Goal: Transaction & Acquisition: Book appointment/travel/reservation

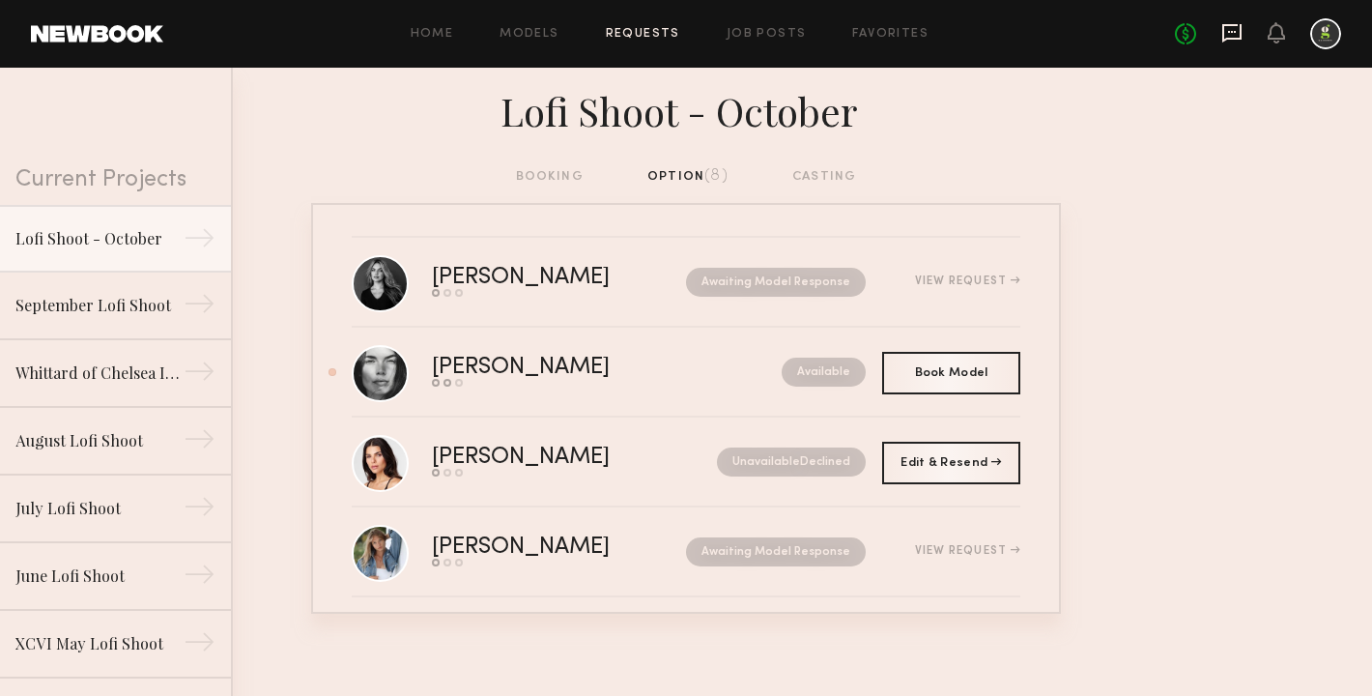
click at [1225, 32] on icon at bounding box center [1231, 32] width 21 height 21
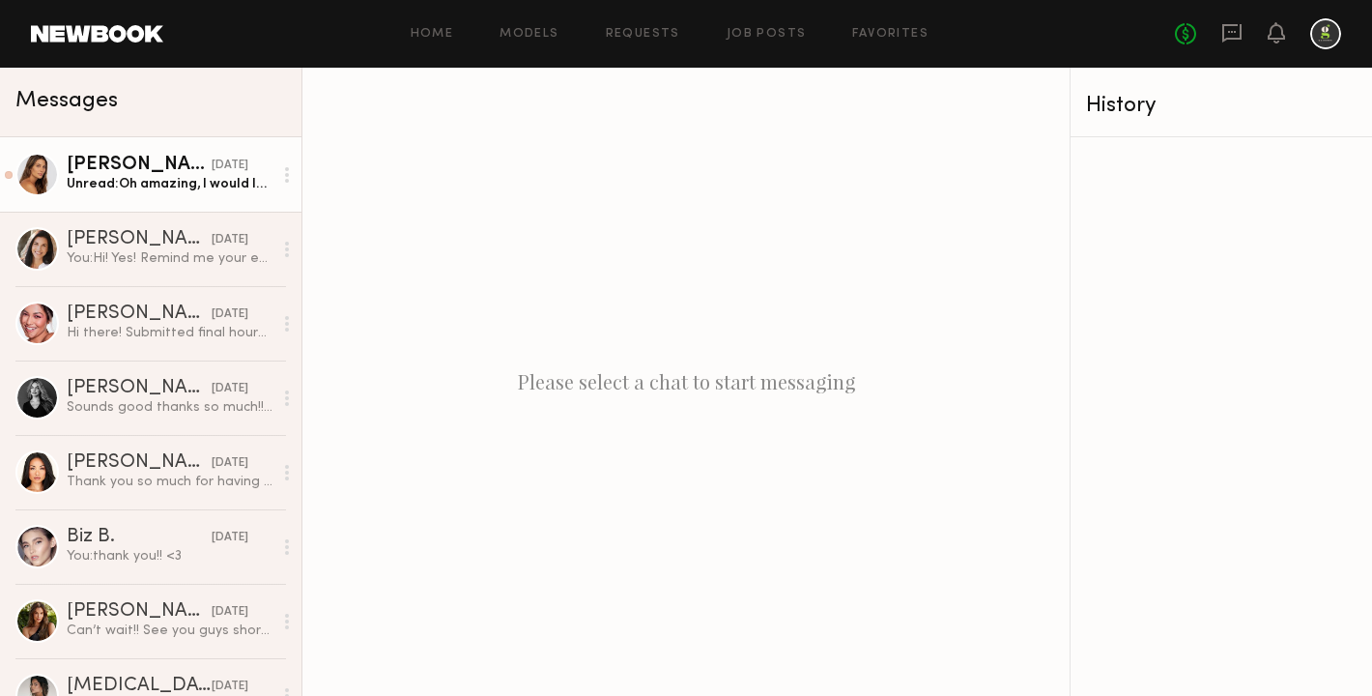
click at [192, 167] on div "[PERSON_NAME]" at bounding box center [139, 165] width 145 height 19
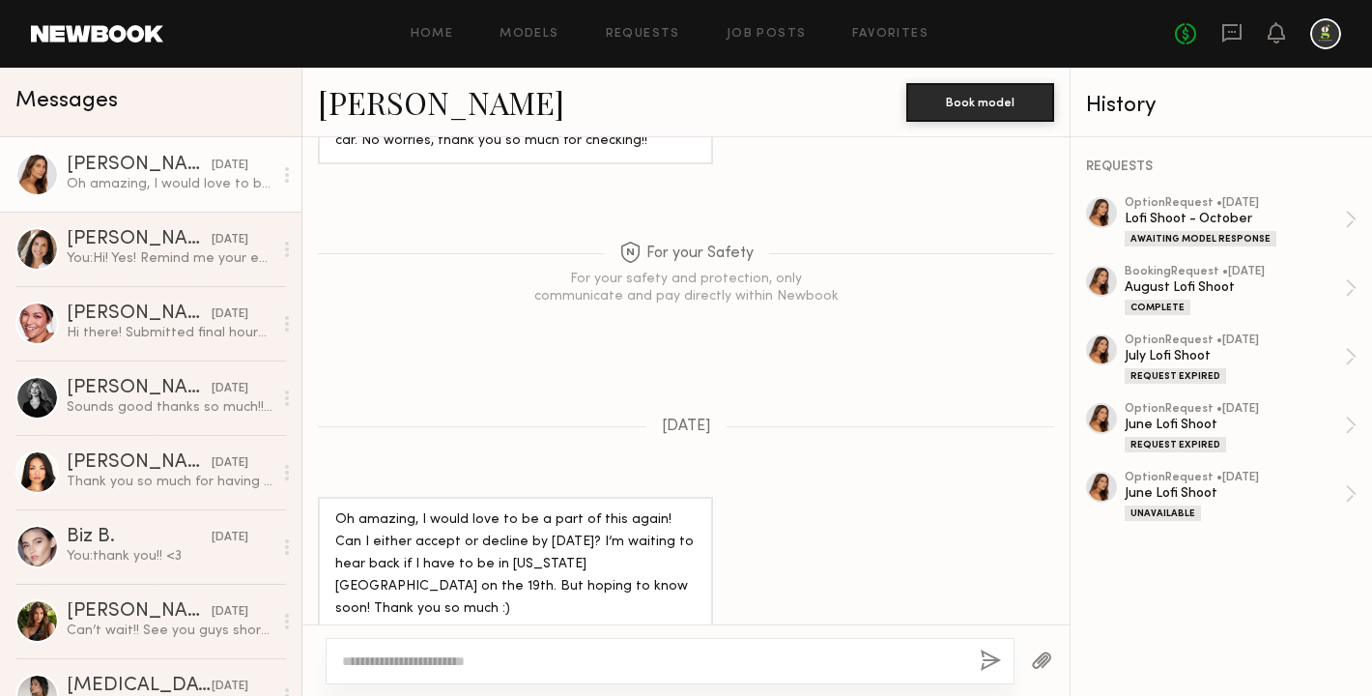
scroll to position [1340, 0]
drag, startPoint x: 618, startPoint y: 658, endPoint x: 473, endPoint y: 657, distance: 144.9
click at [472, 657] on textarea "**********" at bounding box center [653, 660] width 622 height 19
type textarea "**********"
click at [990, 657] on button "button" at bounding box center [990, 661] width 21 height 24
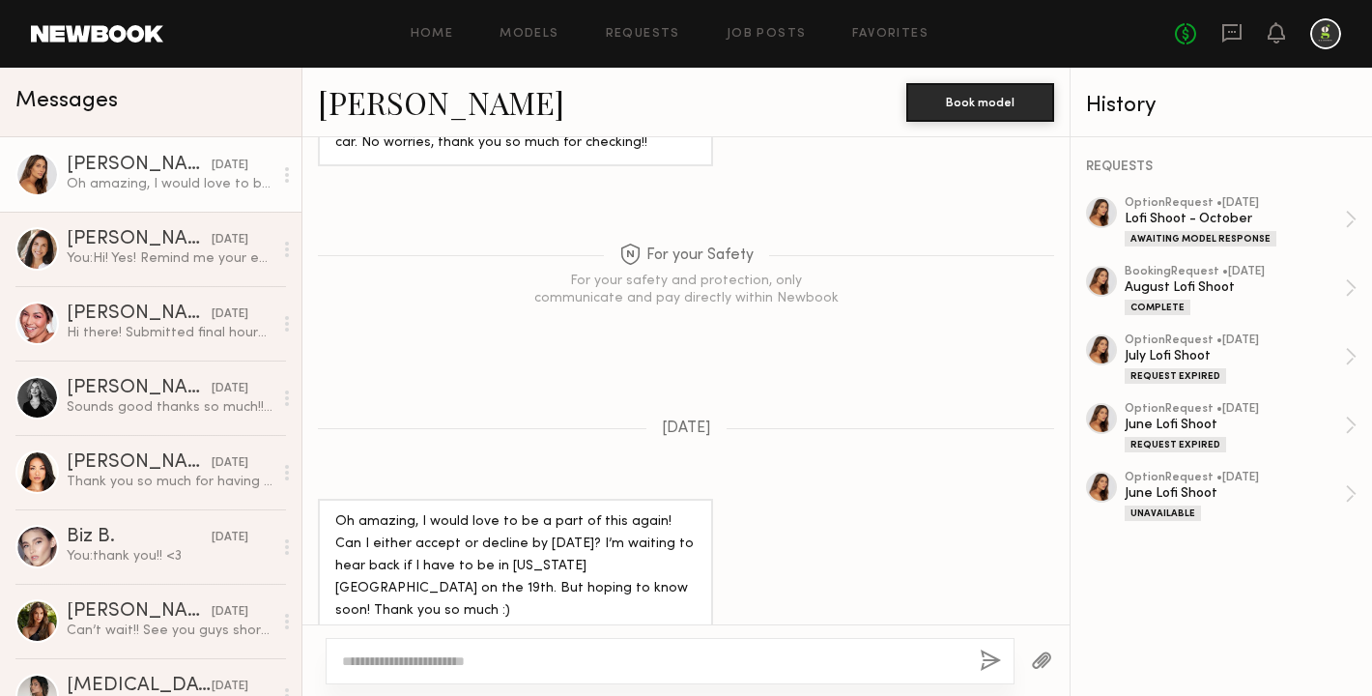
scroll to position [1688, 0]
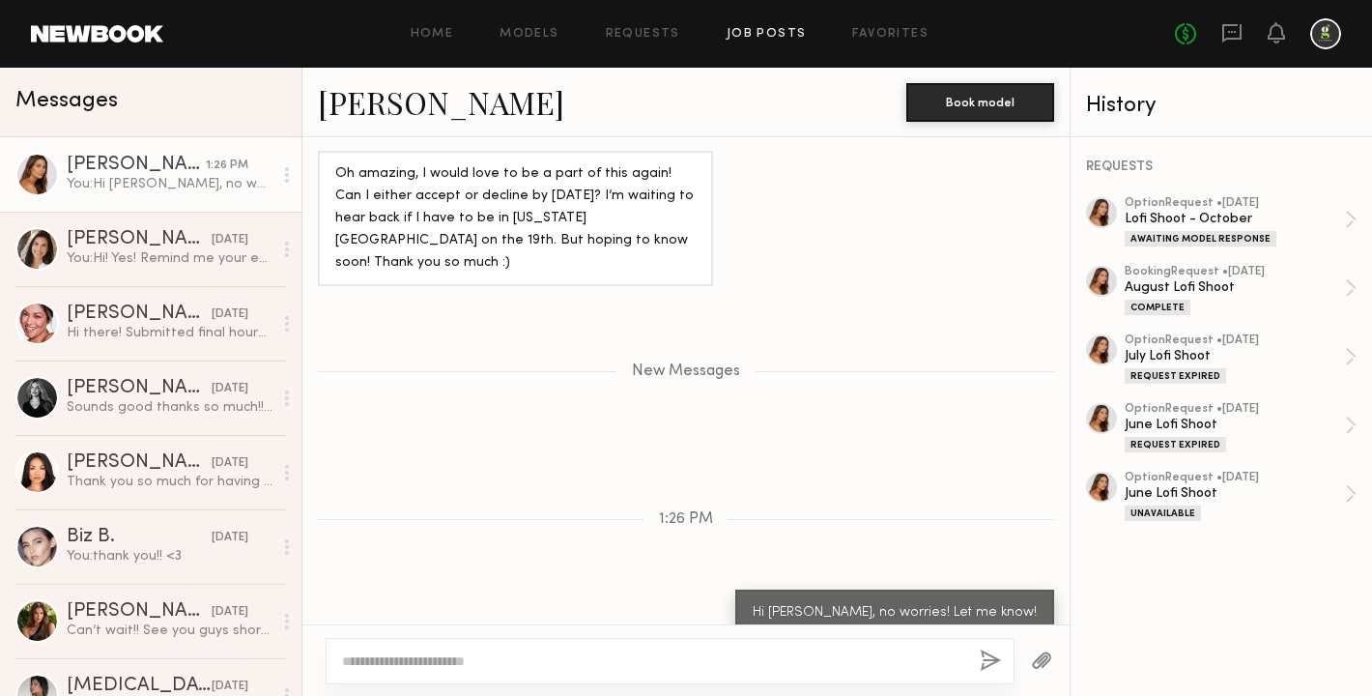
click at [752, 37] on link "Job Posts" at bounding box center [766, 34] width 80 height 13
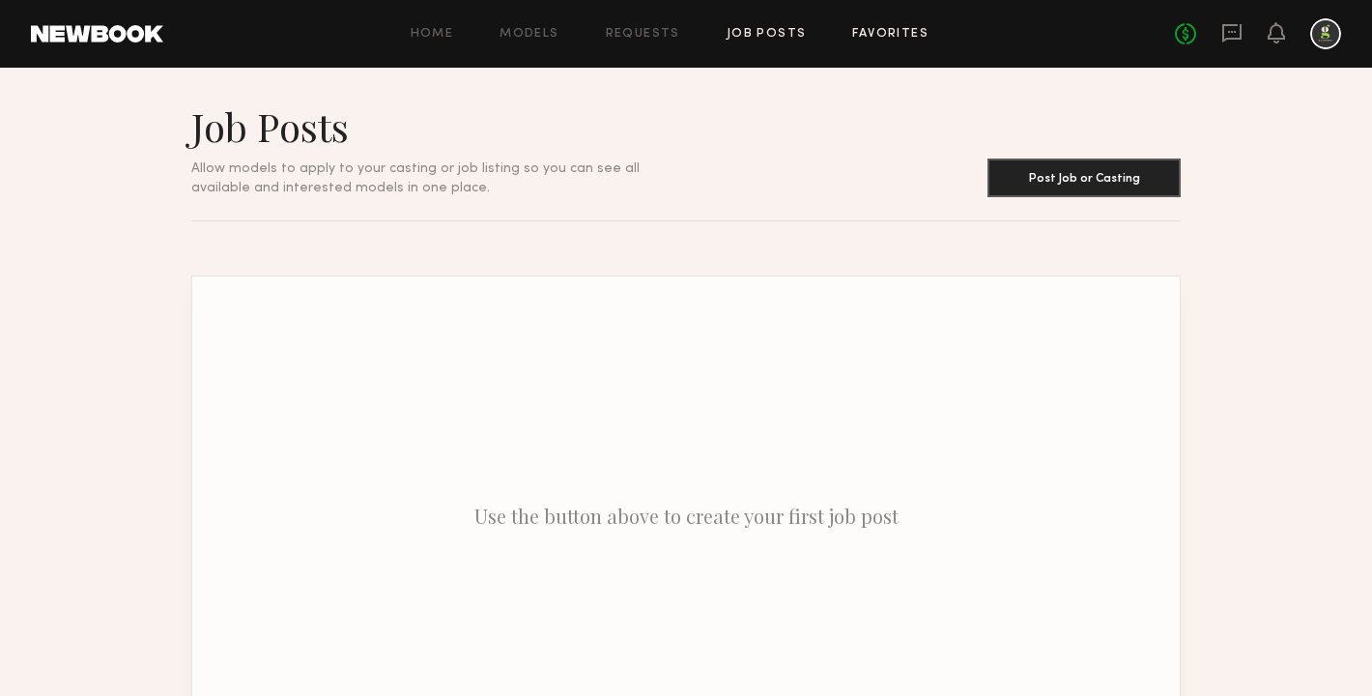
click at [918, 33] on link "Favorites" at bounding box center [890, 34] width 76 height 13
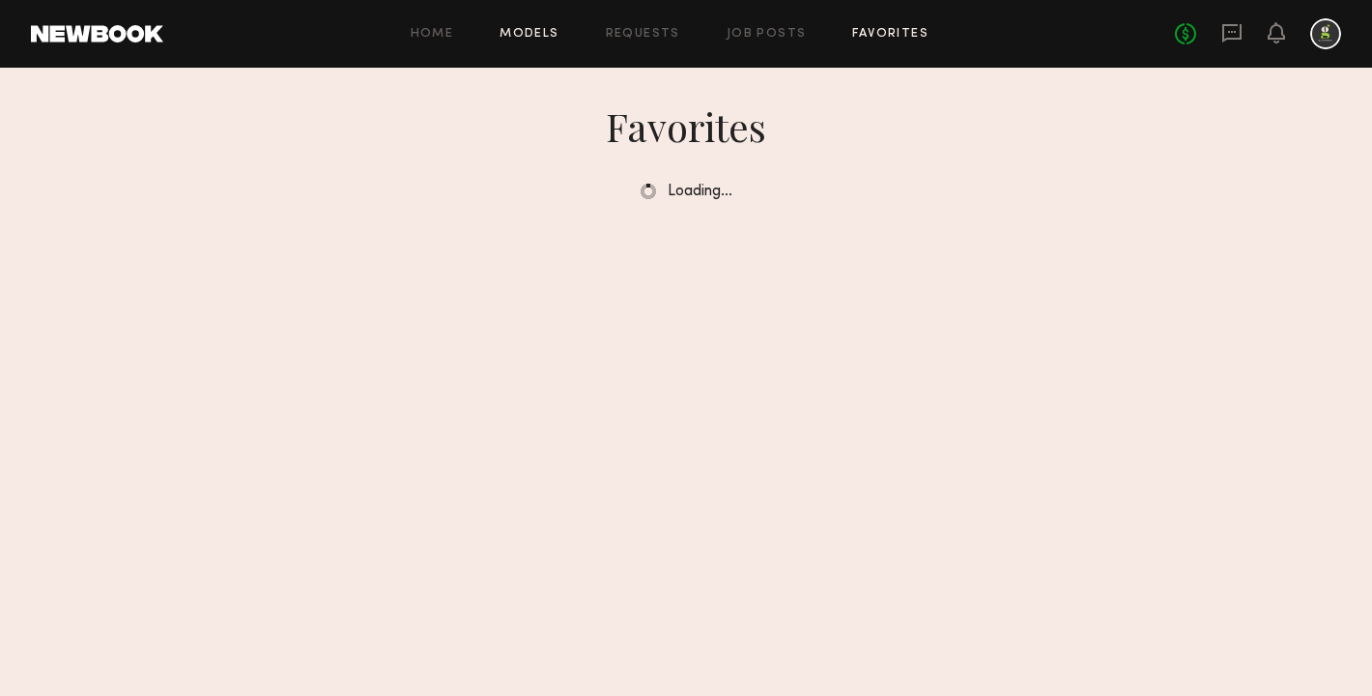
click at [537, 31] on link "Models" at bounding box center [528, 34] width 59 height 13
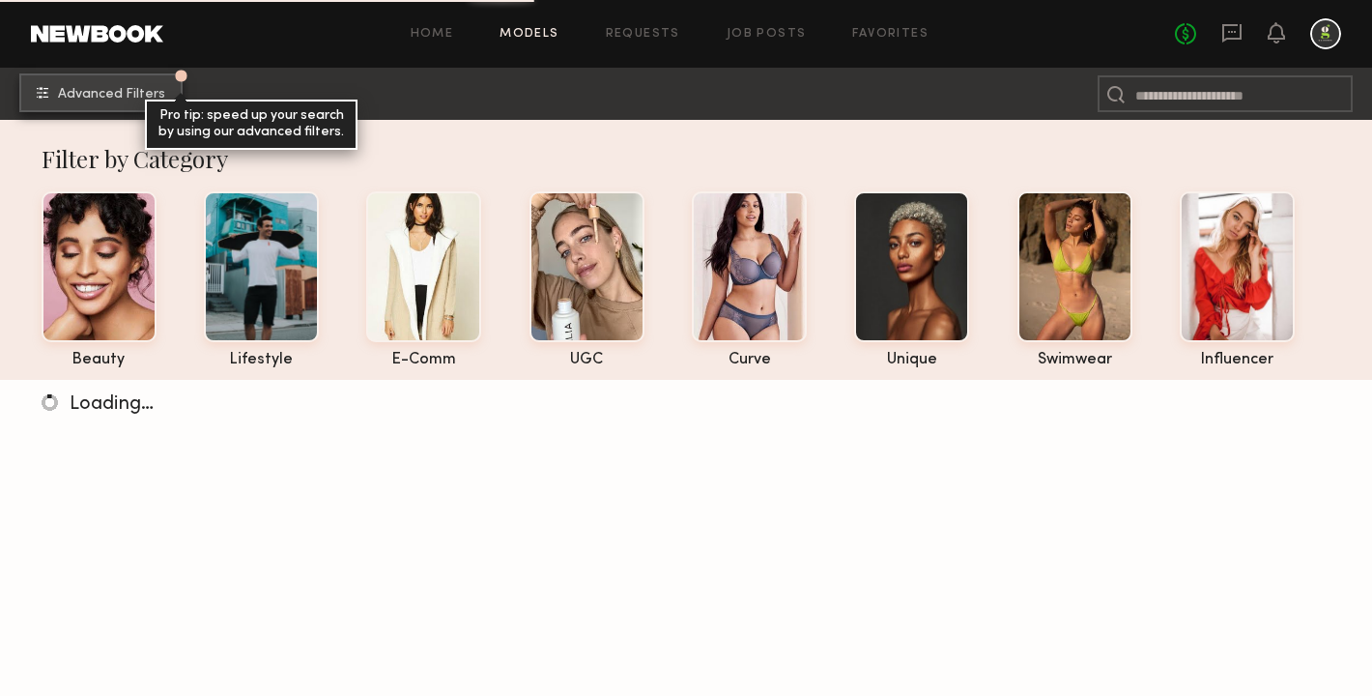
click at [89, 101] on button "Advanced Filters Pro tip: speed up your search by using our advanced filters." at bounding box center [100, 92] width 163 height 39
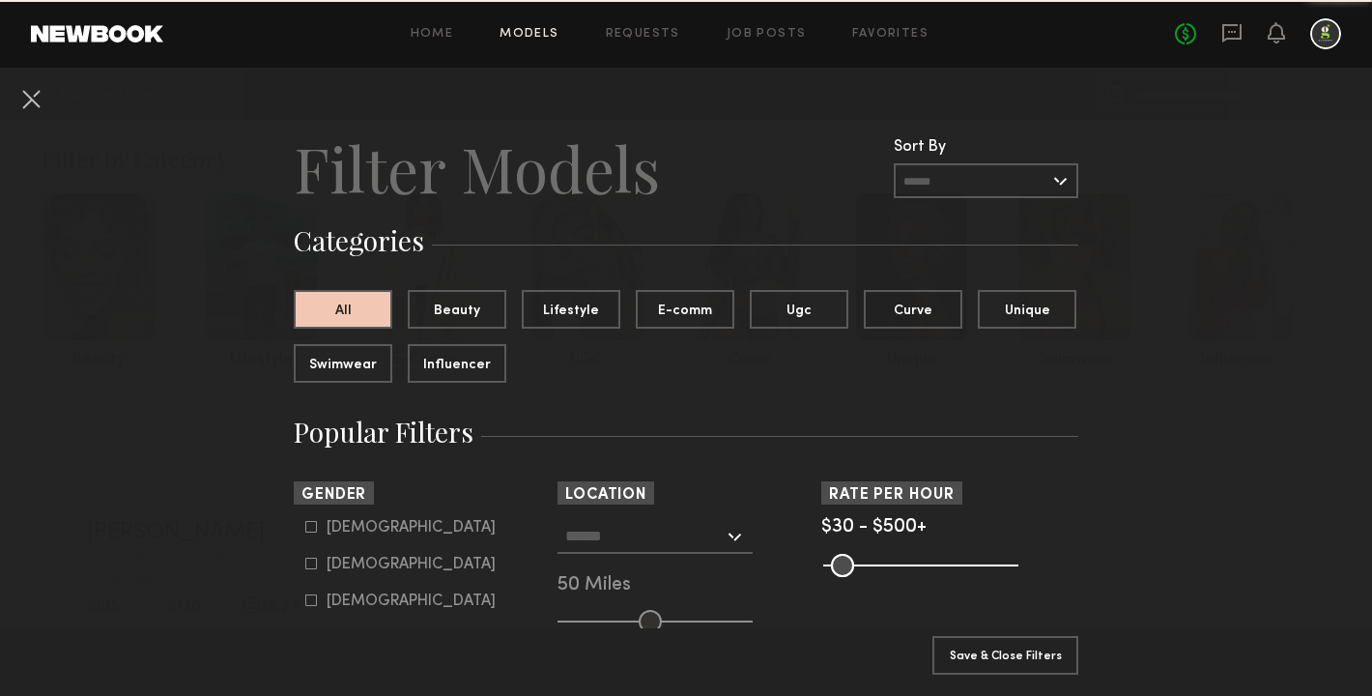
scroll to position [242, 0]
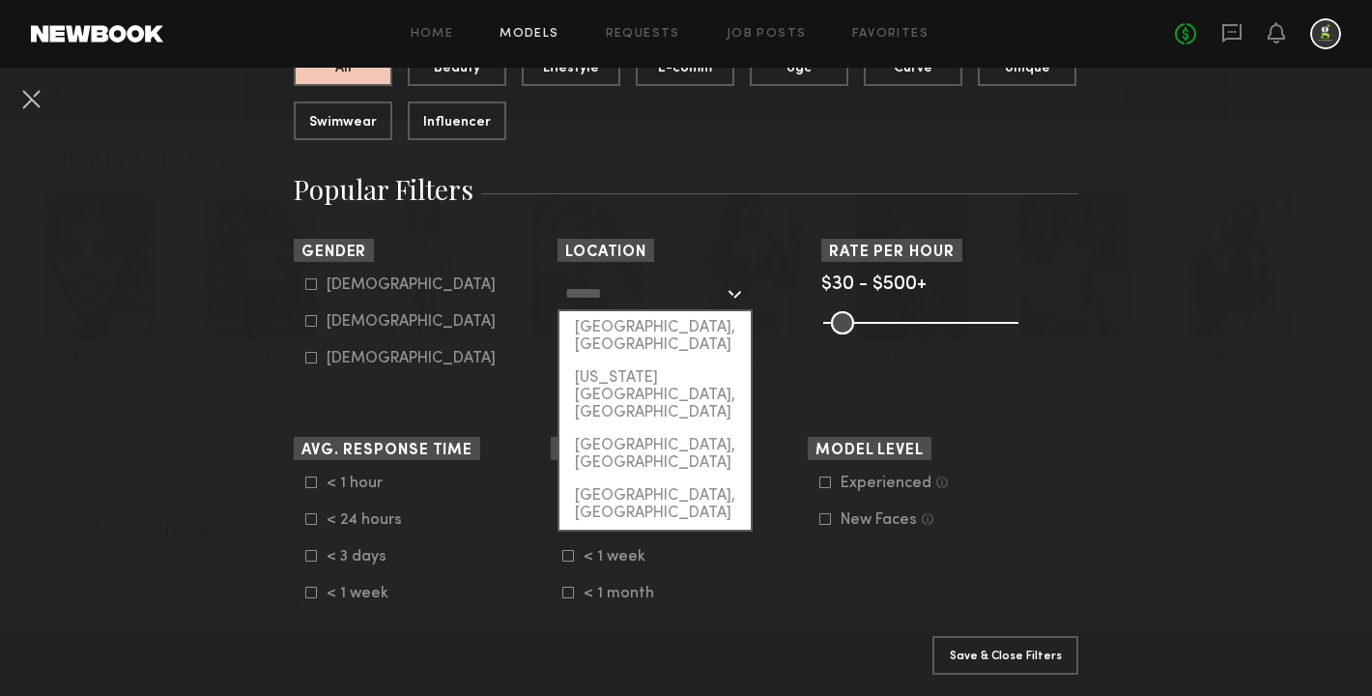
click at [719, 294] on input "text" at bounding box center [644, 292] width 158 height 33
click at [673, 325] on div "[GEOGRAPHIC_DATA], [GEOGRAPHIC_DATA]" at bounding box center [654, 336] width 191 height 50
type input "**********"
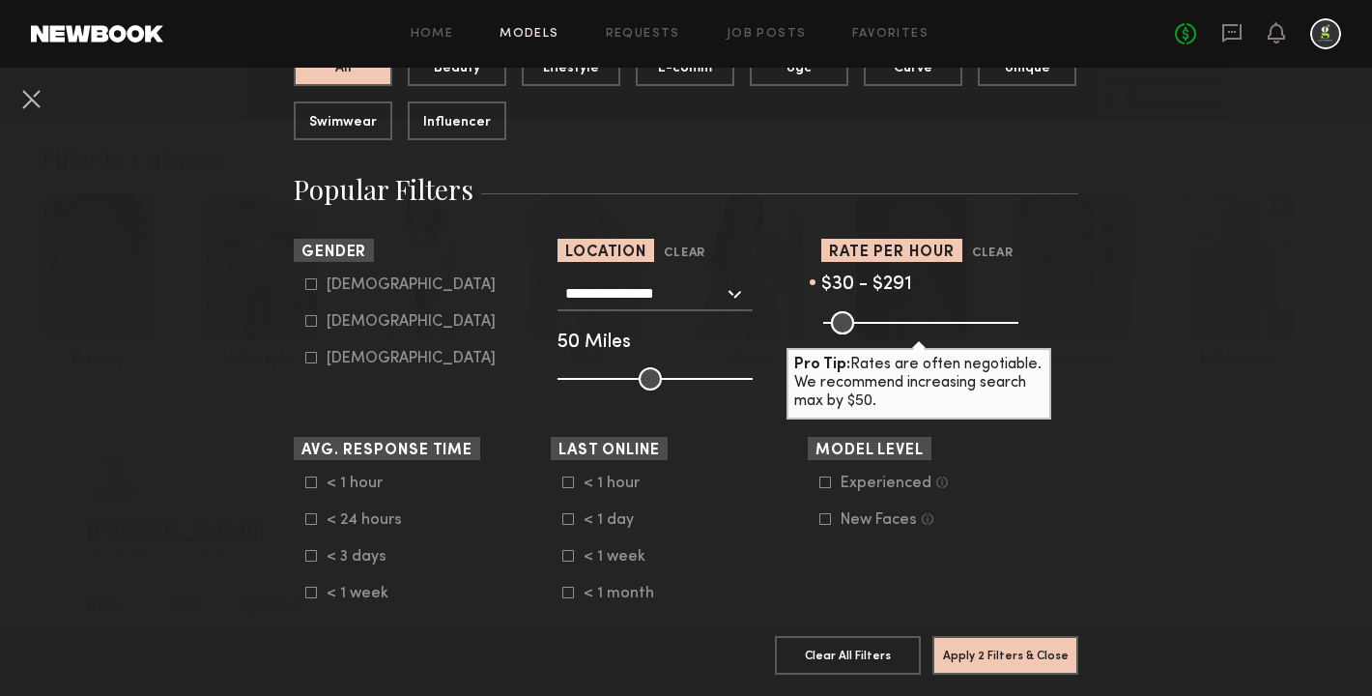
drag, startPoint x: 996, startPoint y: 321, endPoint x: 929, endPoint y: 323, distance: 66.7
type input "***"
click at [929, 323] on input "range" at bounding box center [920, 322] width 195 height 23
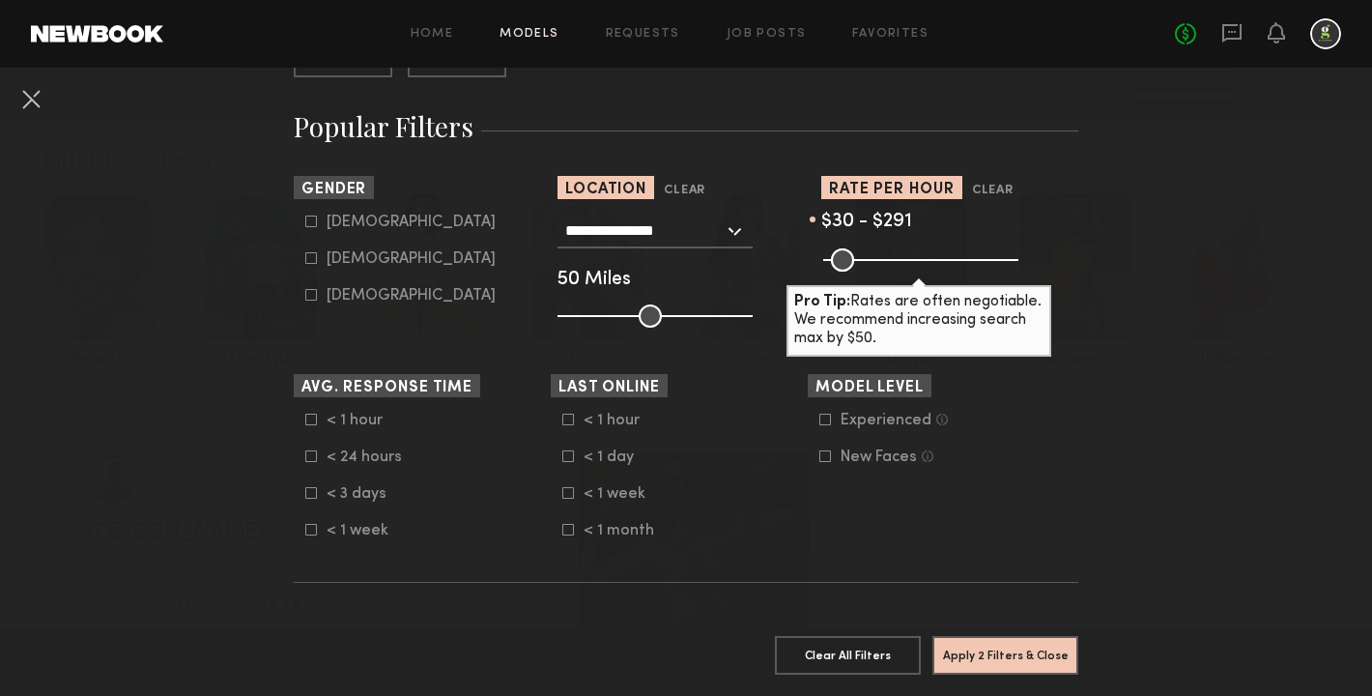
scroll to position [310, 0]
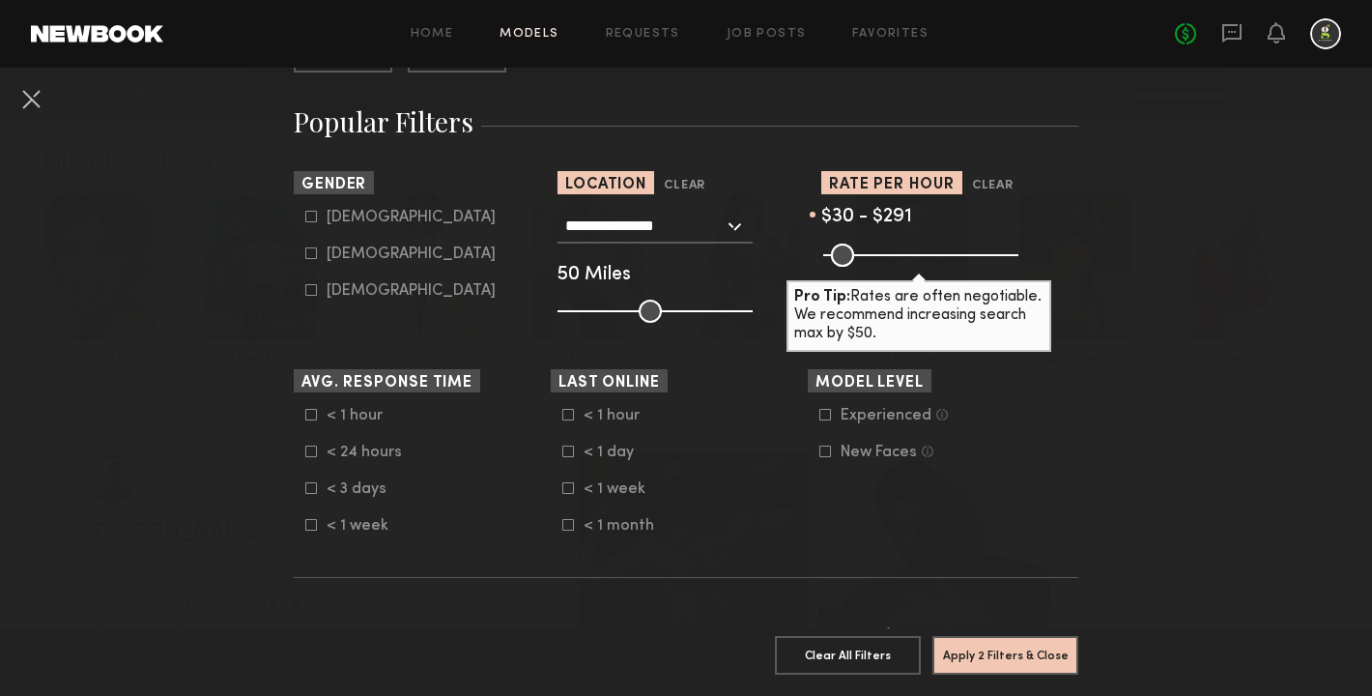
click at [361, 249] on div "[DEMOGRAPHIC_DATA]" at bounding box center [411, 254] width 169 height 12
type input "**"
click at [995, 648] on button "Apply 3 Filters & Close" at bounding box center [1005, 654] width 146 height 39
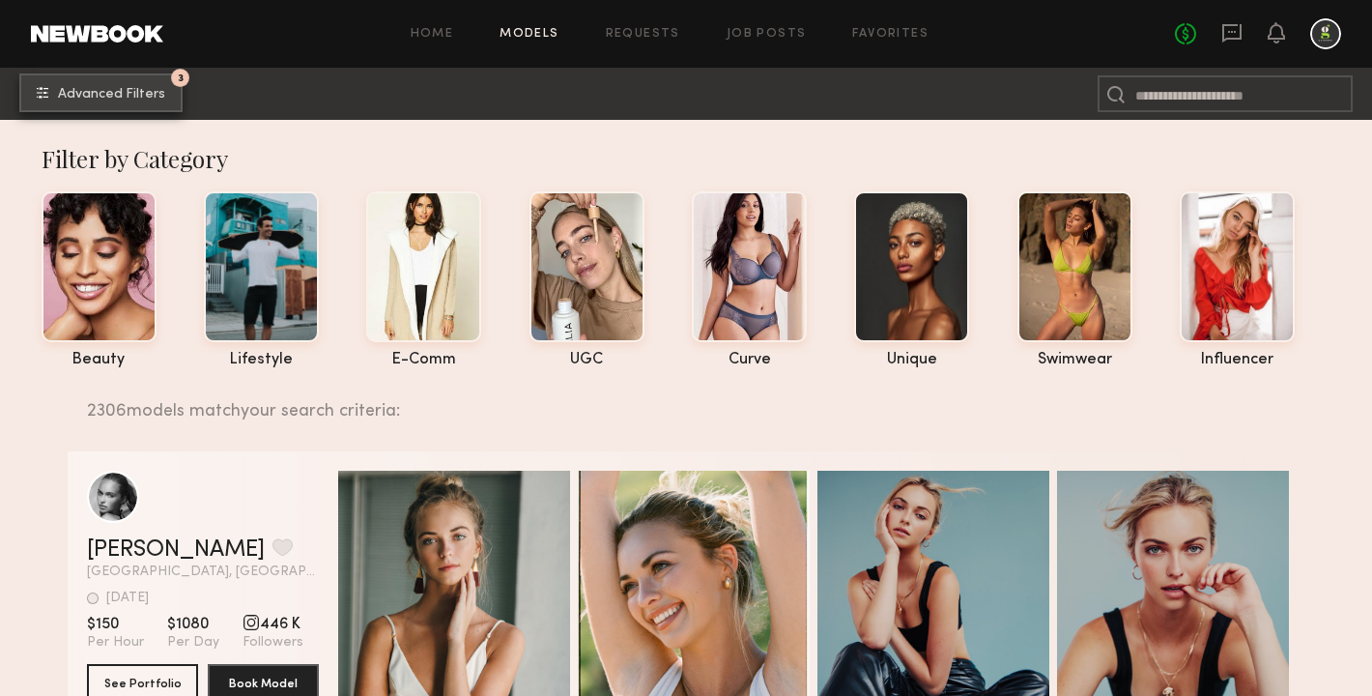
click at [131, 99] on span "Advanced Filters" at bounding box center [111, 95] width 107 height 14
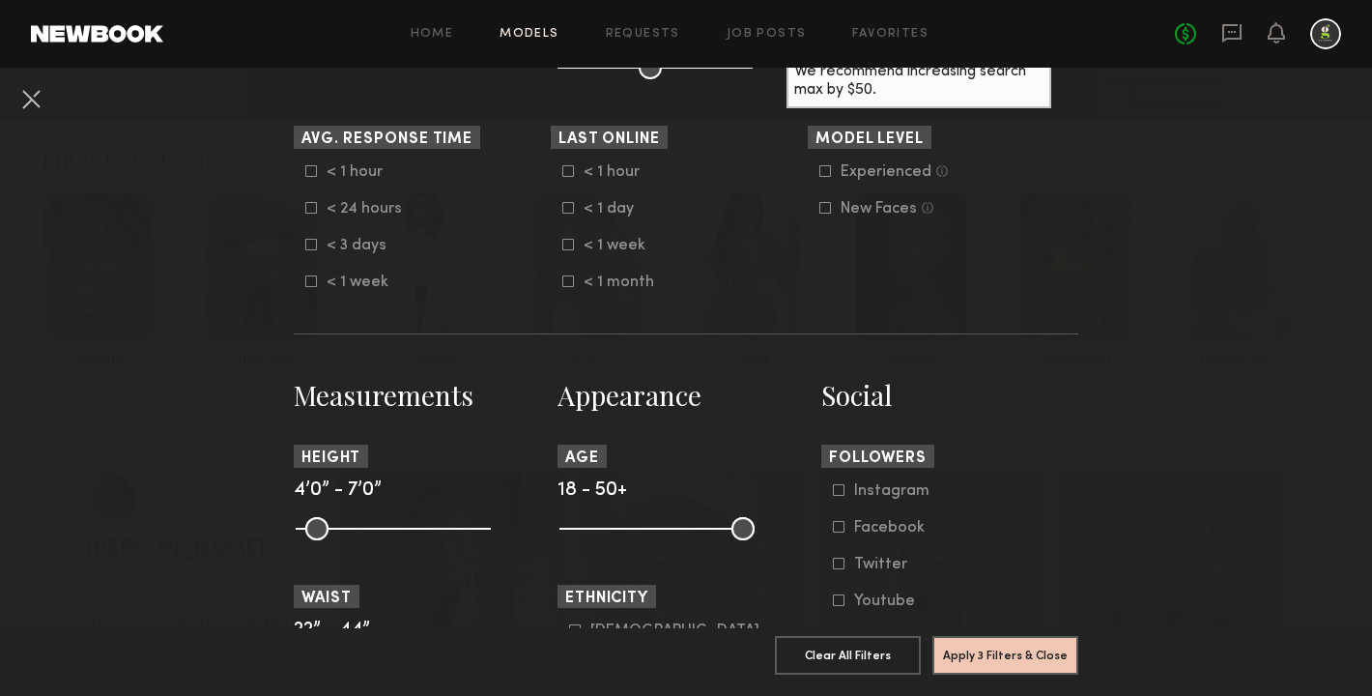
scroll to position [555, 0]
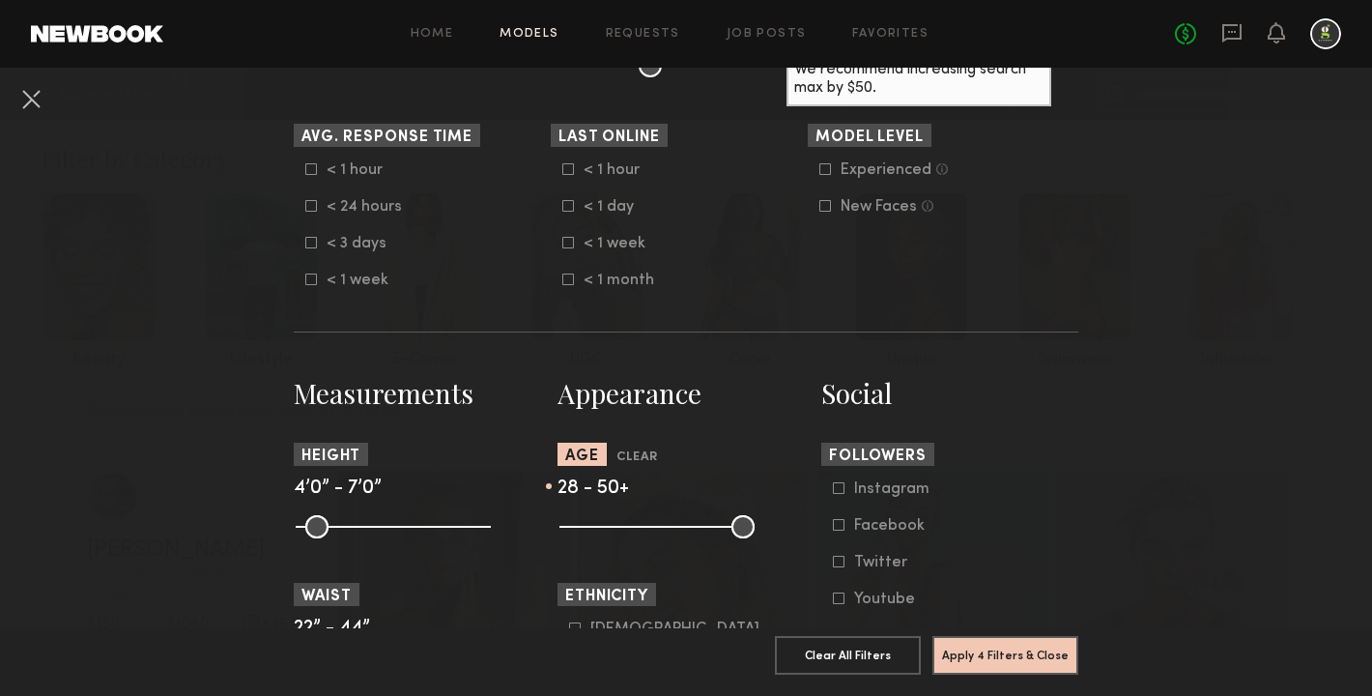
drag, startPoint x: 572, startPoint y: 530, endPoint x: 626, endPoint y: 530, distance: 54.1
type input "**"
click at [626, 530] on input "range" at bounding box center [656, 526] width 195 height 23
click at [997, 660] on button "Apply 4 Filters & Close" at bounding box center [1005, 654] width 146 height 39
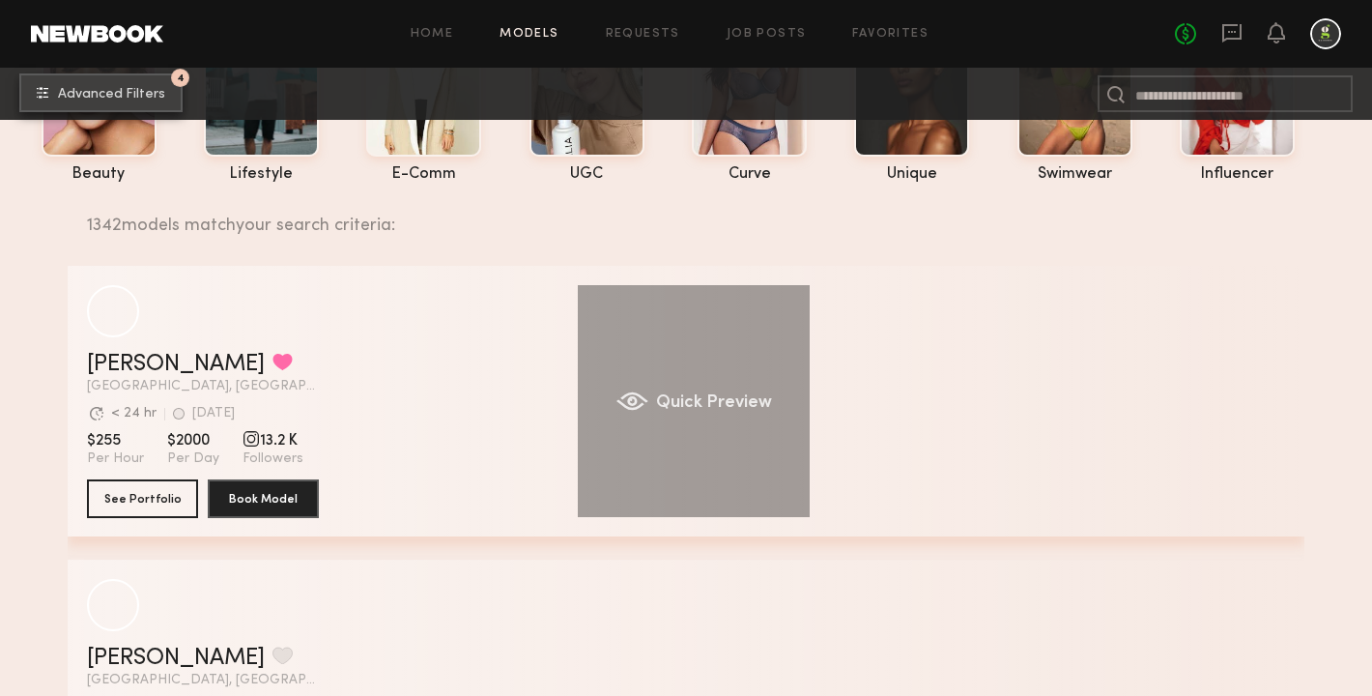
scroll to position [188, 0]
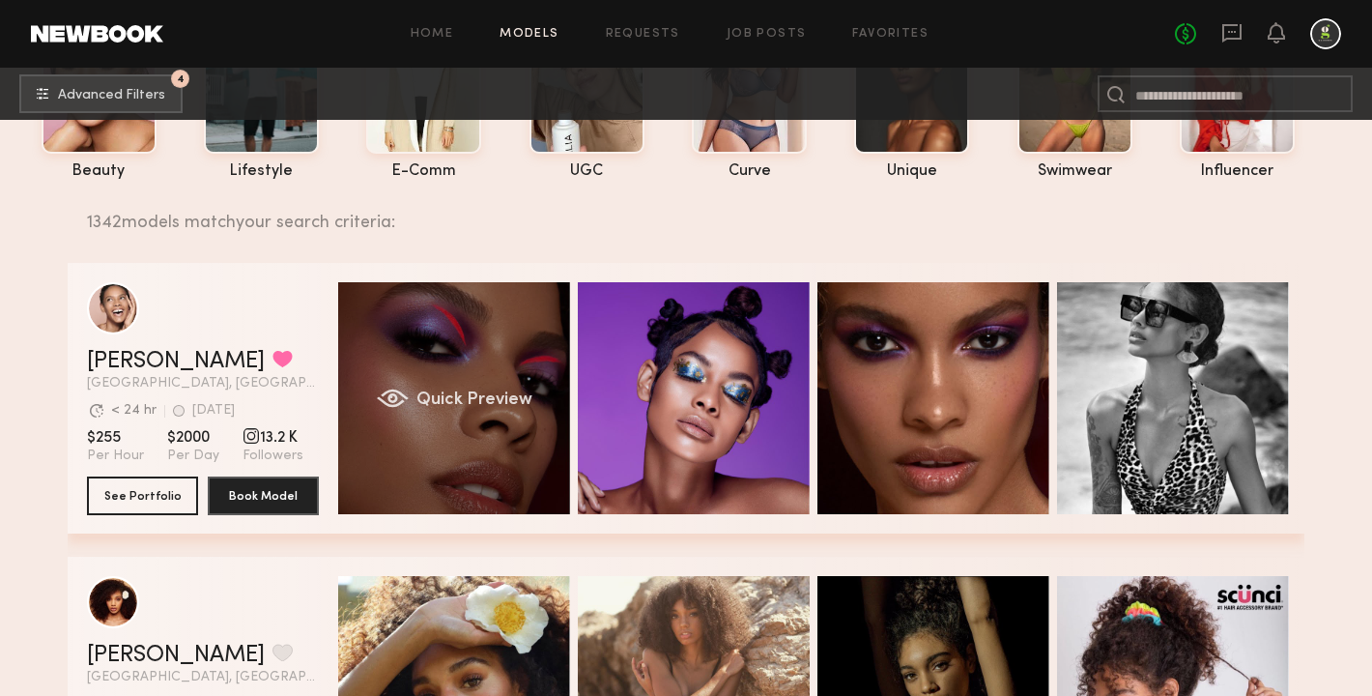
click at [448, 411] on div "Quick Preview" at bounding box center [454, 398] width 232 height 232
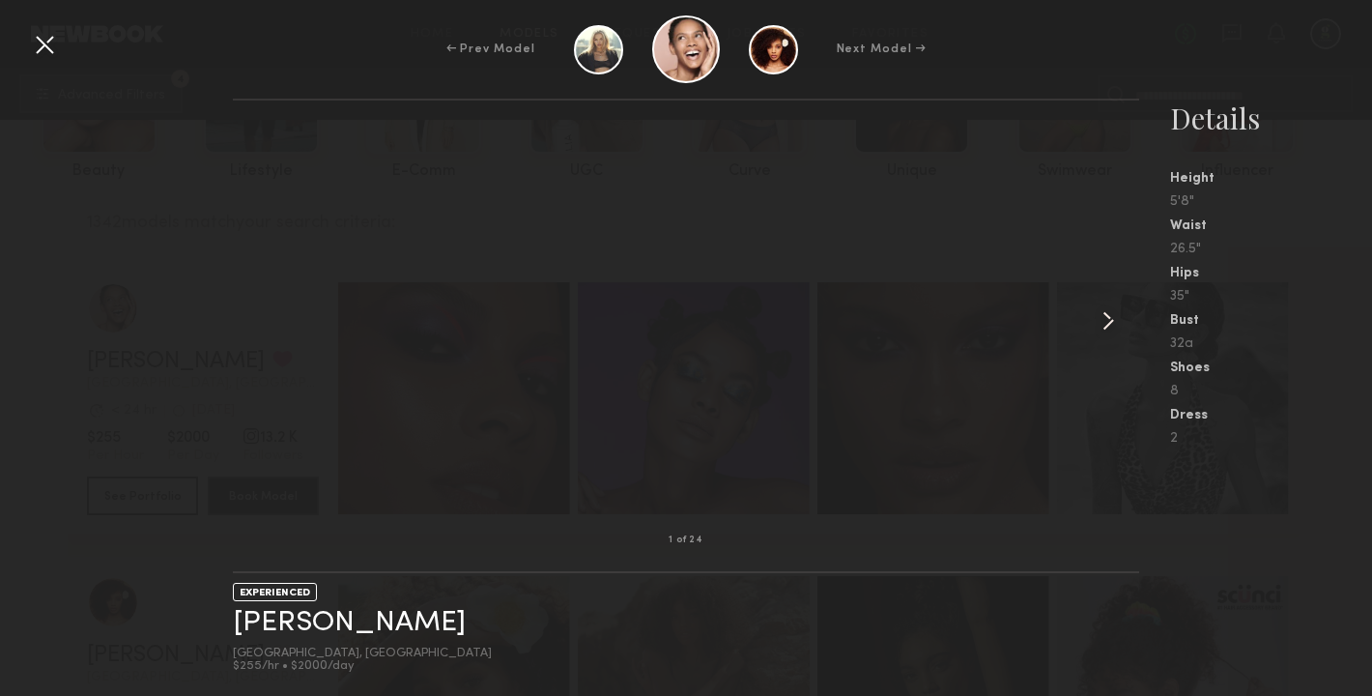
click at [1112, 322] on common-icon at bounding box center [1108, 320] width 31 height 31
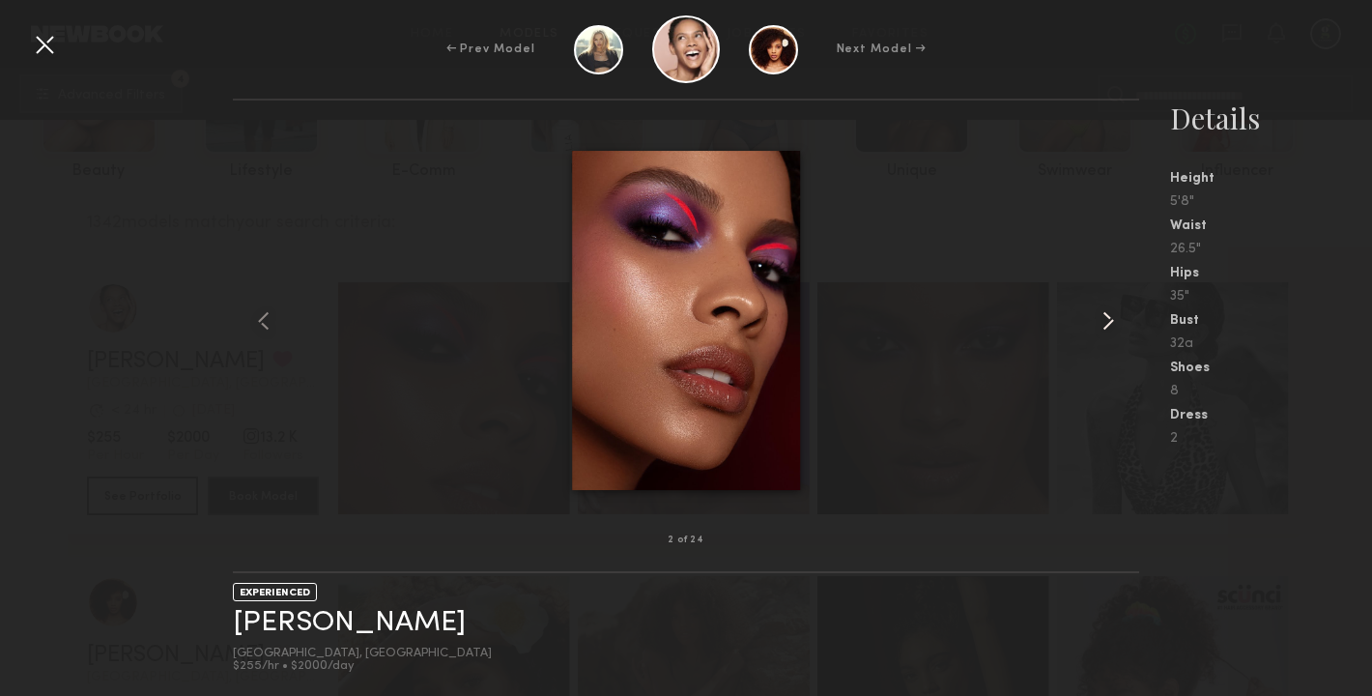
click at [1112, 322] on common-icon at bounding box center [1108, 320] width 31 height 31
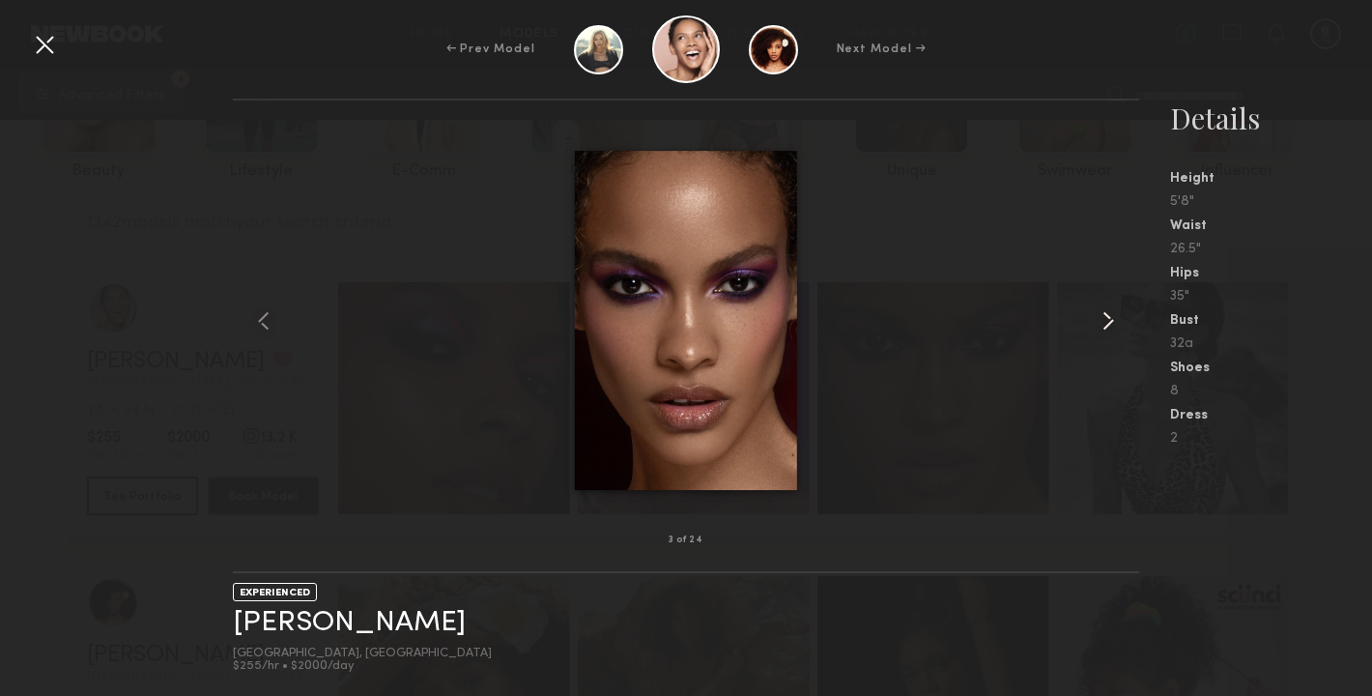
click at [1112, 322] on common-icon at bounding box center [1108, 320] width 31 height 31
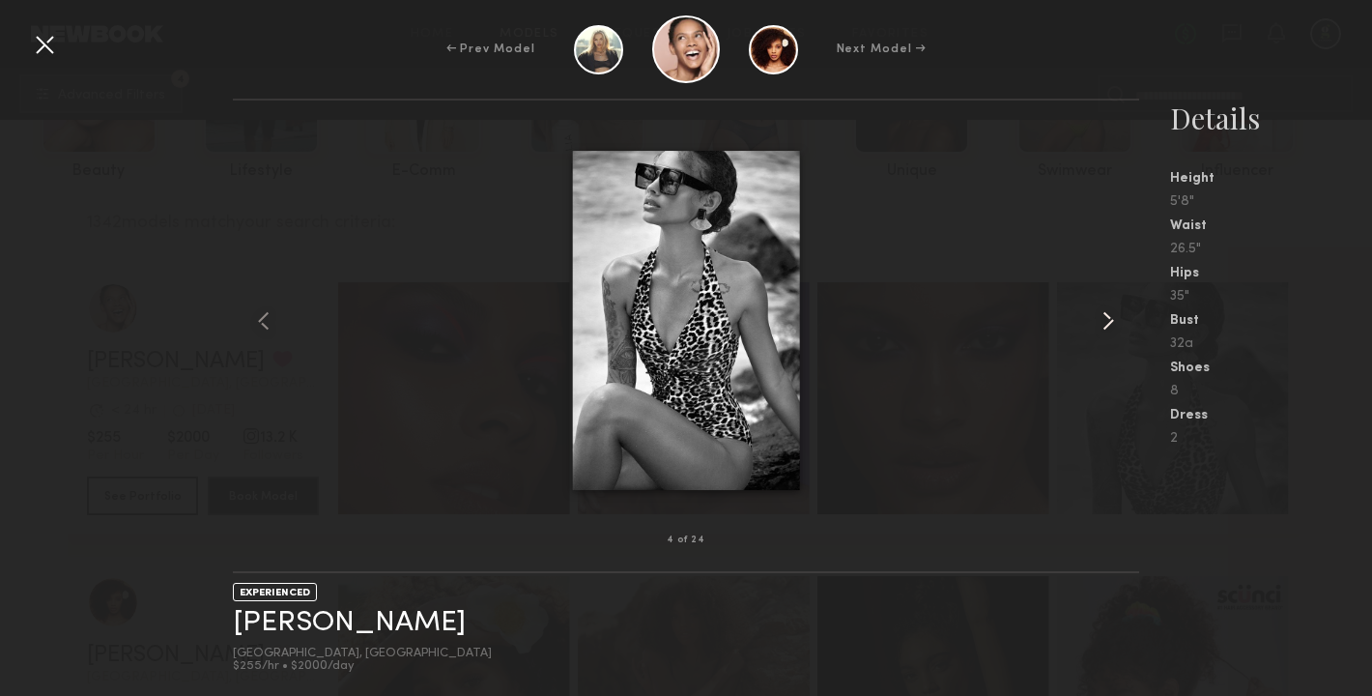
click at [1110, 322] on common-icon at bounding box center [1108, 320] width 31 height 31
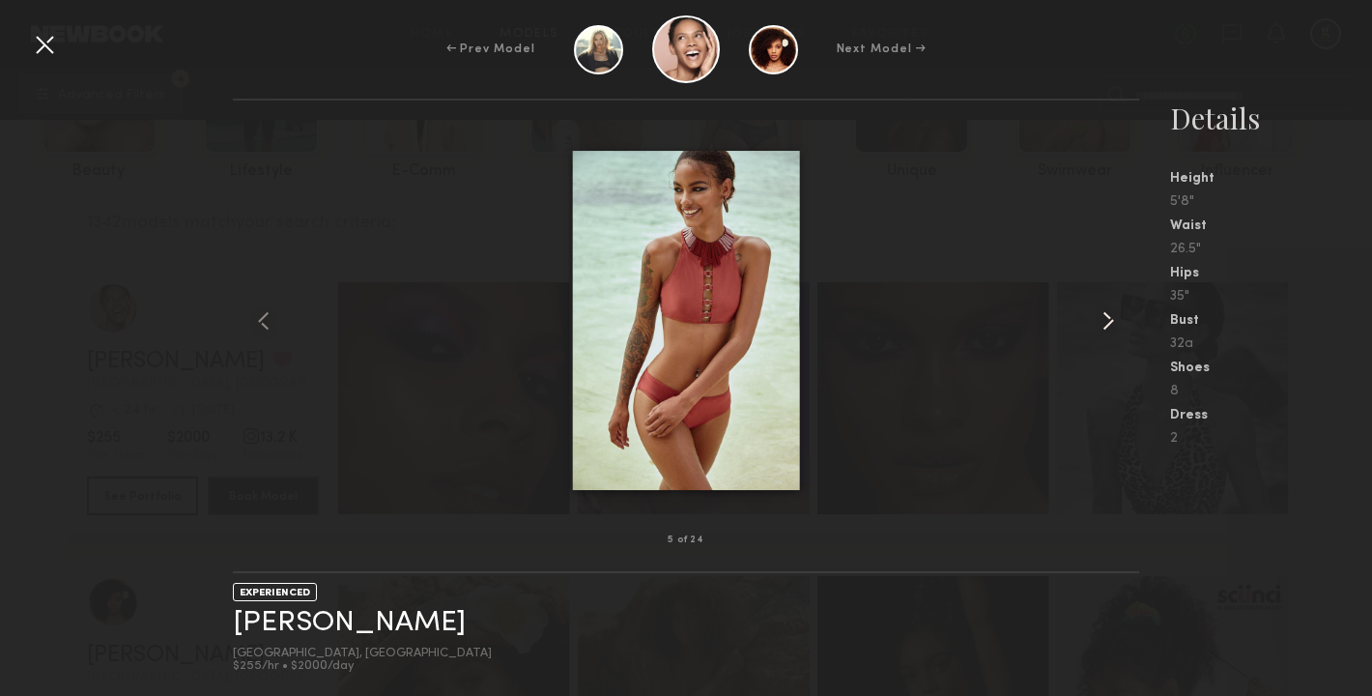
click at [1110, 322] on common-icon at bounding box center [1108, 320] width 31 height 31
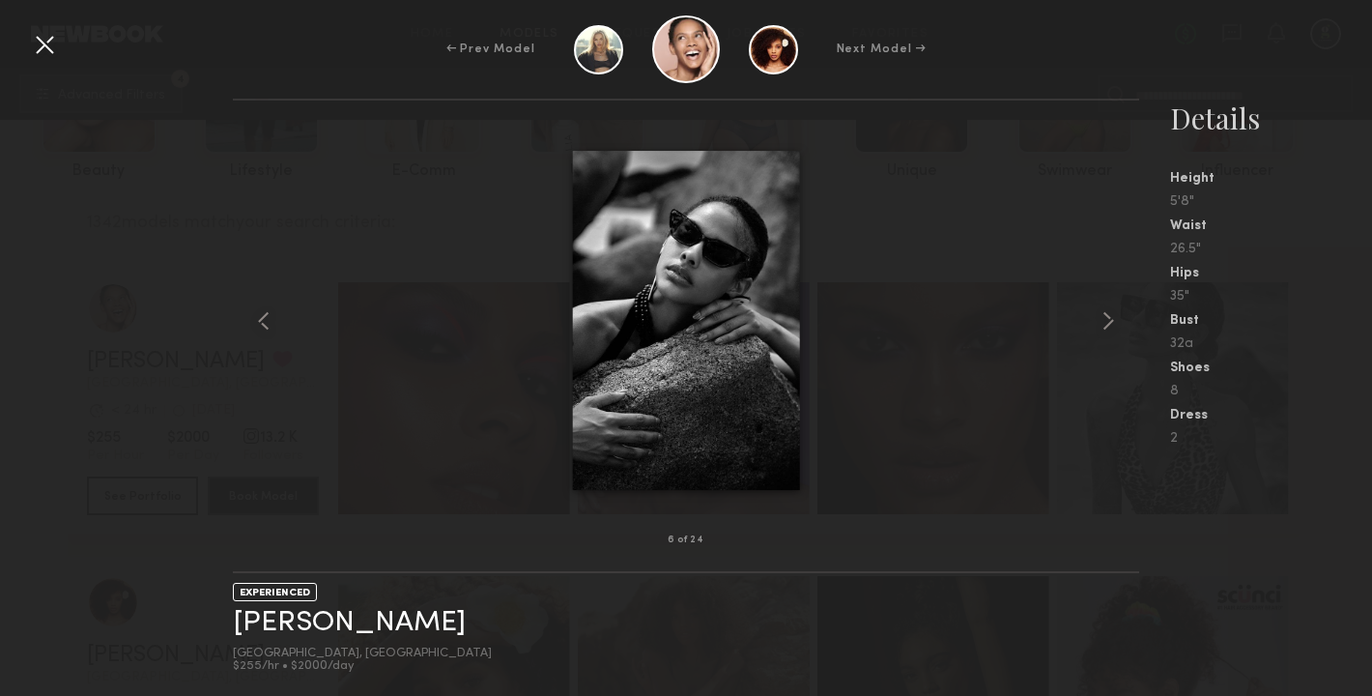
click at [48, 53] on div at bounding box center [44, 44] width 31 height 31
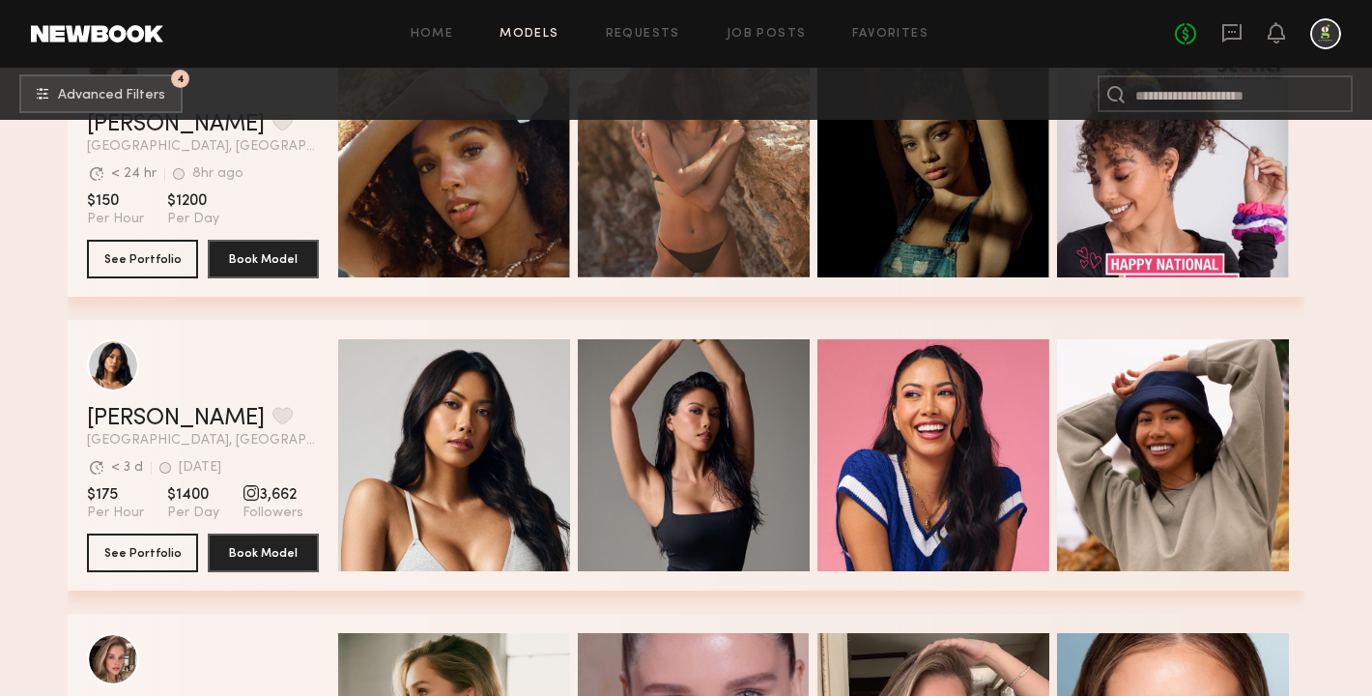
scroll to position [720, 0]
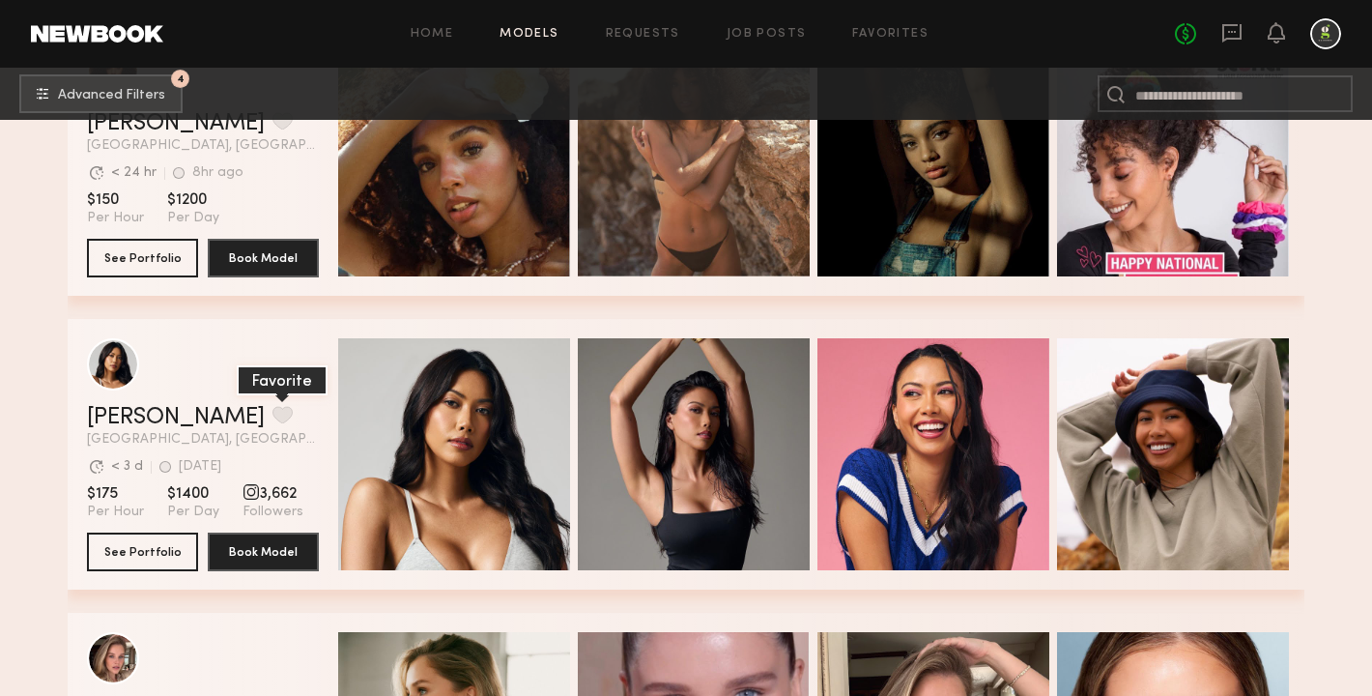
click at [272, 417] on button "grid" at bounding box center [282, 414] width 20 height 17
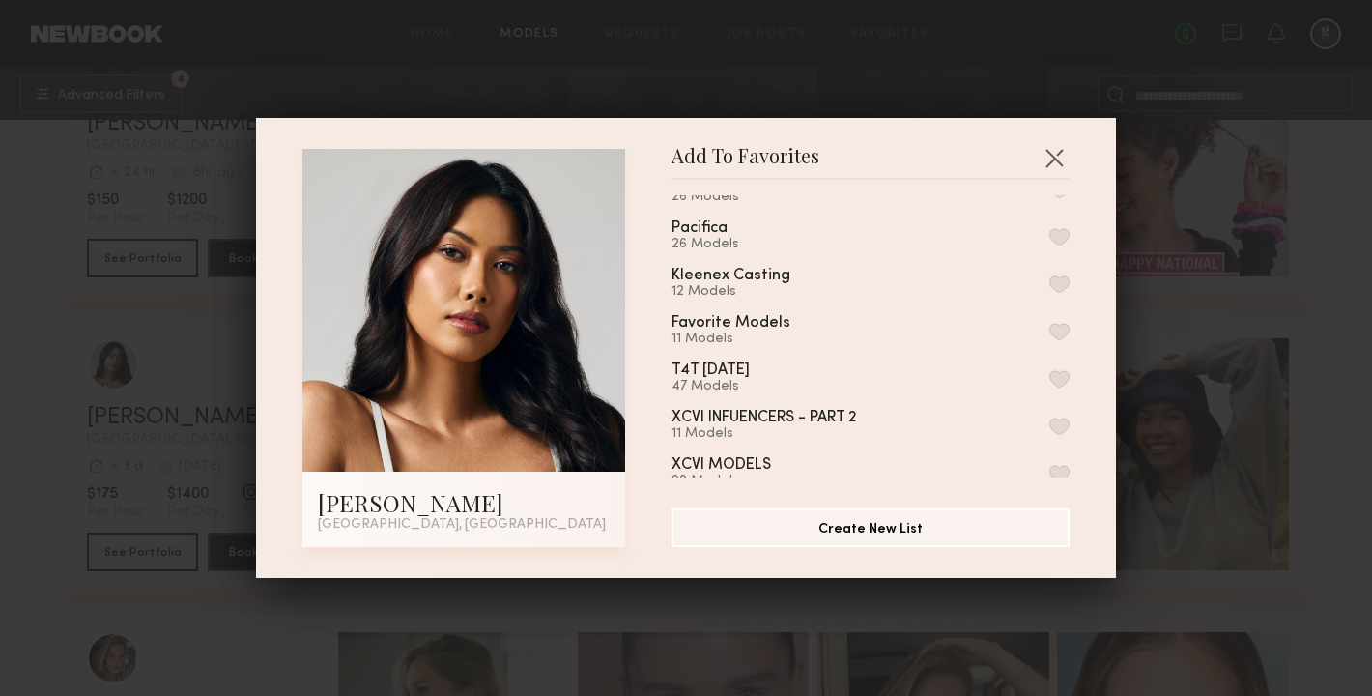
scroll to position [147, 0]
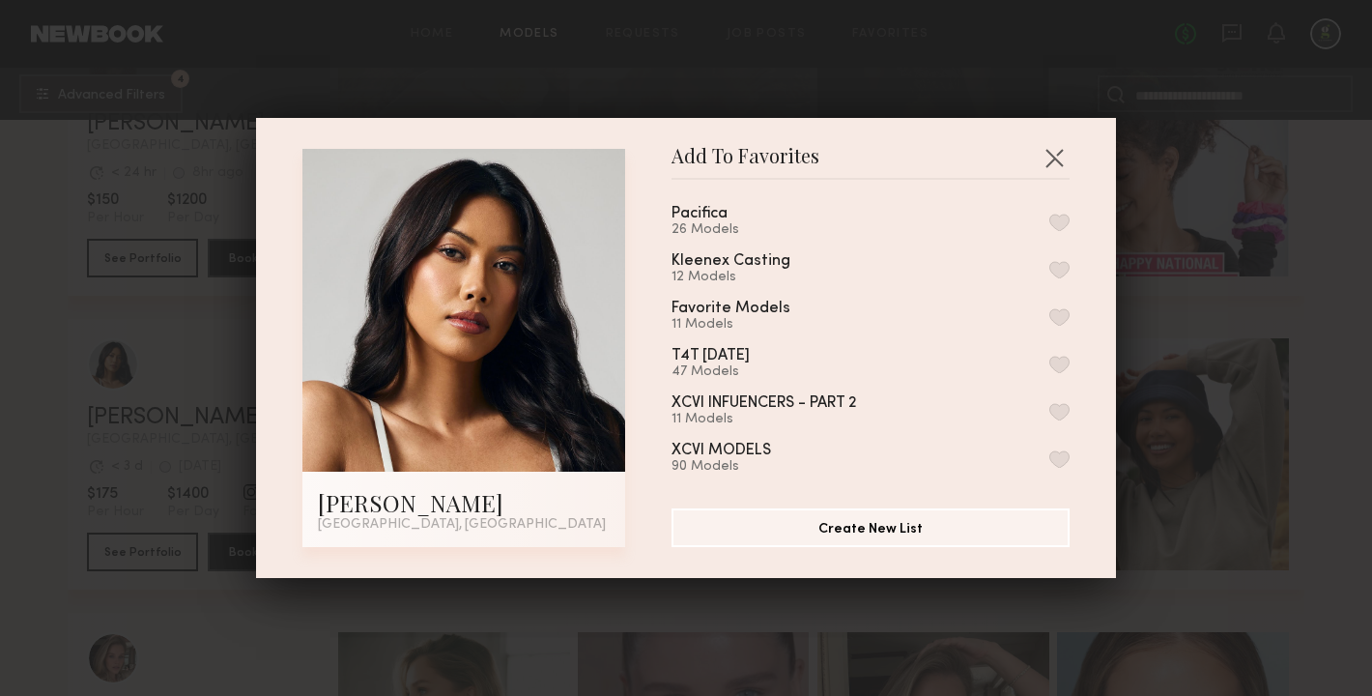
click at [1059, 450] on button "button" at bounding box center [1059, 458] width 20 height 17
click at [1050, 156] on button "button" at bounding box center [1053, 157] width 31 height 31
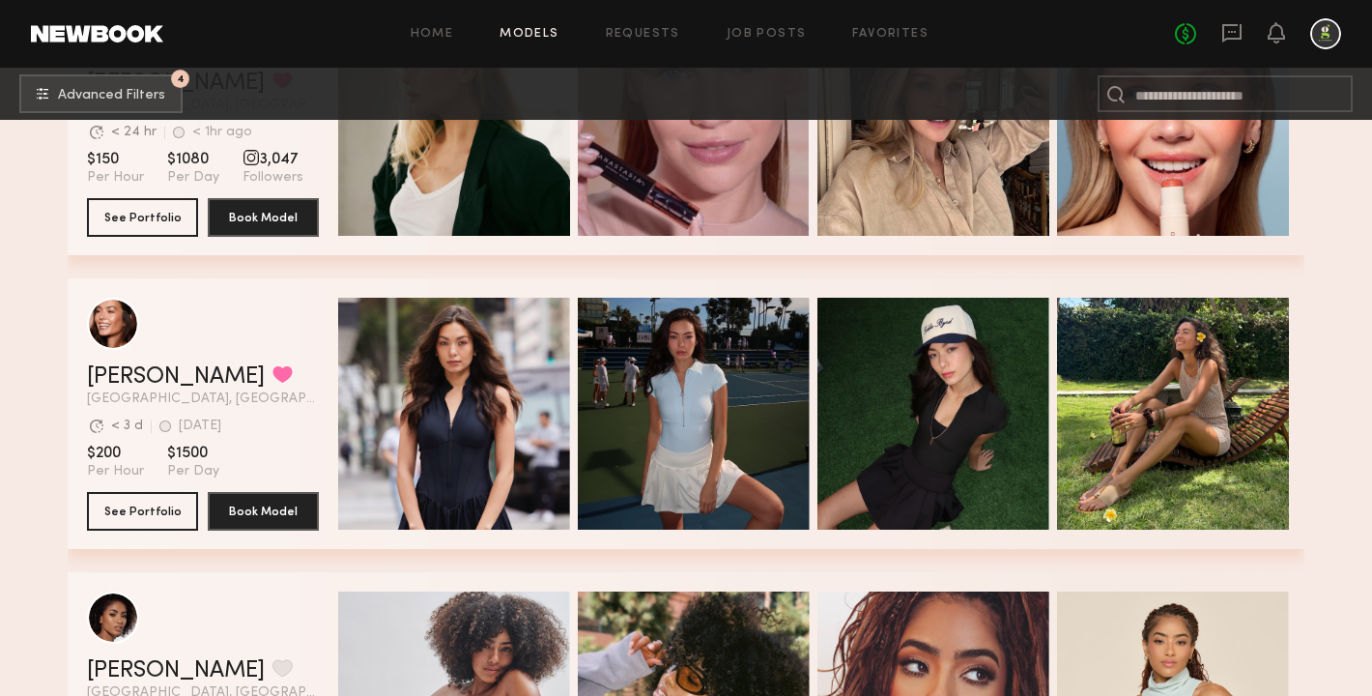
scroll to position [1349, 0]
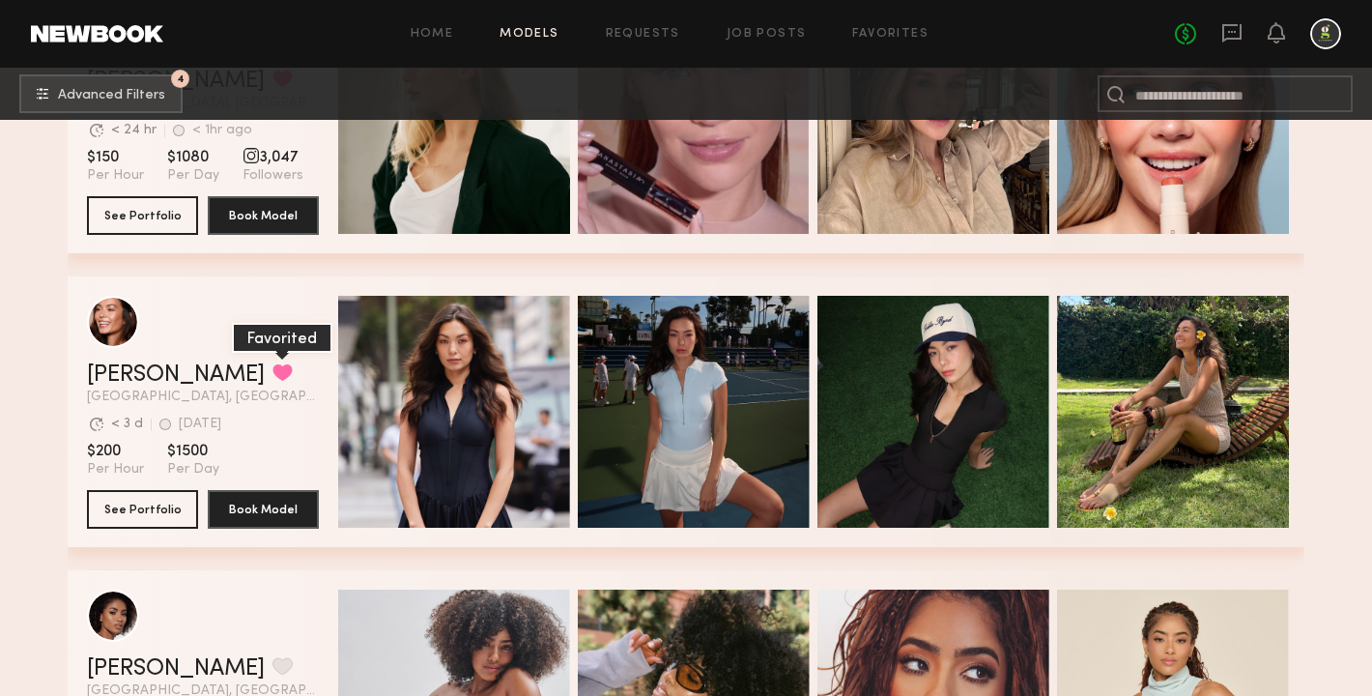
click at [272, 373] on button "grid" at bounding box center [282, 371] width 20 height 17
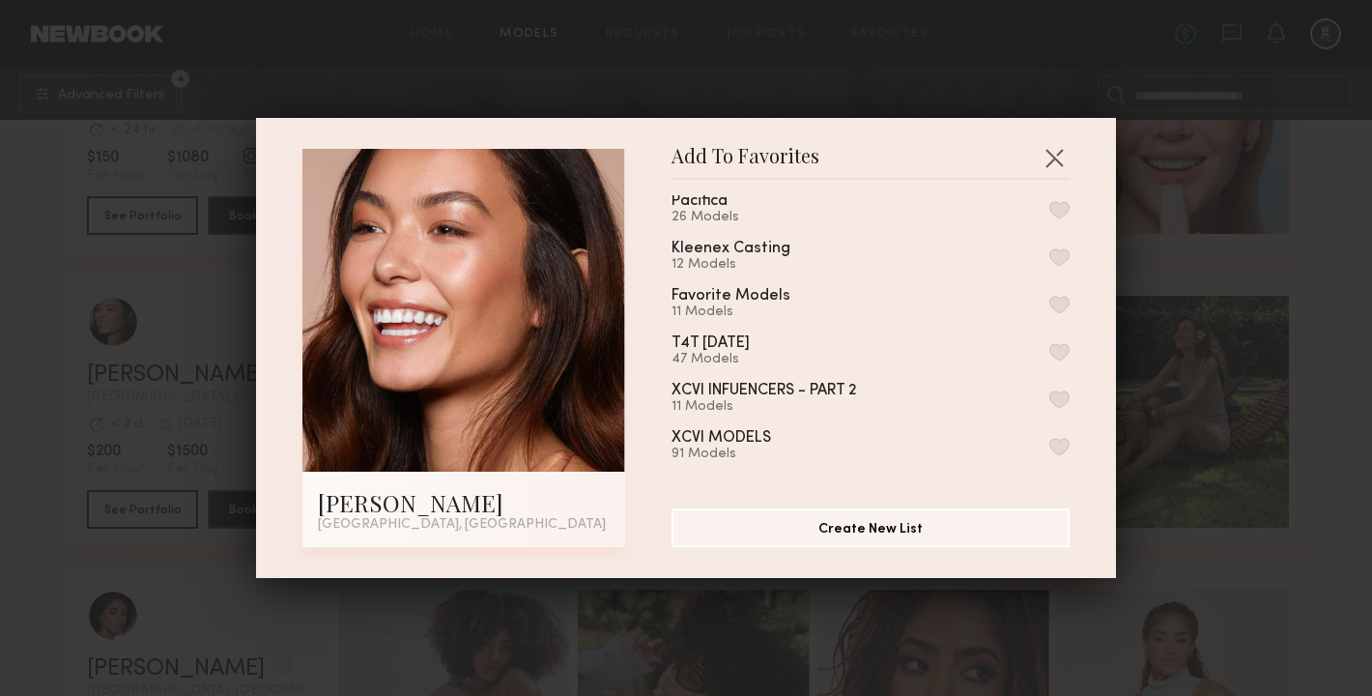
scroll to position [161, 0]
click at [1064, 437] on button "button" at bounding box center [1059, 444] width 20 height 17
click at [1060, 151] on button "button" at bounding box center [1053, 157] width 31 height 31
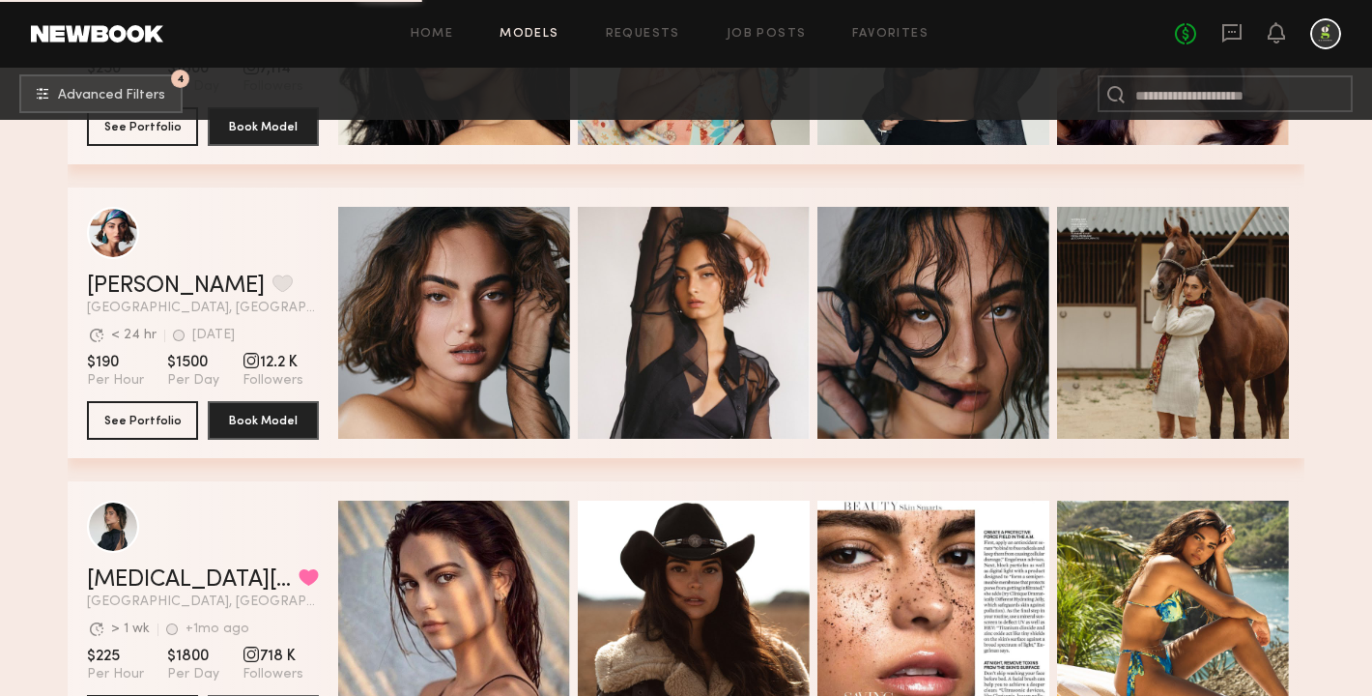
scroll to position [2612, 0]
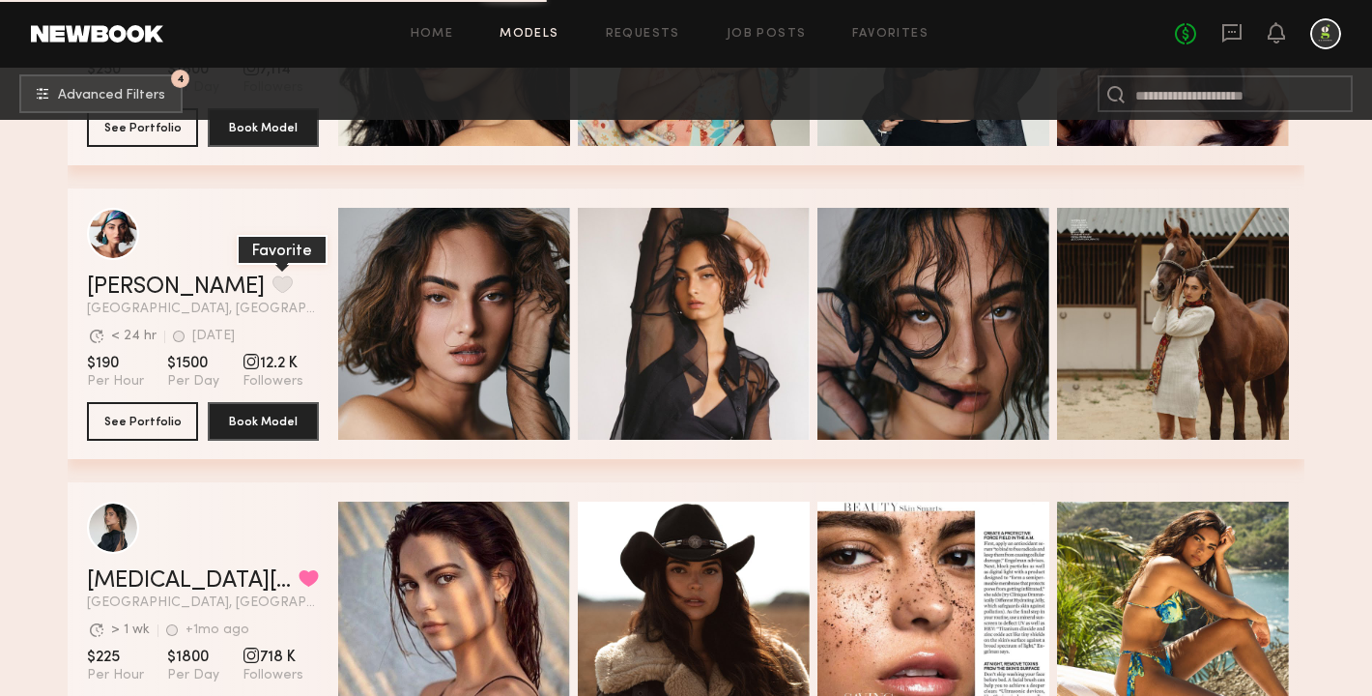
click at [272, 280] on button "grid" at bounding box center [282, 283] width 20 height 17
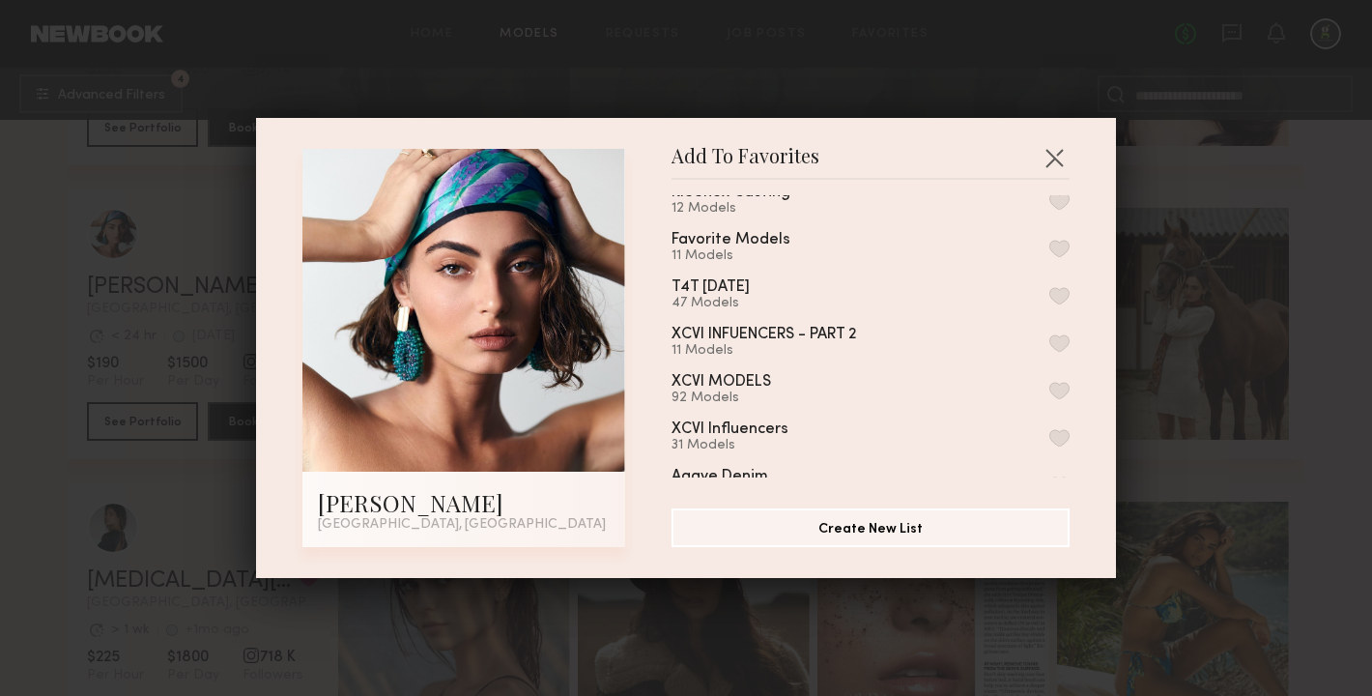
scroll to position [225, 0]
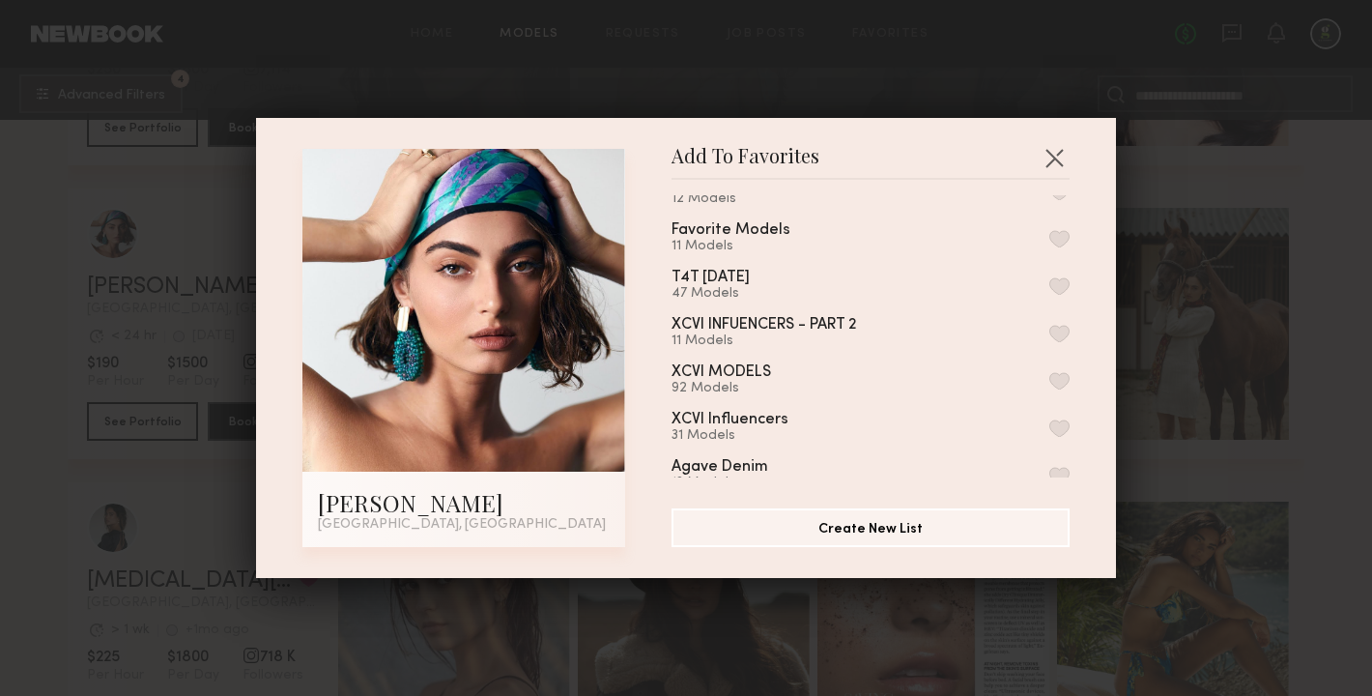
click at [1062, 372] on button "button" at bounding box center [1059, 380] width 20 height 17
click at [1055, 152] on button "button" at bounding box center [1053, 157] width 31 height 31
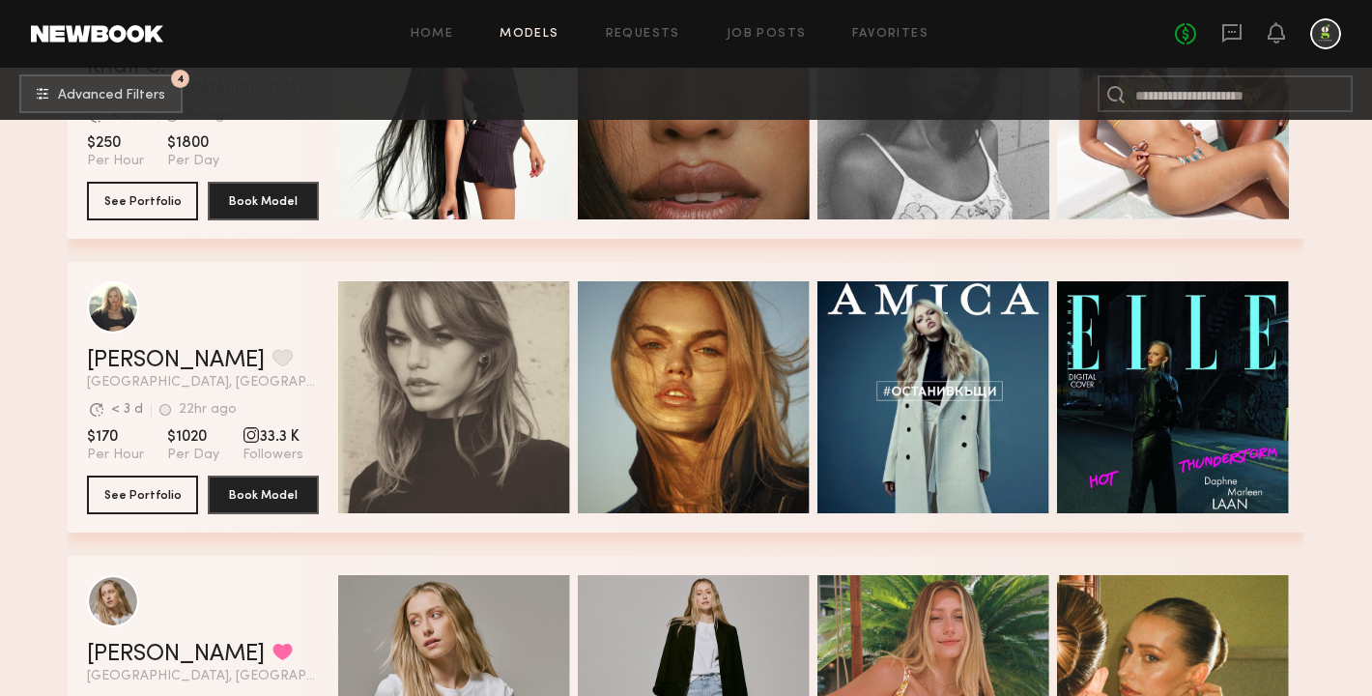
scroll to position [3453, 0]
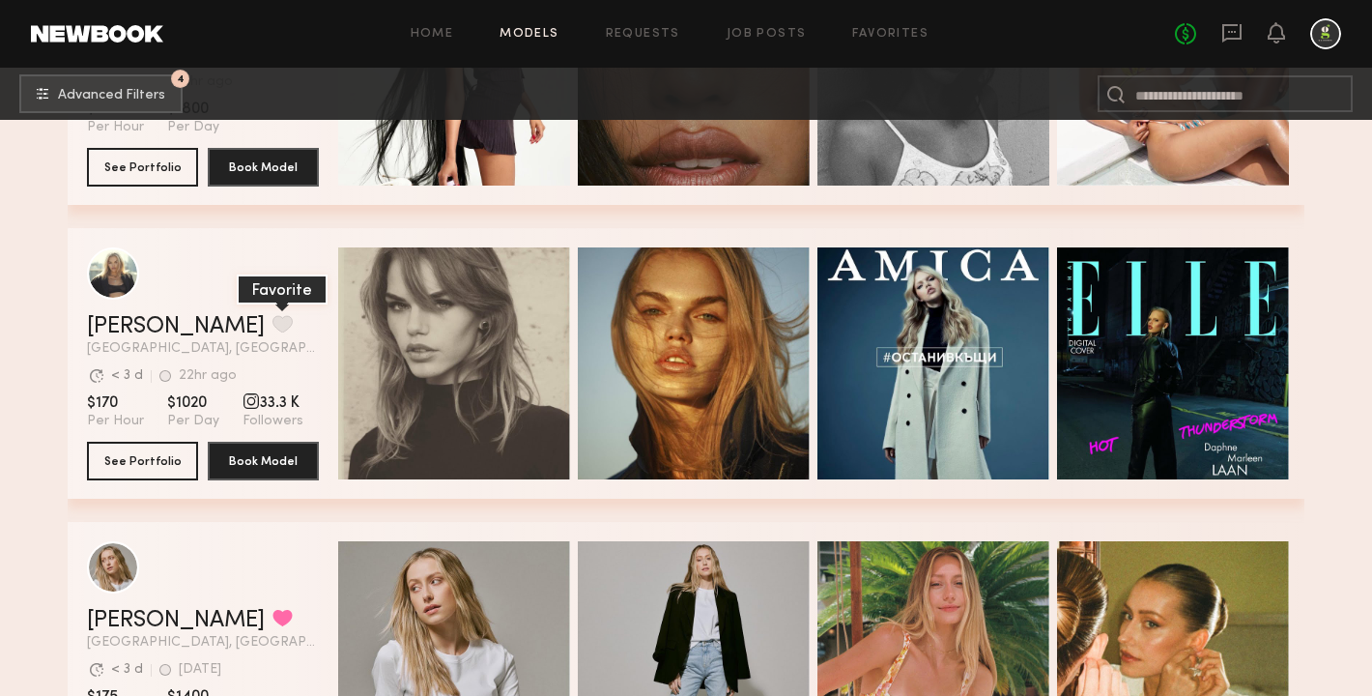
click at [272, 319] on button "grid" at bounding box center [282, 323] width 20 height 17
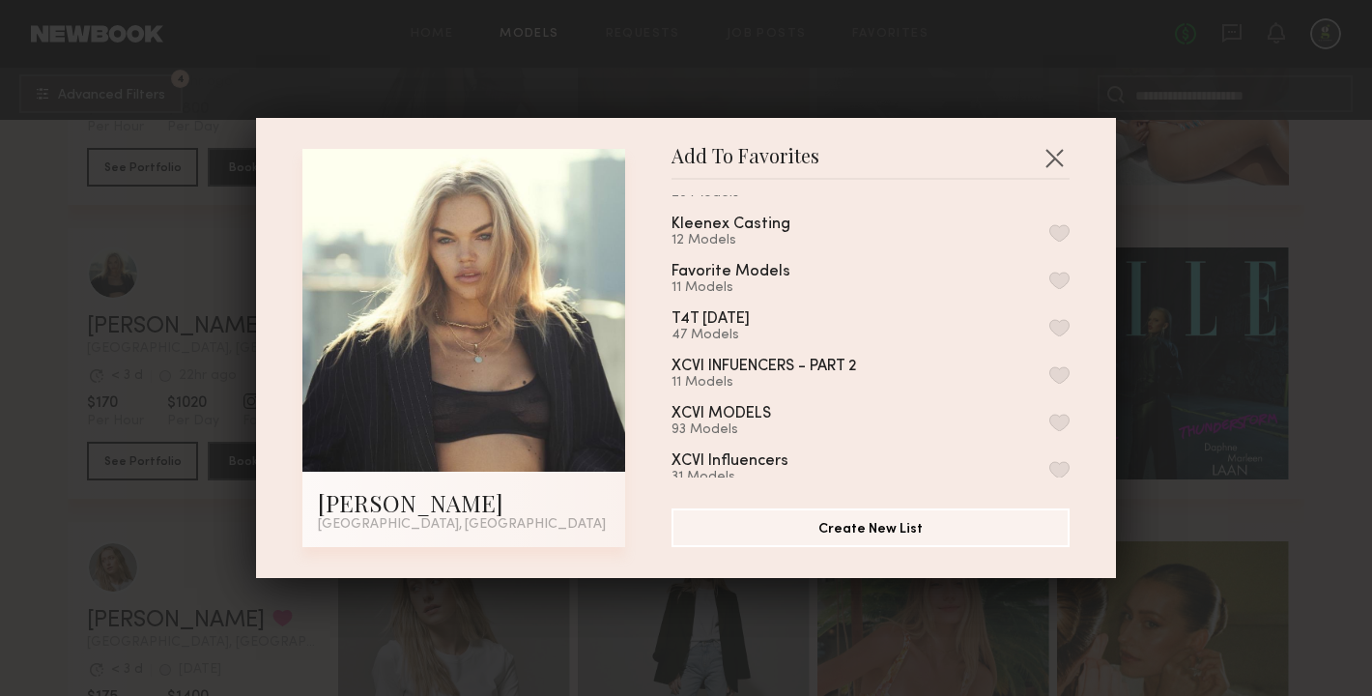
scroll to position [185, 0]
click at [1062, 417] on button "button" at bounding box center [1059, 420] width 20 height 17
click at [1055, 158] on button "button" at bounding box center [1053, 157] width 31 height 31
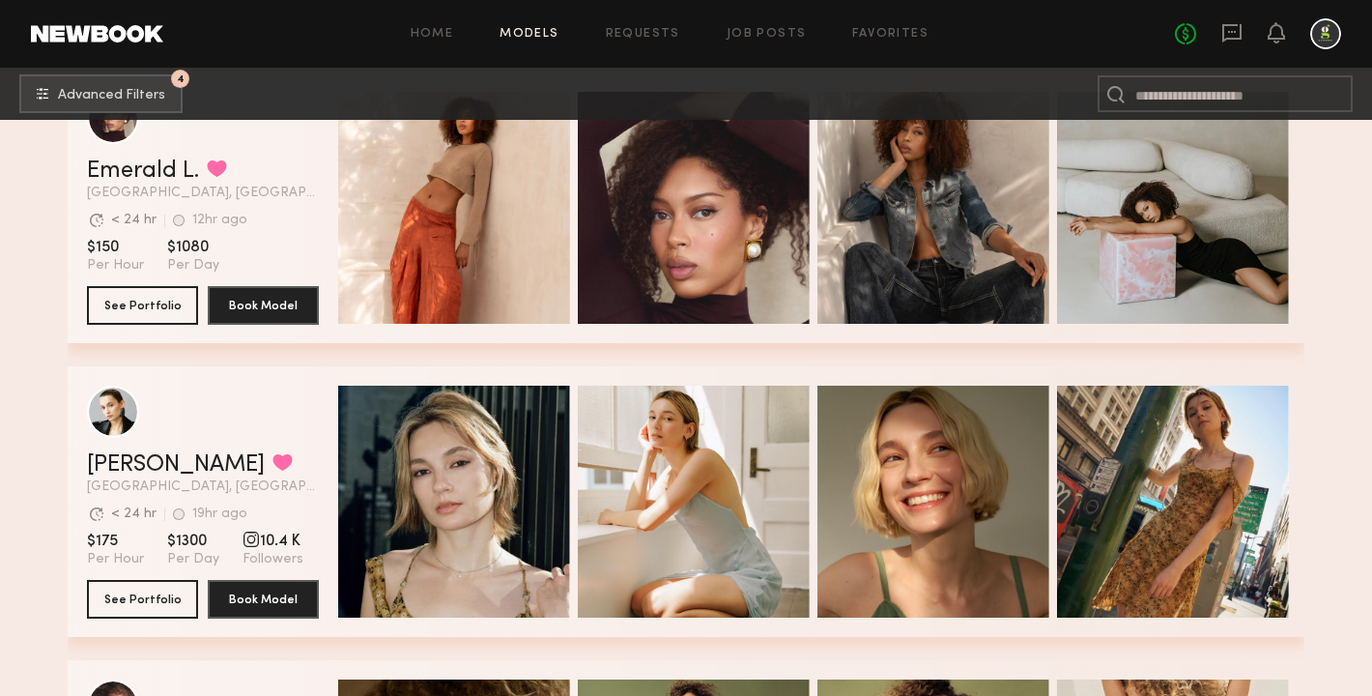
scroll to position [5254, 0]
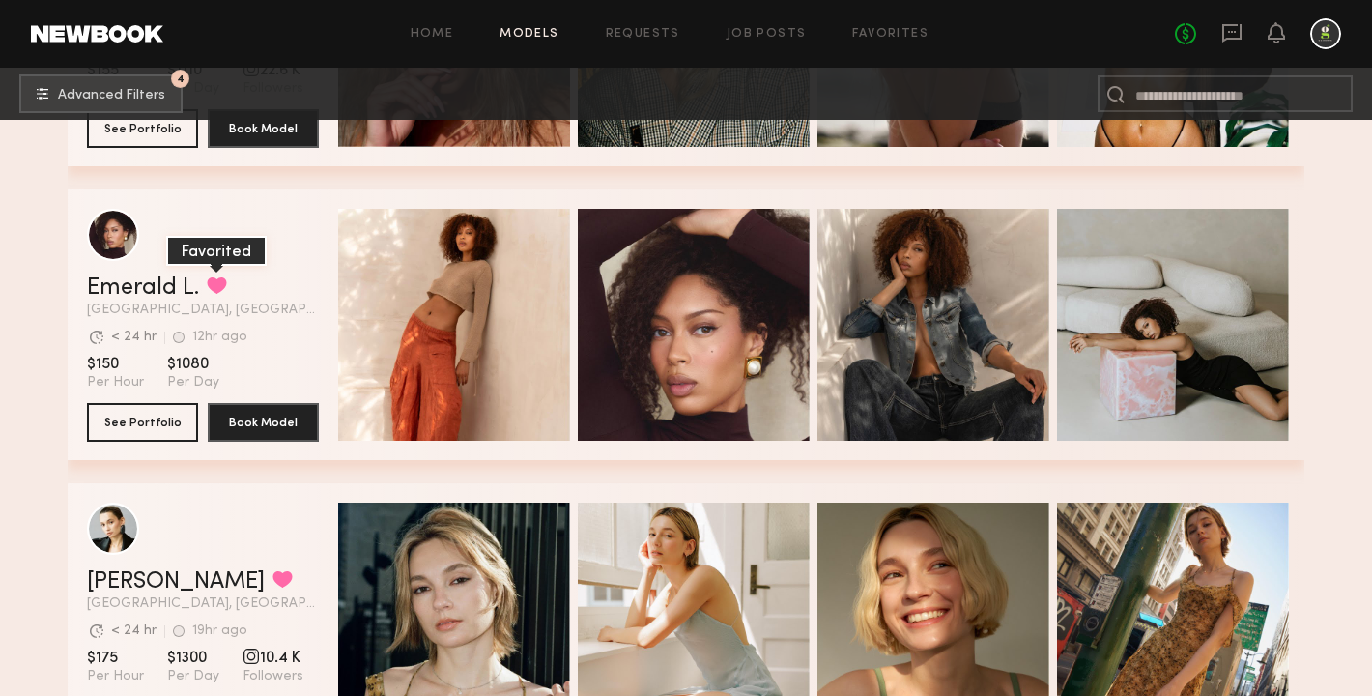
click at [216, 278] on button "grid" at bounding box center [217, 284] width 20 height 17
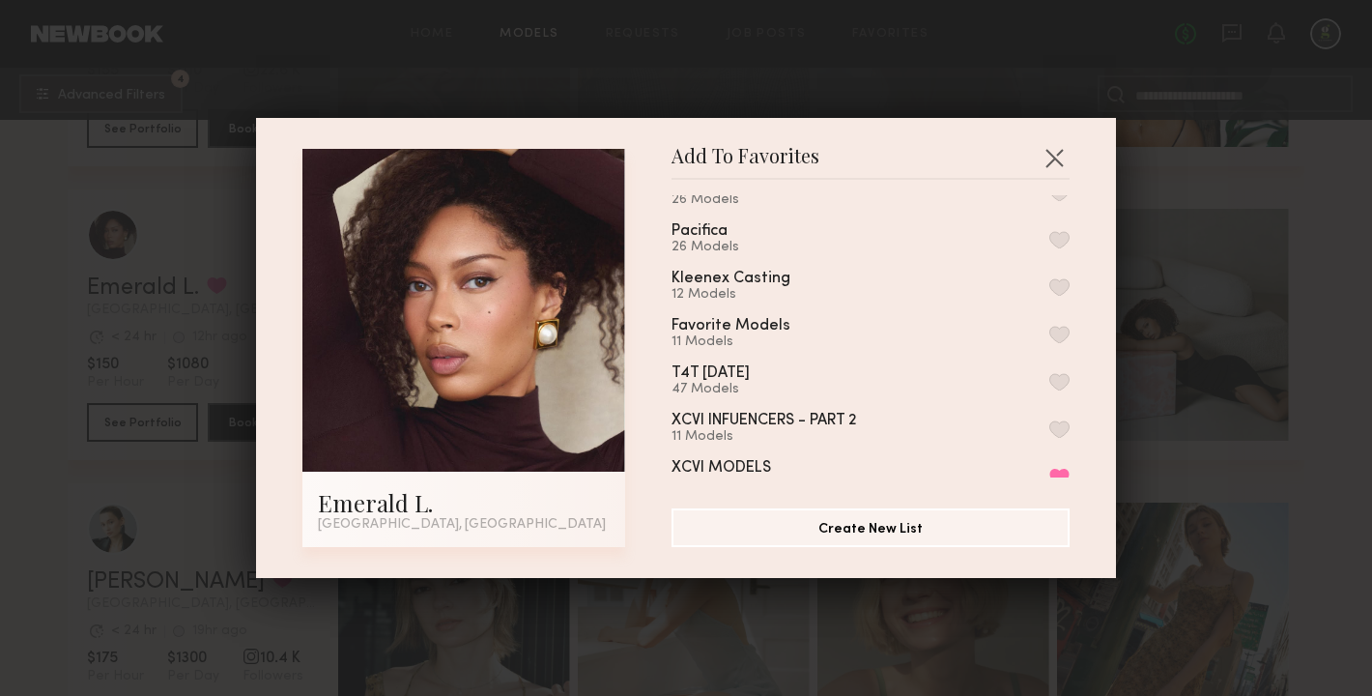
scroll to position [131, 0]
click at [1051, 162] on button "button" at bounding box center [1053, 157] width 31 height 31
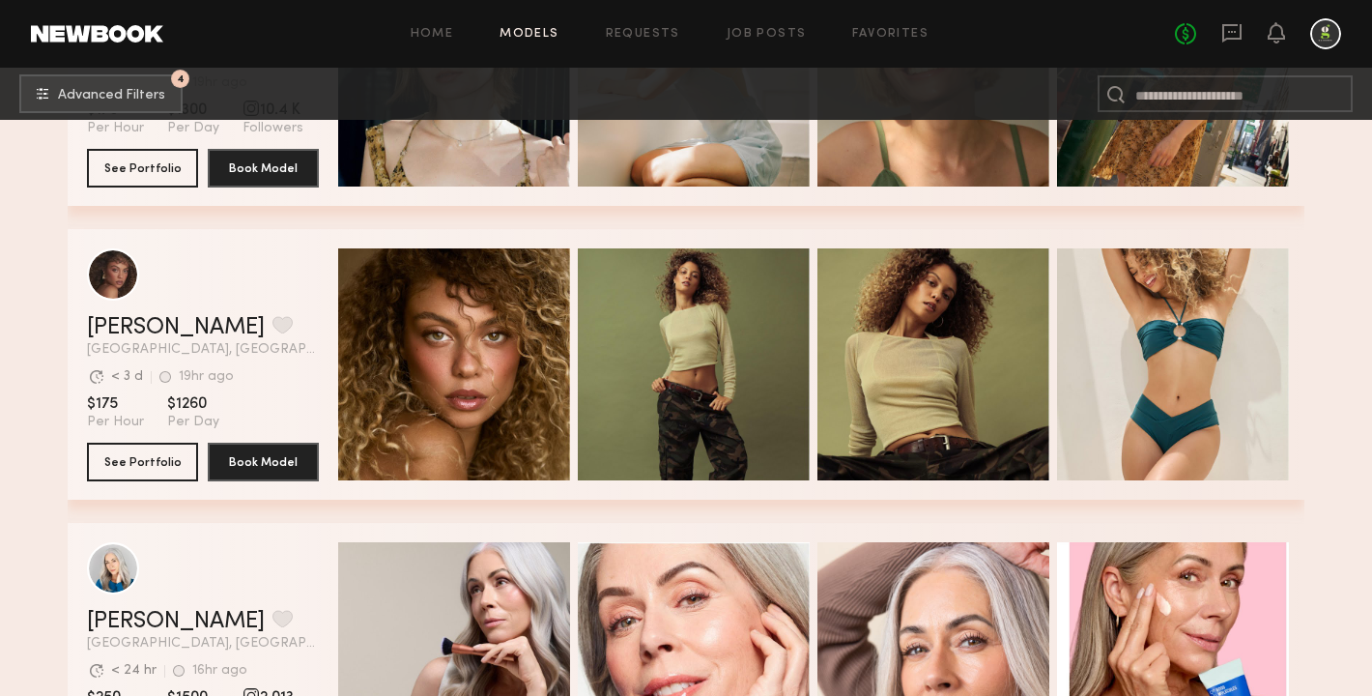
scroll to position [5805, 0]
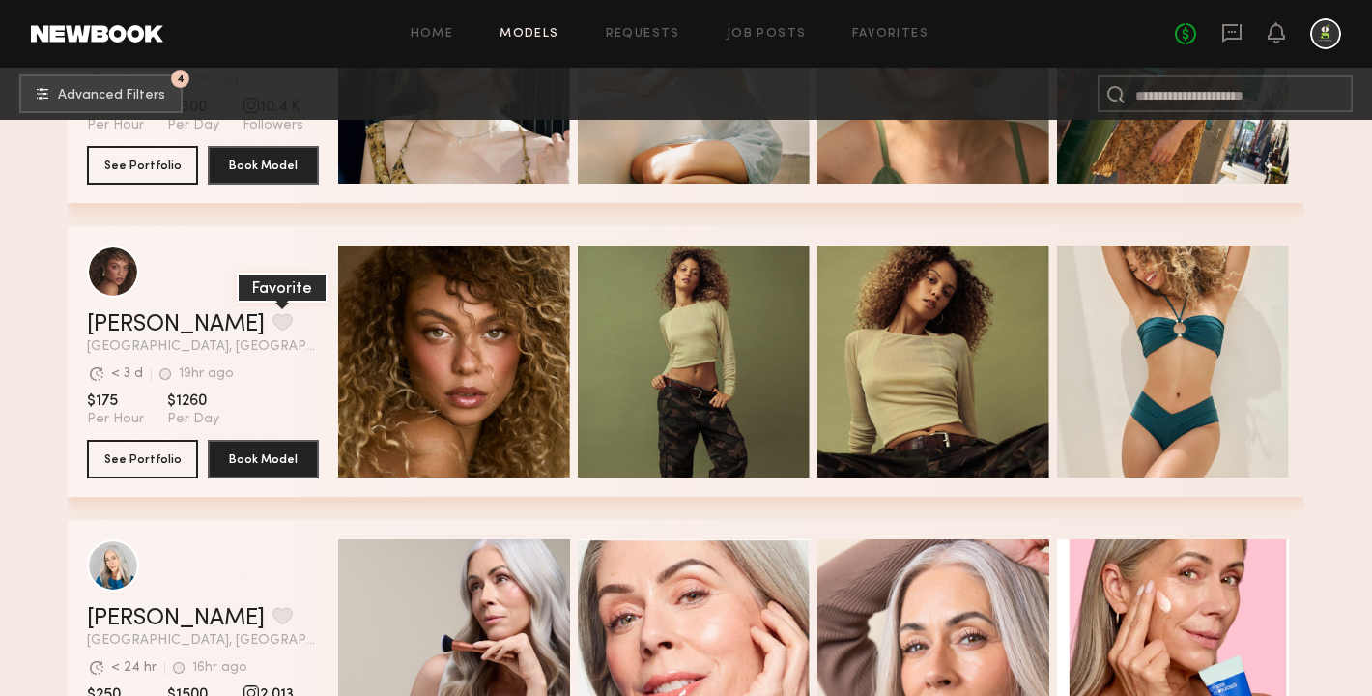
click at [272, 322] on button "grid" at bounding box center [282, 321] width 20 height 17
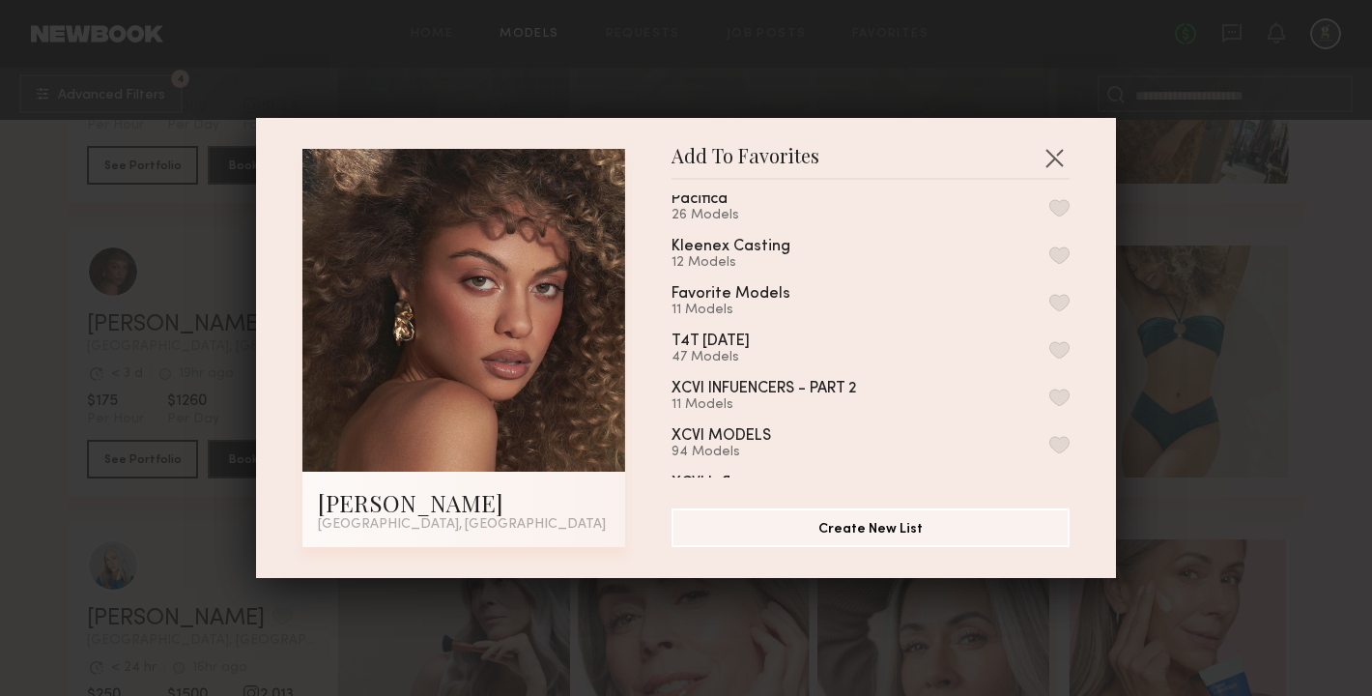
scroll to position [163, 0]
click at [1058, 434] on button "button" at bounding box center [1059, 442] width 20 height 17
click at [1058, 156] on button "button" at bounding box center [1053, 157] width 31 height 31
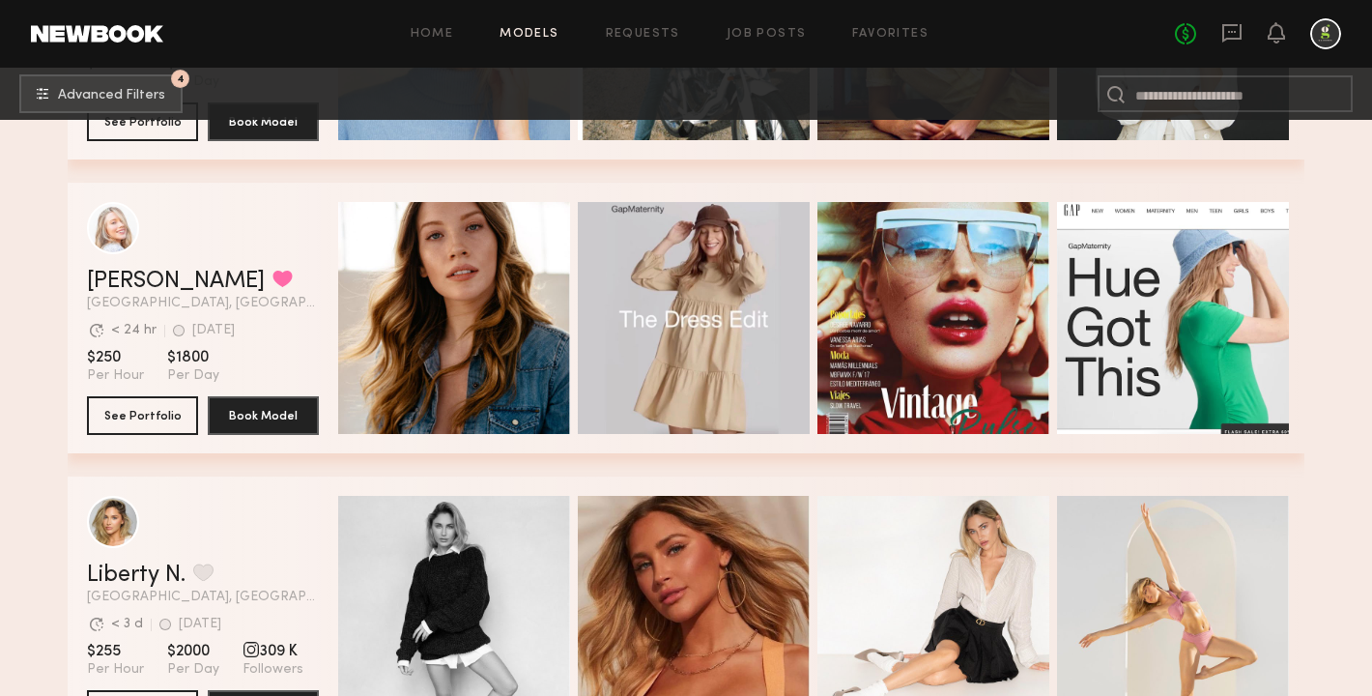
scroll to position [6738, 0]
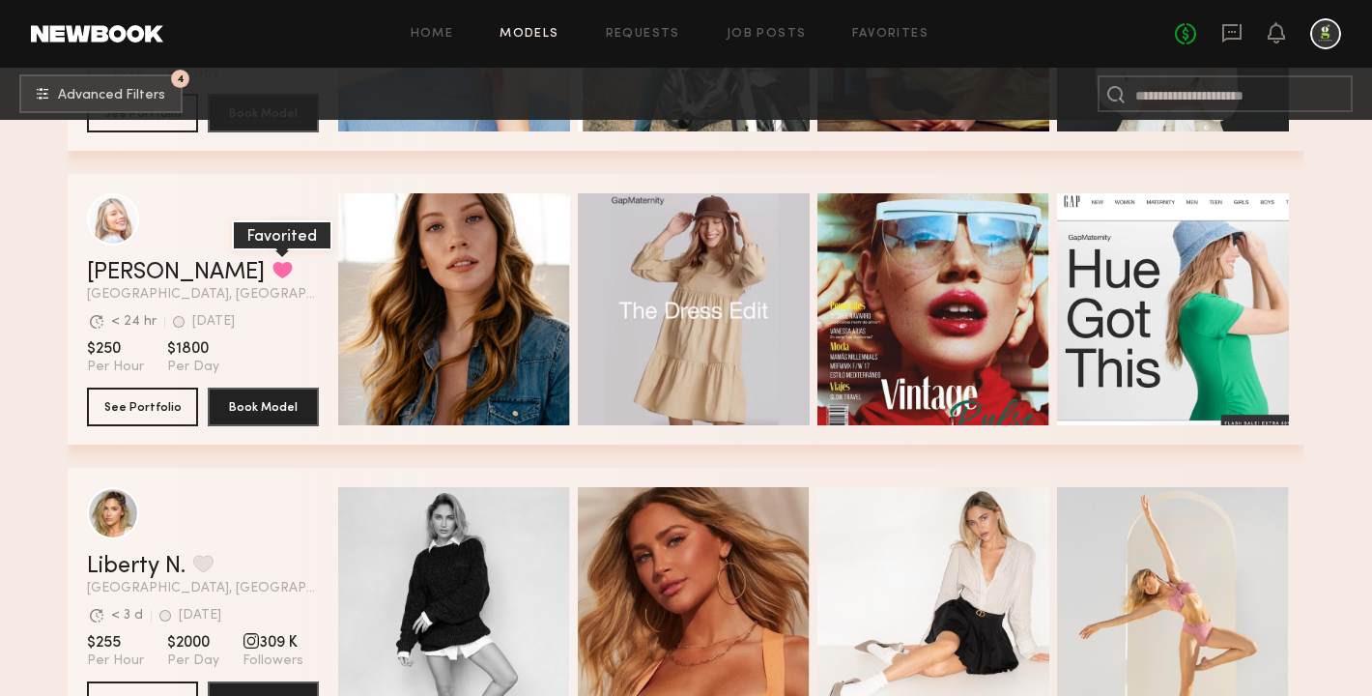
click at [272, 270] on button "grid" at bounding box center [282, 269] width 20 height 17
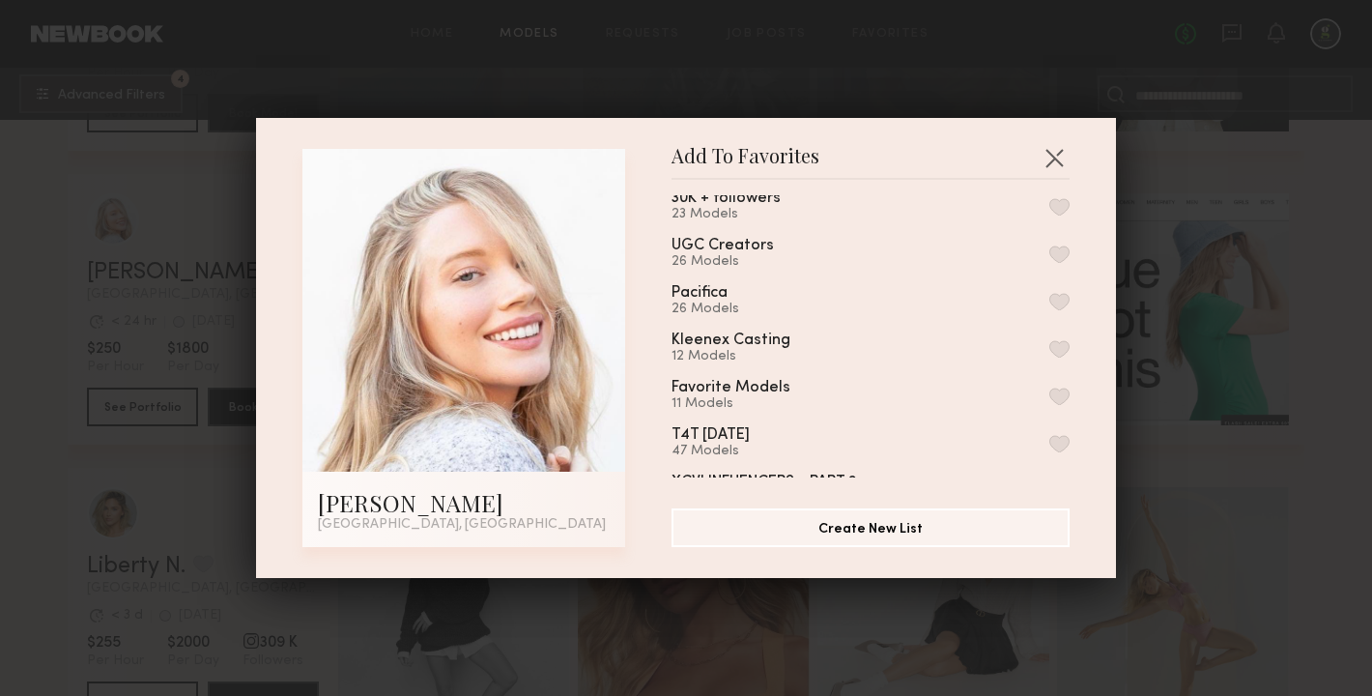
scroll to position [99, 0]
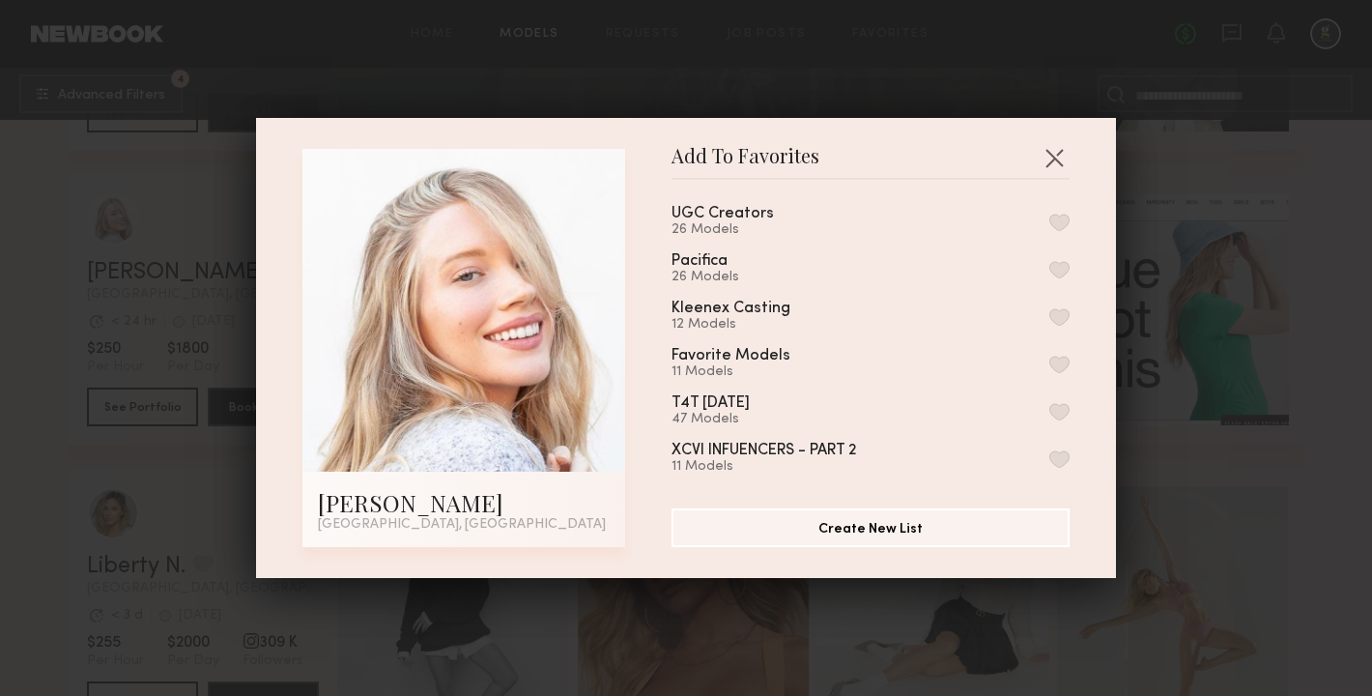
drag, startPoint x: 1059, startPoint y: 356, endPoint x: 1083, endPoint y: 320, distance: 43.9
click at [1084, 320] on div "XCVI Brand-Aligned Influencers 14 Models 30K + followers 23 Models UGC Creators…" at bounding box center [879, 336] width 417 height 282
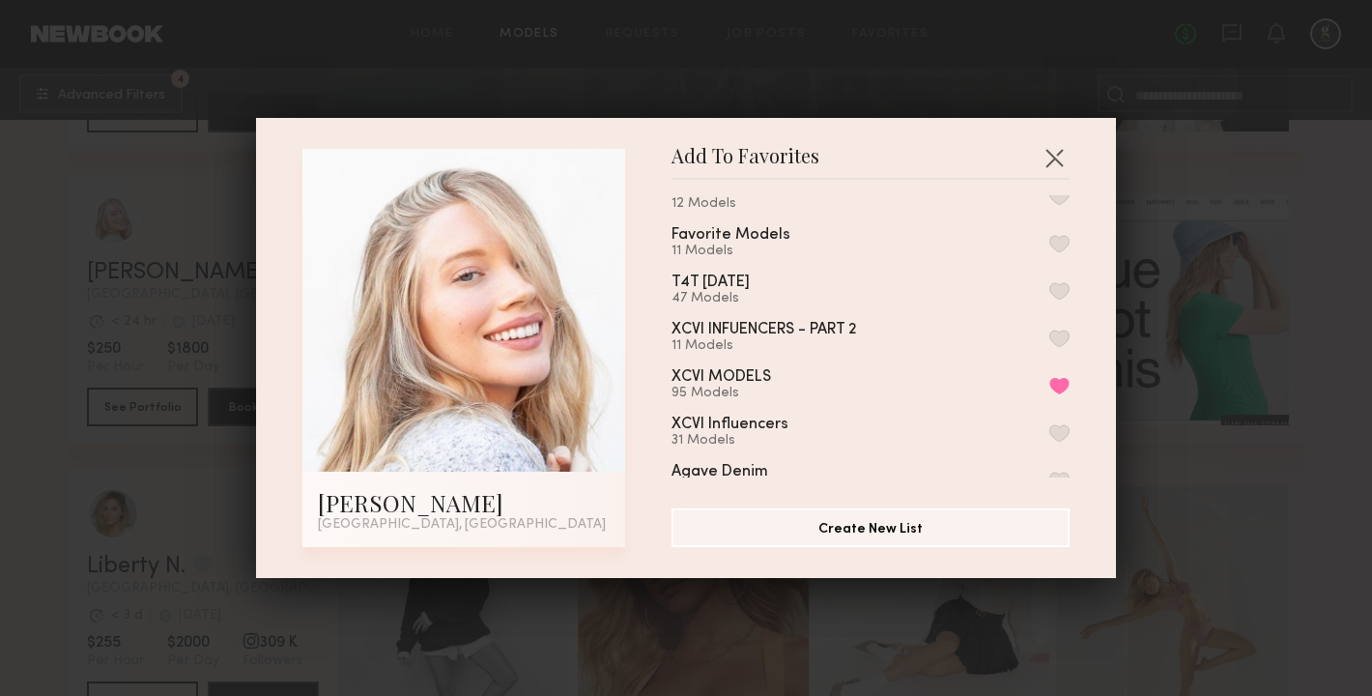
scroll to position [222, 0]
click at [1050, 152] on button "button" at bounding box center [1053, 157] width 31 height 31
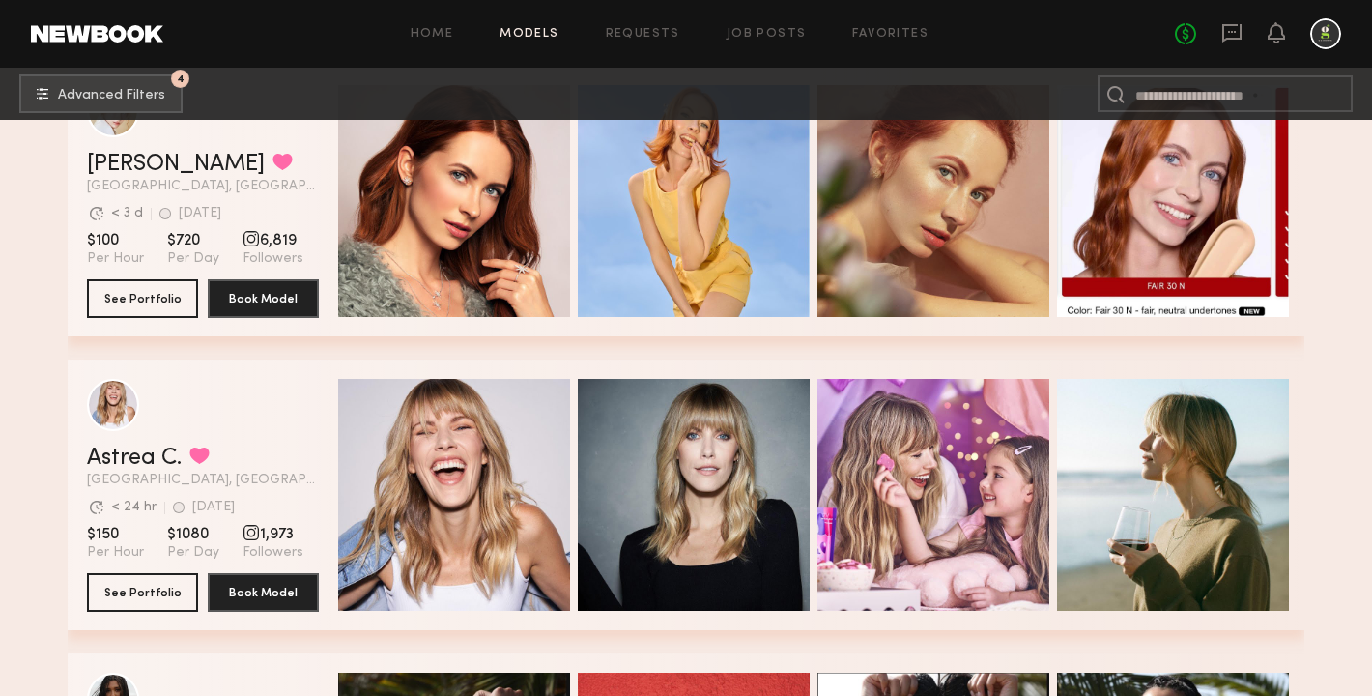
scroll to position [8316, 0]
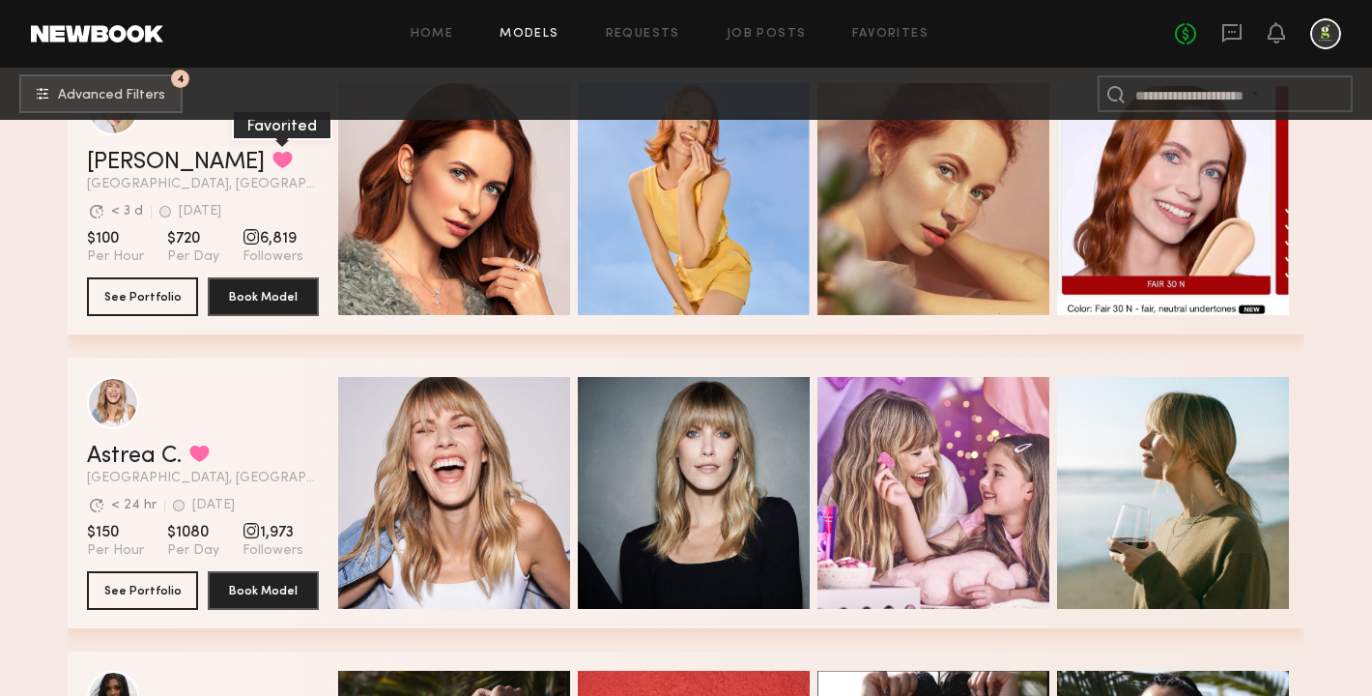
click at [272, 157] on button "grid" at bounding box center [282, 159] width 20 height 17
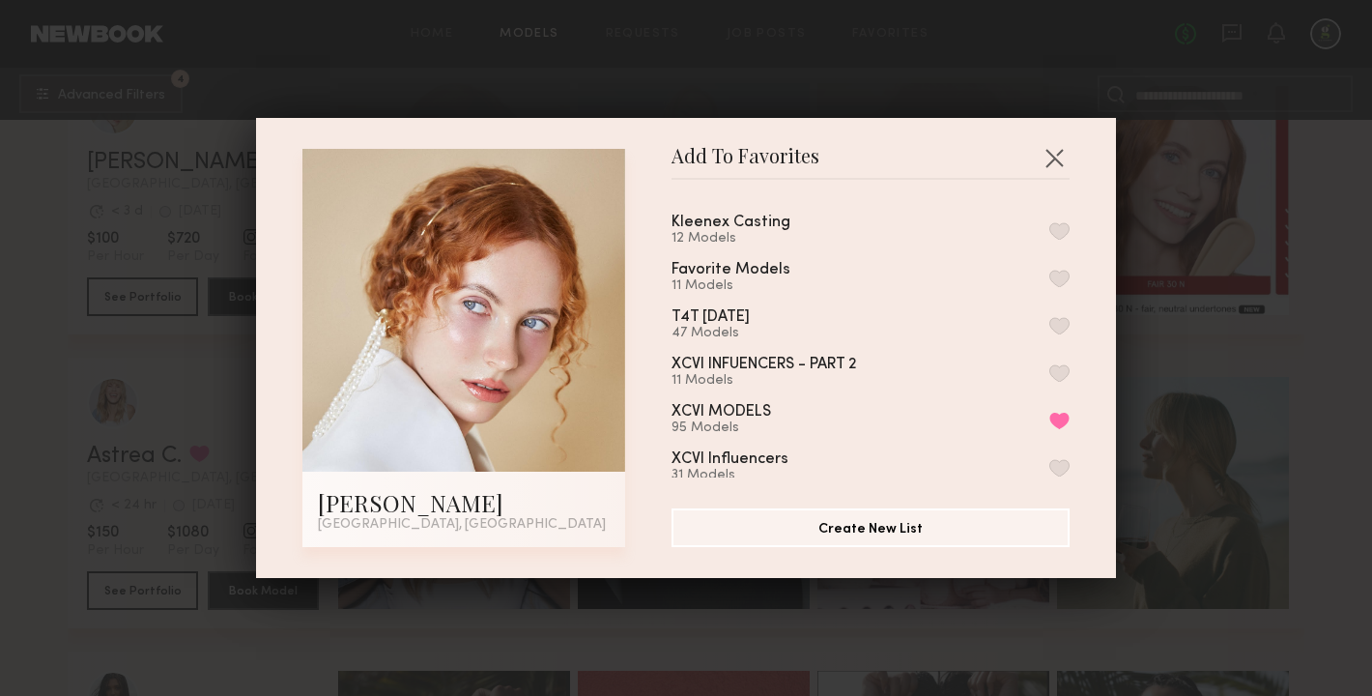
scroll to position [194, 0]
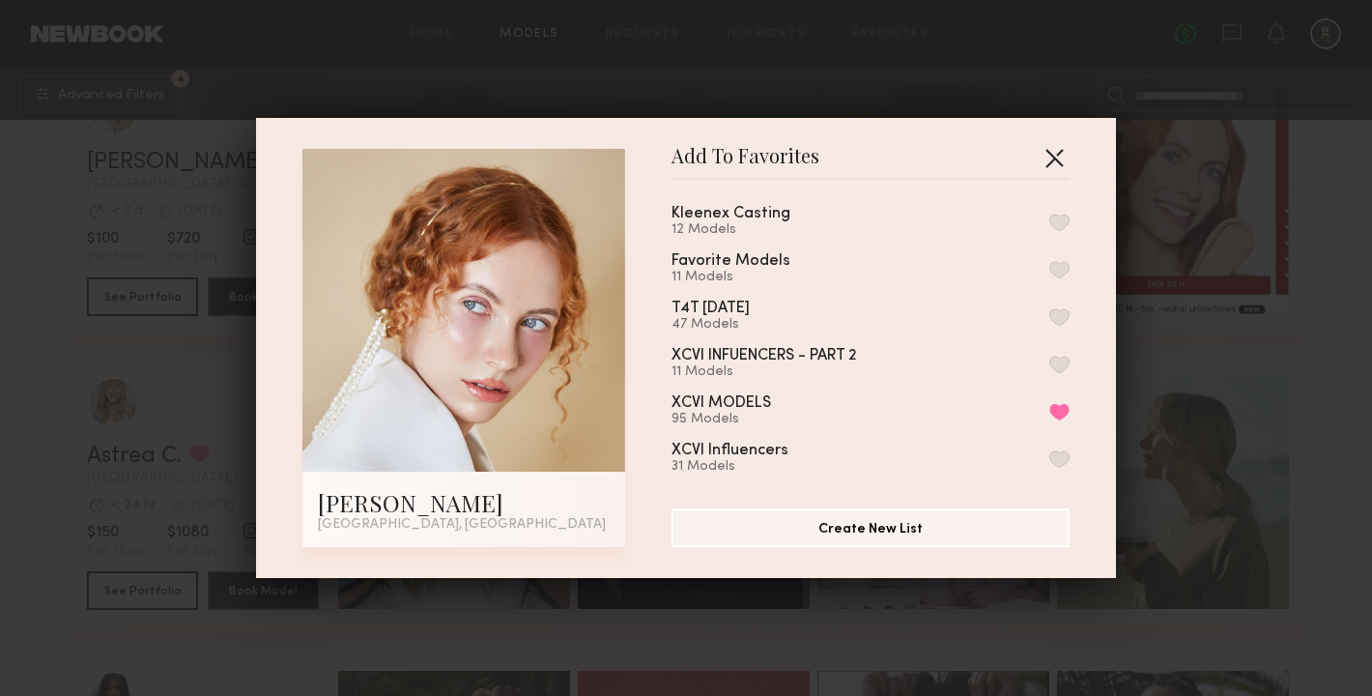
click at [1052, 163] on button "button" at bounding box center [1053, 157] width 31 height 31
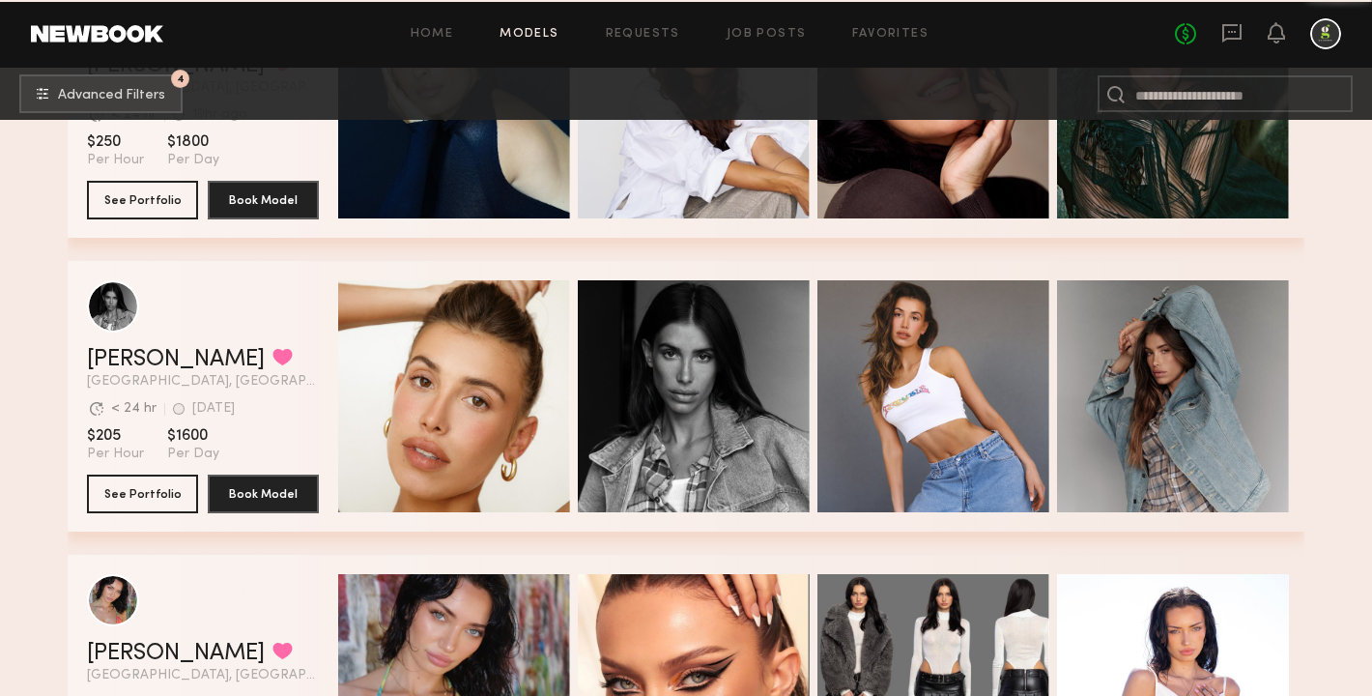
scroll to position [13731, 0]
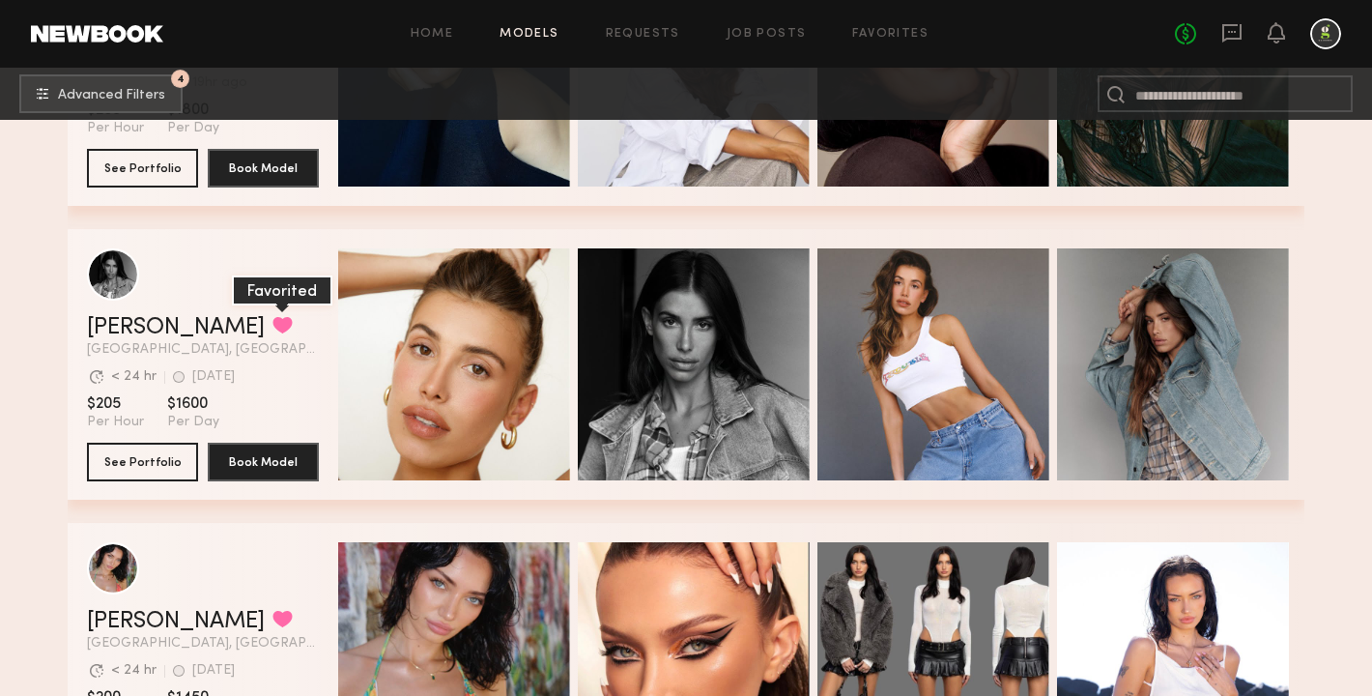
click at [272, 323] on button "grid" at bounding box center [282, 324] width 20 height 17
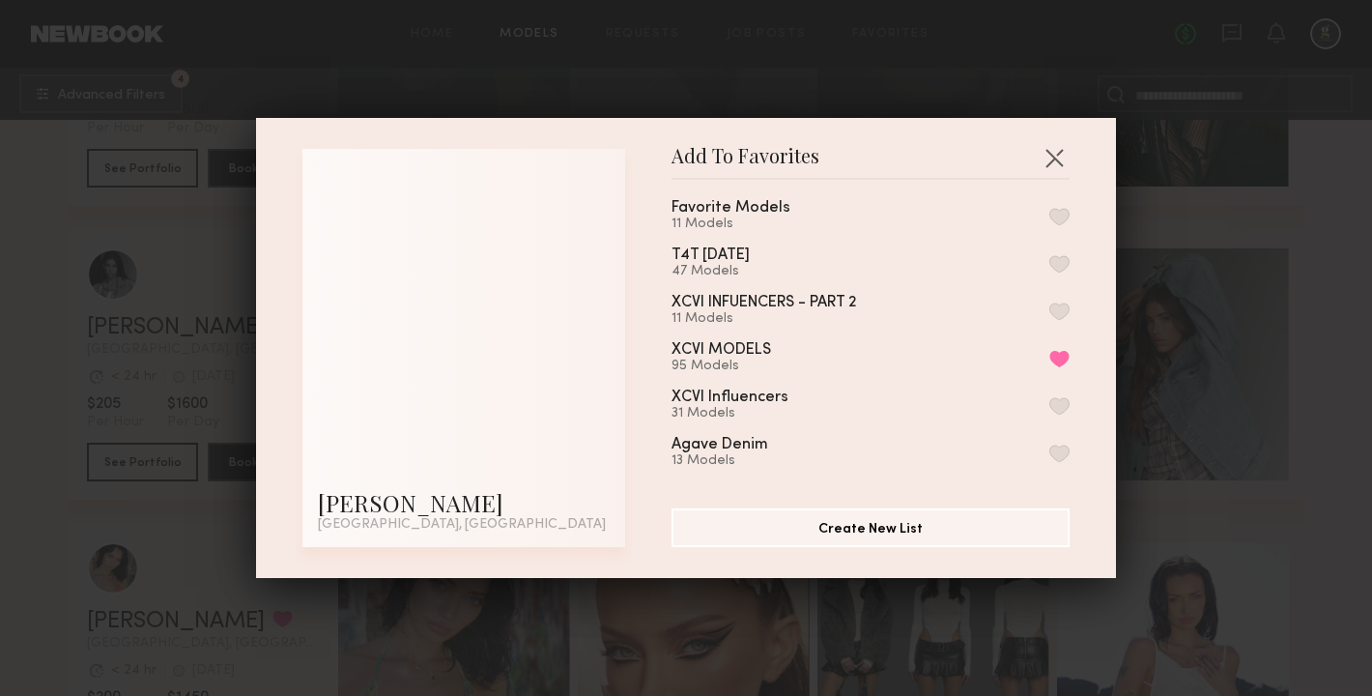
scroll to position [249, 0]
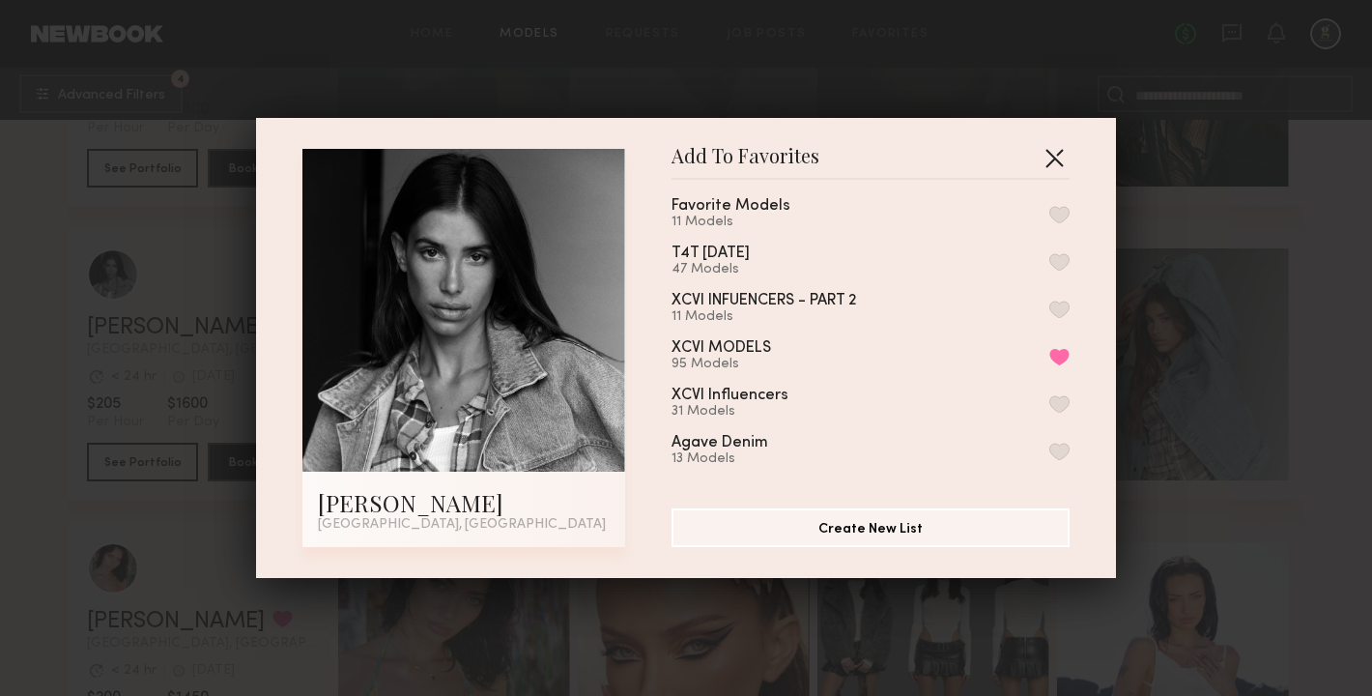
click at [1061, 150] on button "button" at bounding box center [1053, 157] width 31 height 31
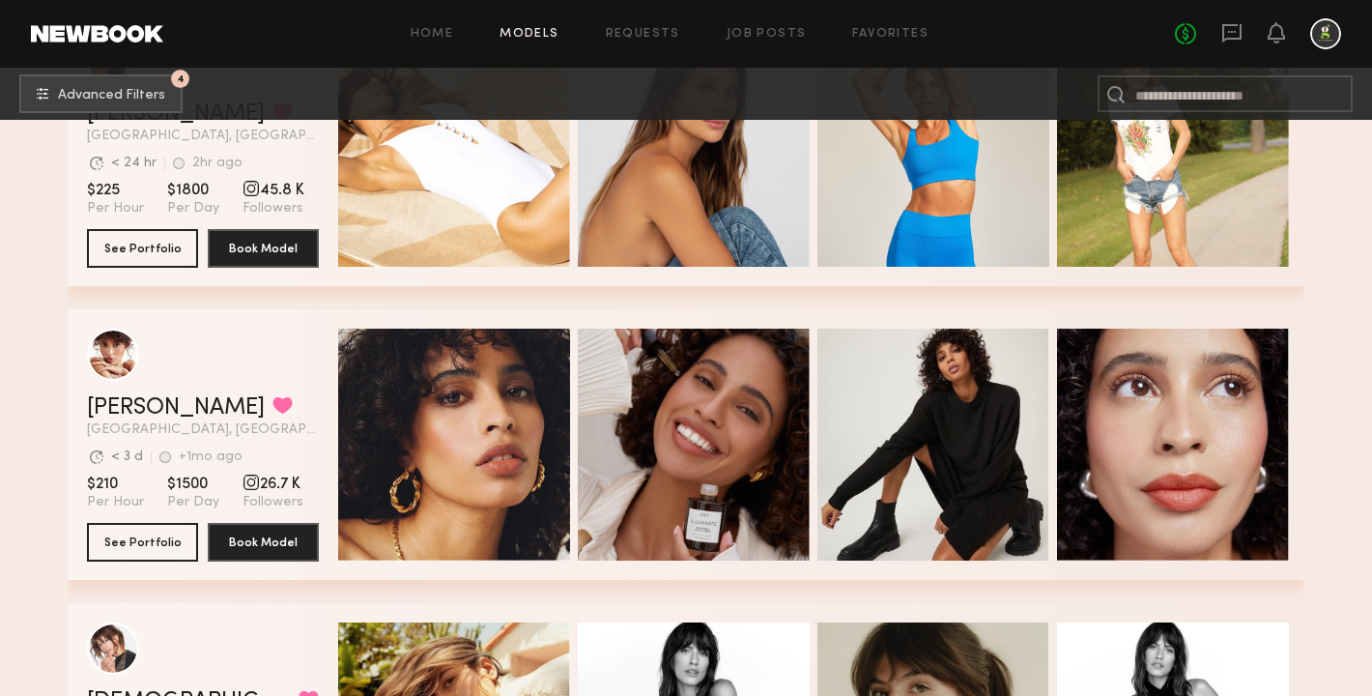
scroll to position [16296, 0]
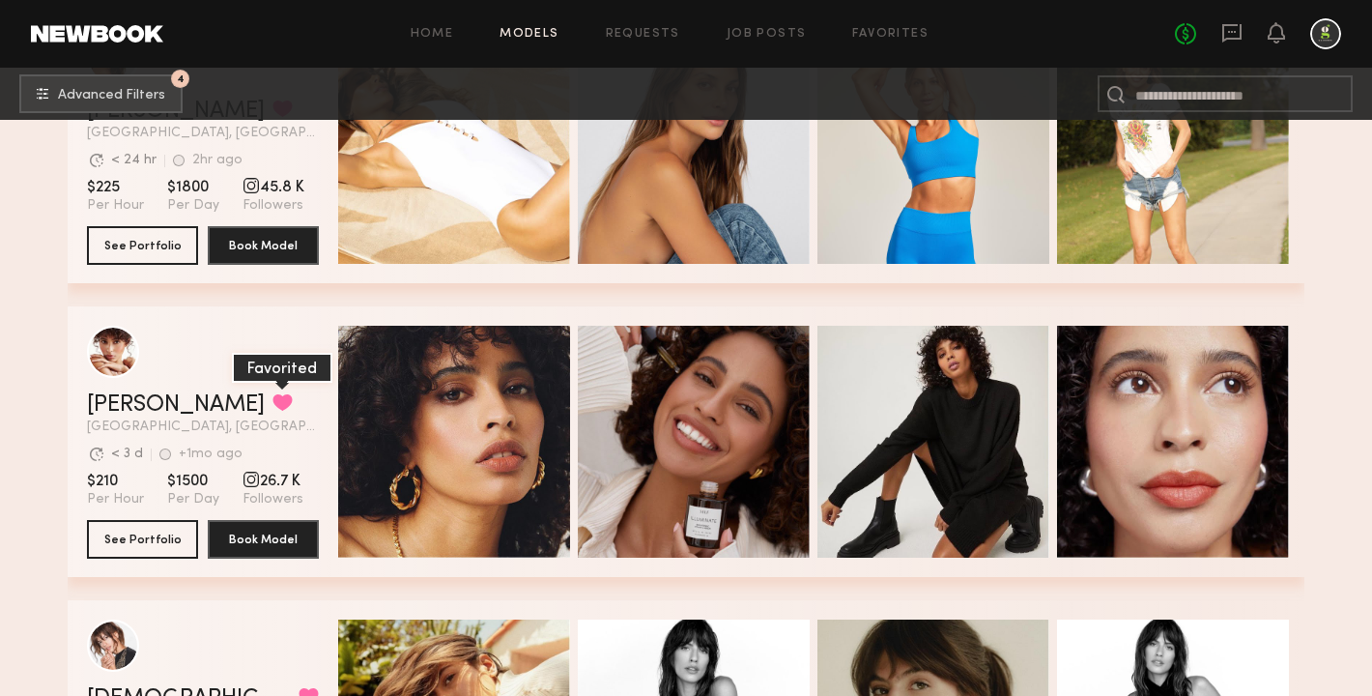
click at [272, 401] on button "grid" at bounding box center [282, 401] width 20 height 17
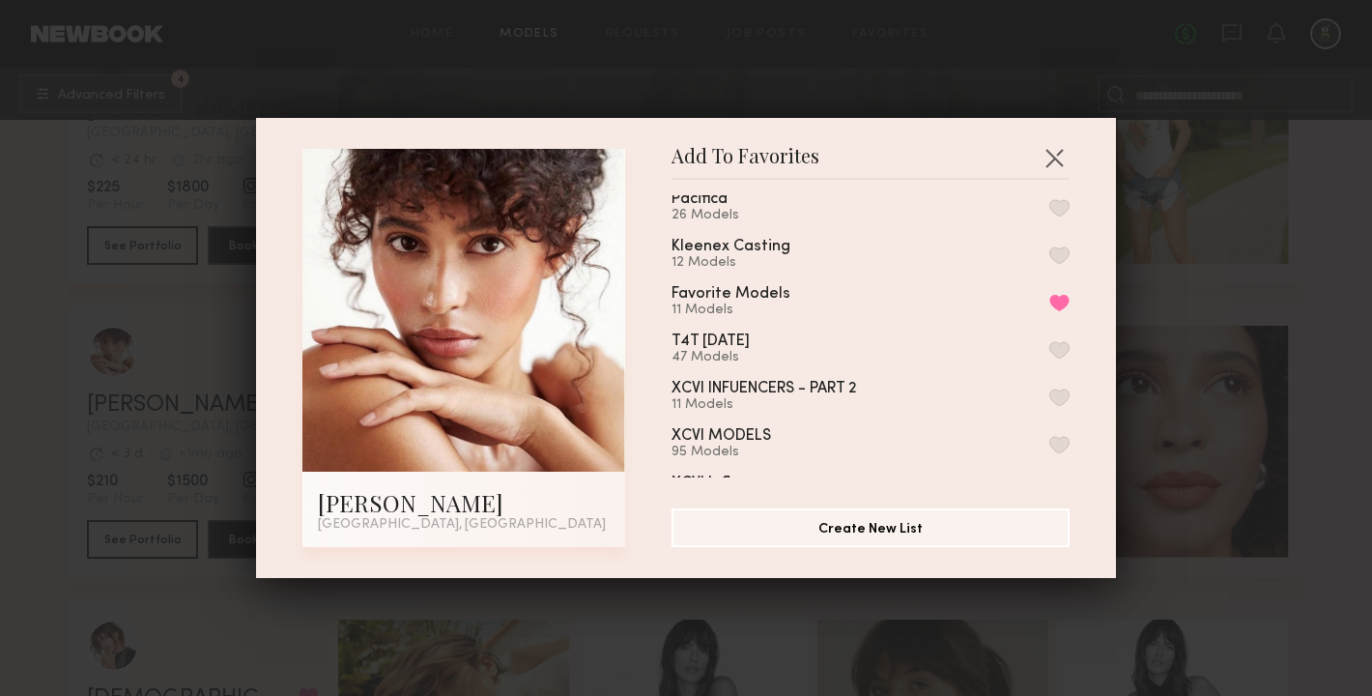
scroll to position [170, 0]
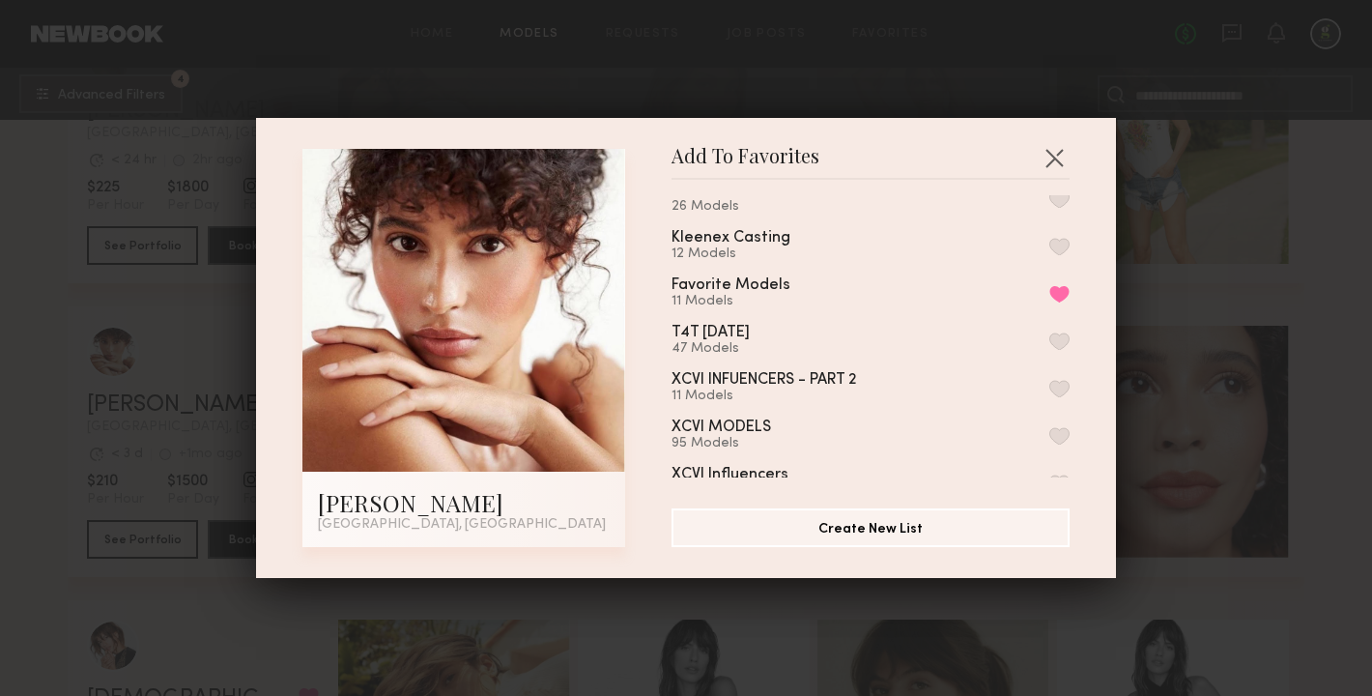
click at [1064, 428] on button "button" at bounding box center [1059, 435] width 20 height 17
click at [1065, 163] on button "button" at bounding box center [1053, 157] width 31 height 31
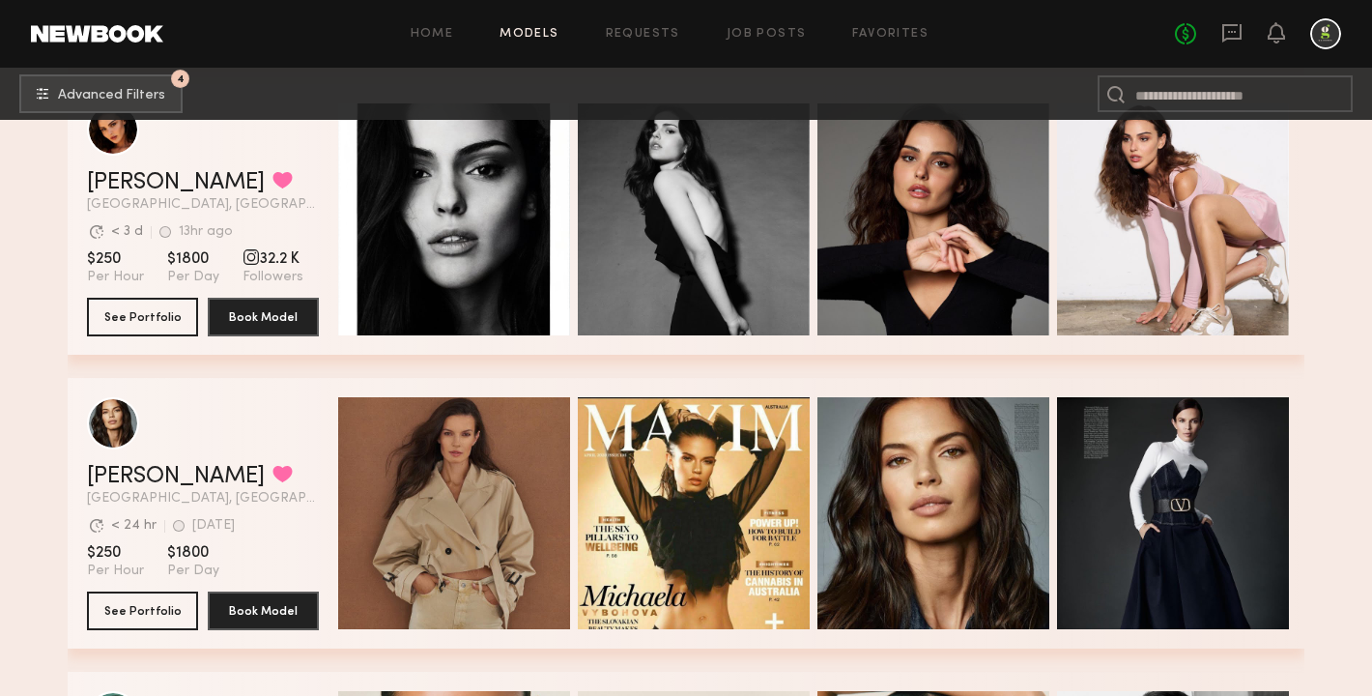
scroll to position [18171, 0]
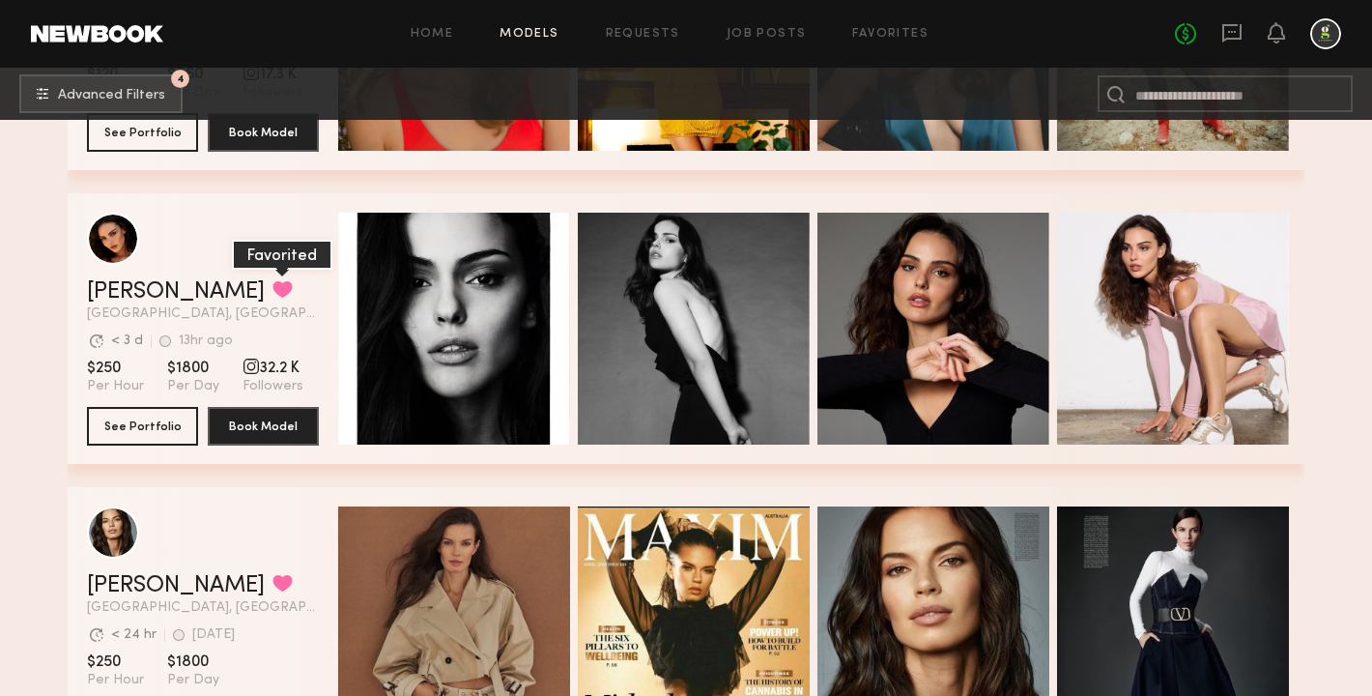
click at [272, 282] on button "grid" at bounding box center [282, 288] width 20 height 17
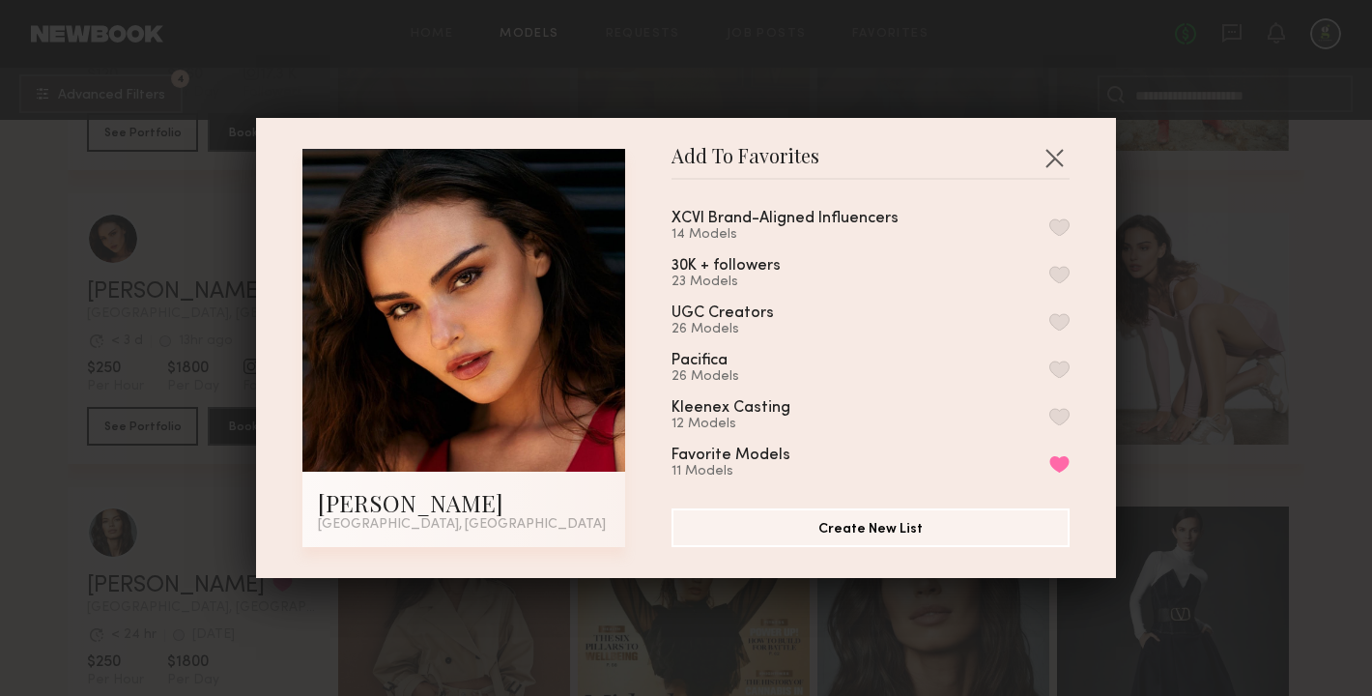
scroll to position [187, 0]
click at [1064, 410] on button "button" at bounding box center [1059, 418] width 20 height 17
click at [1052, 156] on button "button" at bounding box center [1053, 157] width 31 height 31
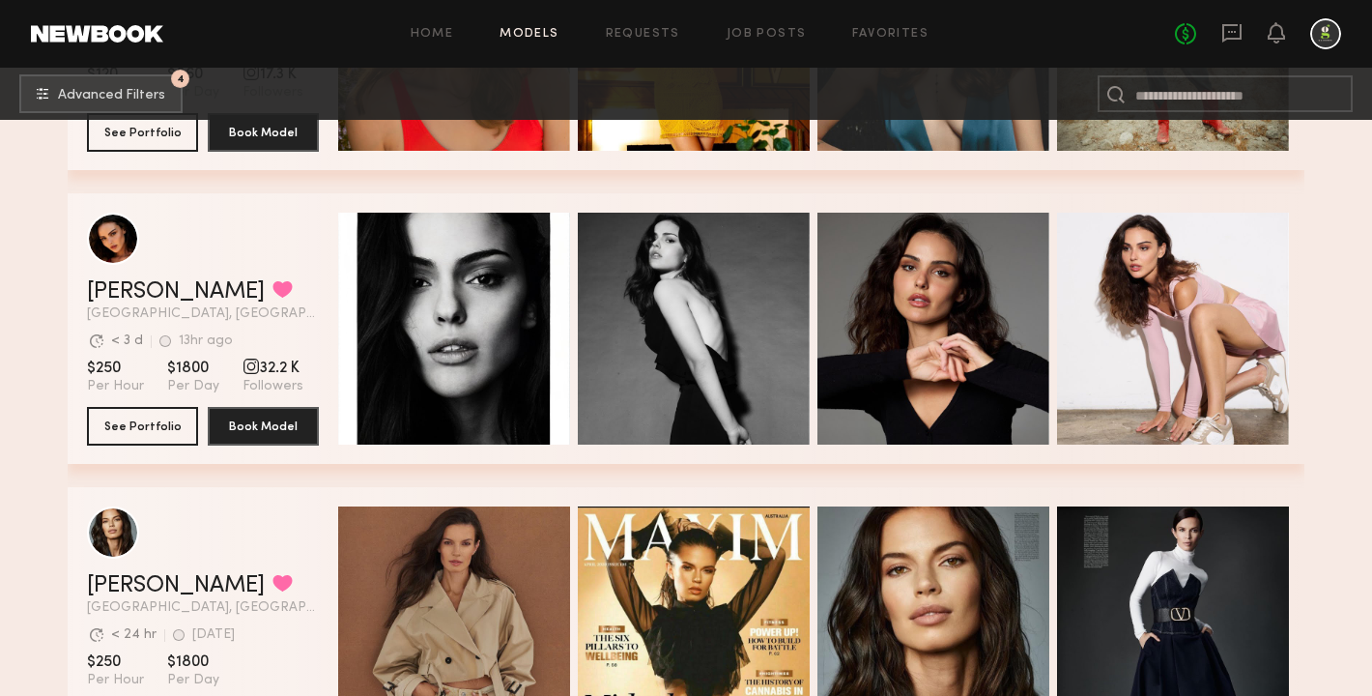
scroll to position [18415, 0]
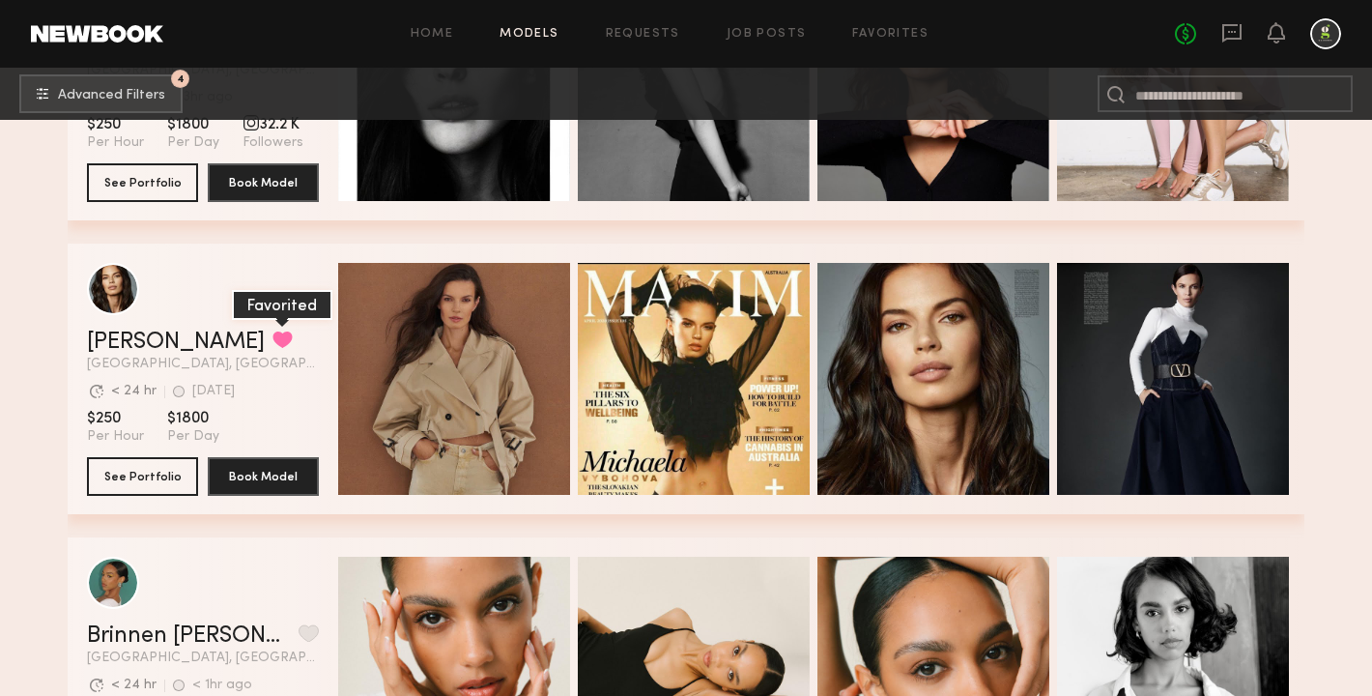
click at [272, 339] on button "grid" at bounding box center [282, 338] width 20 height 17
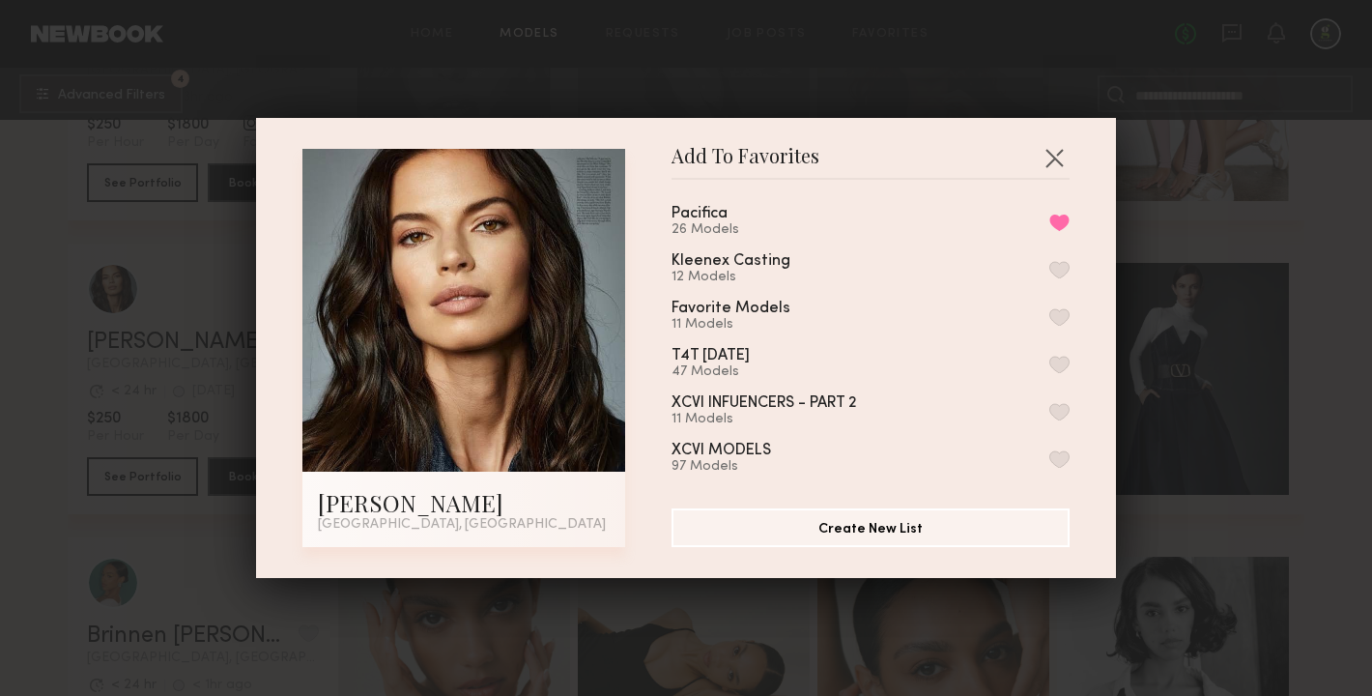
scroll to position [149, 0]
click at [1060, 448] on button "button" at bounding box center [1059, 456] width 20 height 17
click at [1051, 156] on button "button" at bounding box center [1053, 157] width 31 height 31
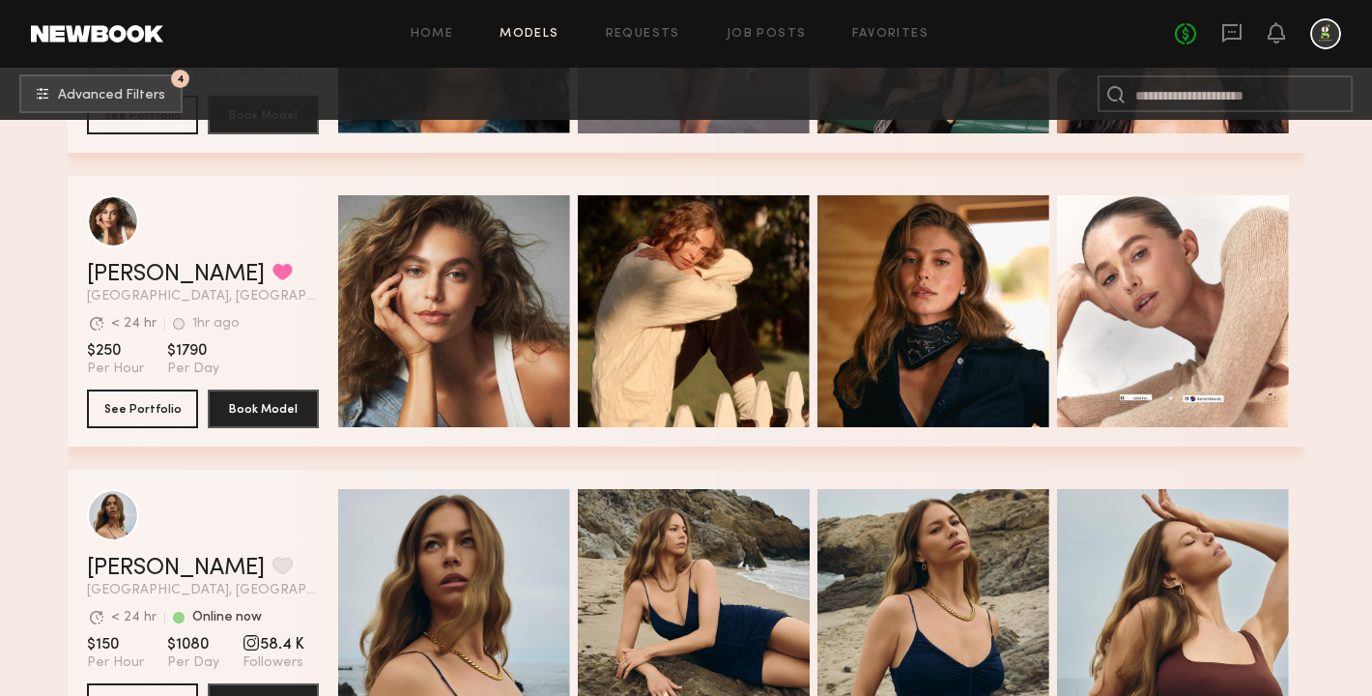
scroll to position [20839, 0]
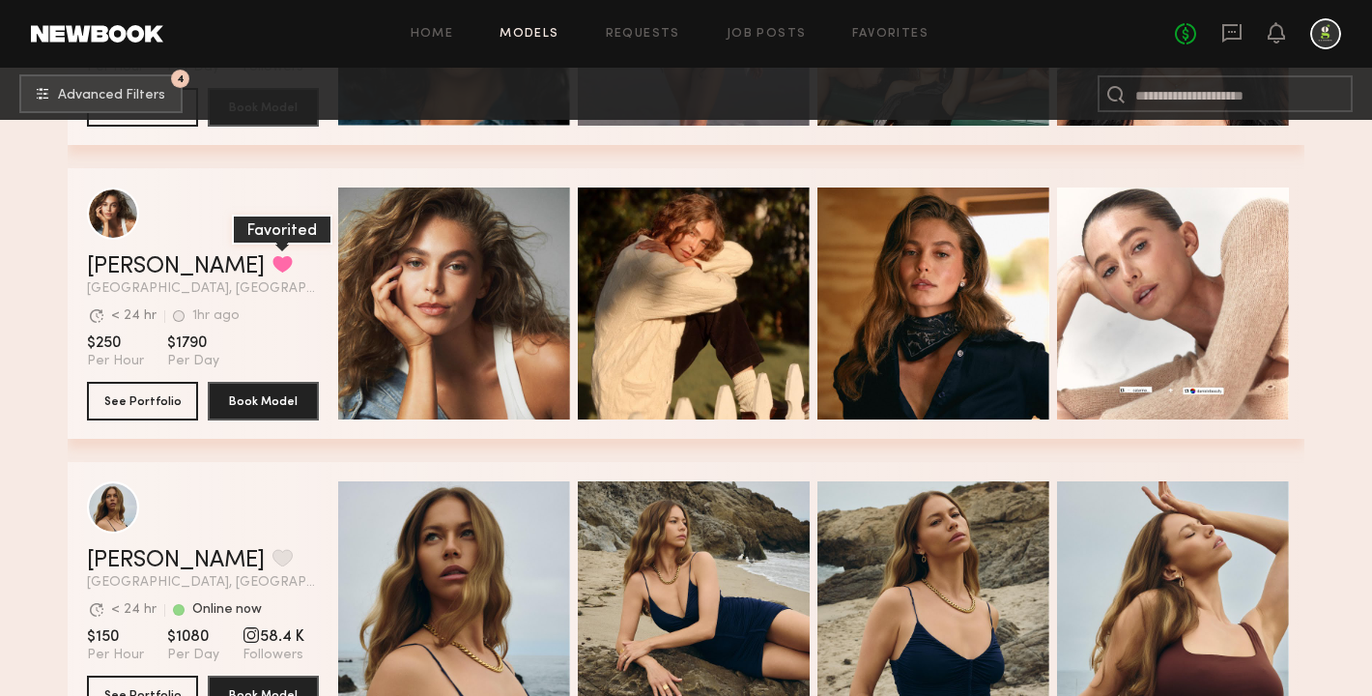
click at [272, 259] on button "grid" at bounding box center [282, 263] width 20 height 17
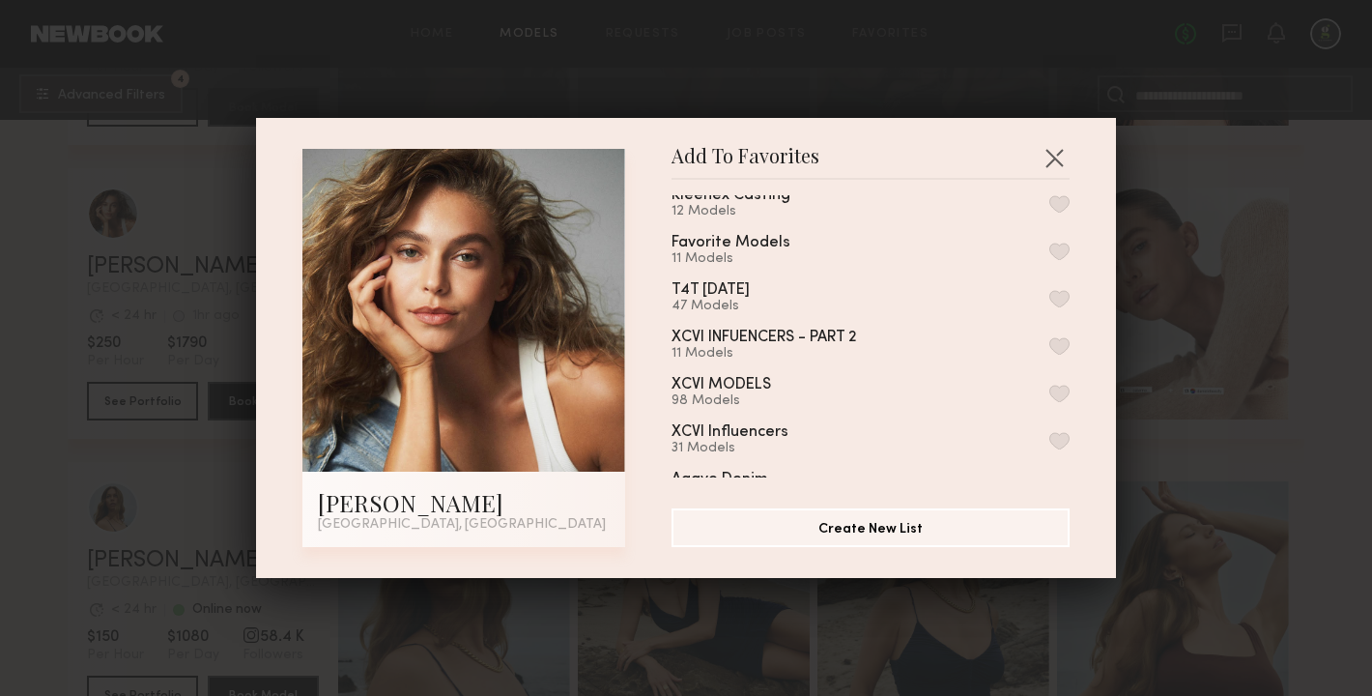
scroll to position [216, 0]
click at [1059, 381] on button "button" at bounding box center [1059, 389] width 20 height 17
click at [1051, 156] on button "button" at bounding box center [1053, 157] width 31 height 31
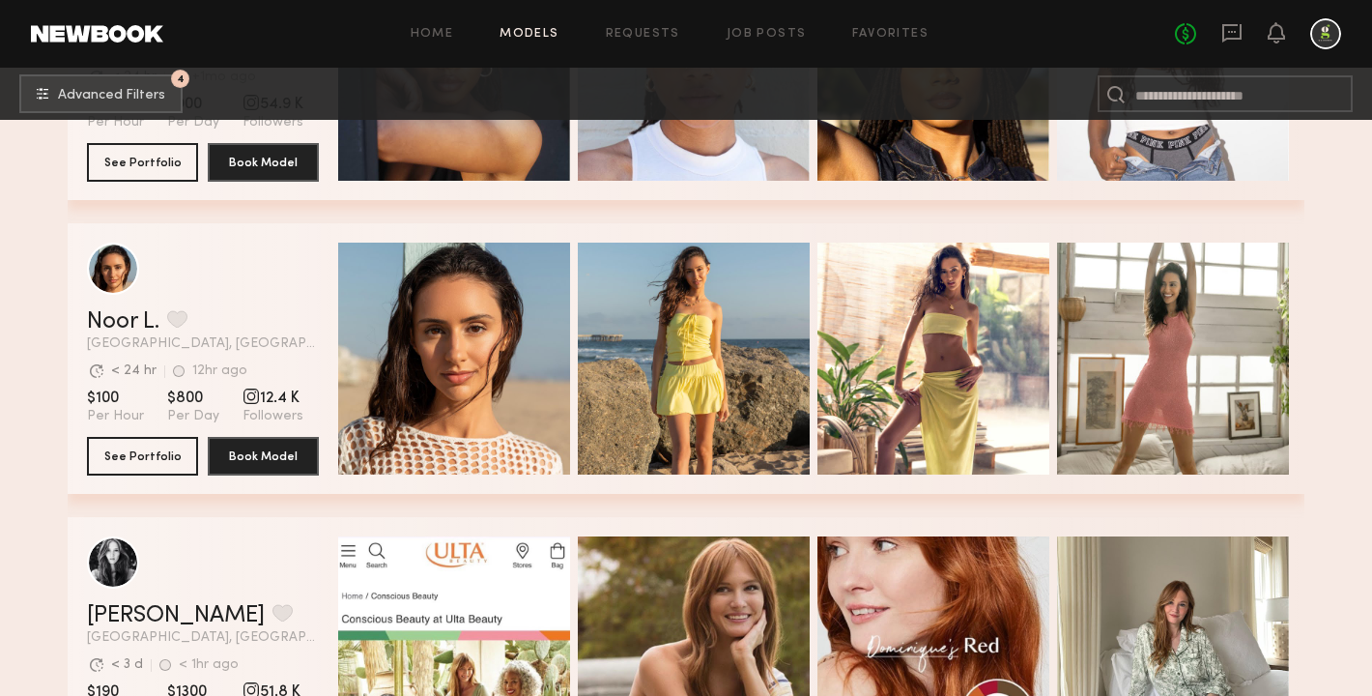
scroll to position [26596, 0]
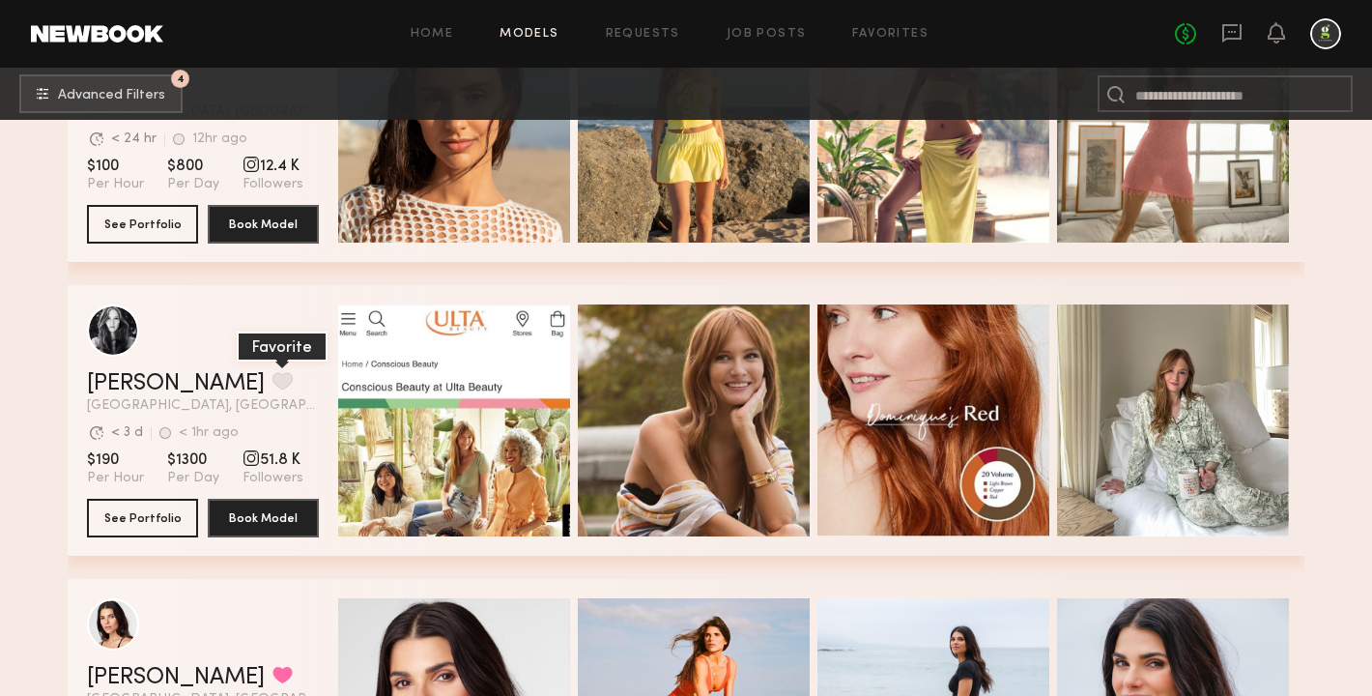
click at [272, 378] on button "grid" at bounding box center [282, 380] width 20 height 17
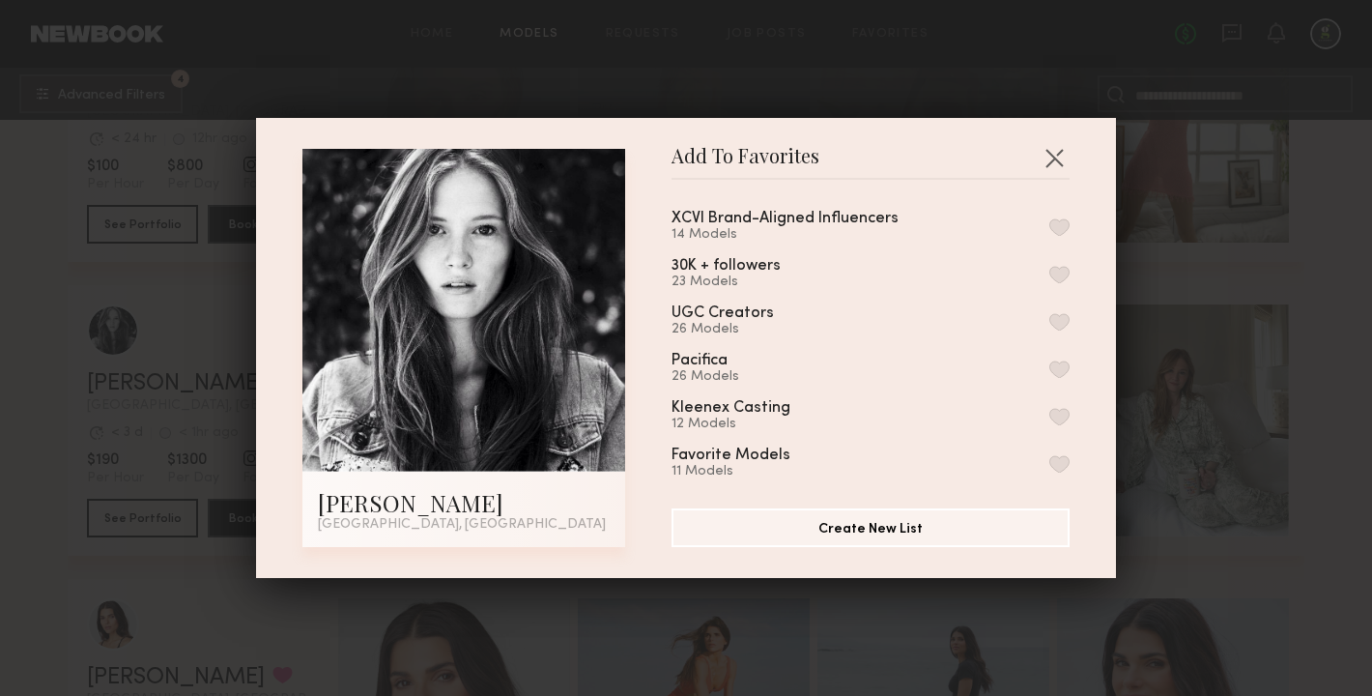
scroll to position [122, 0]
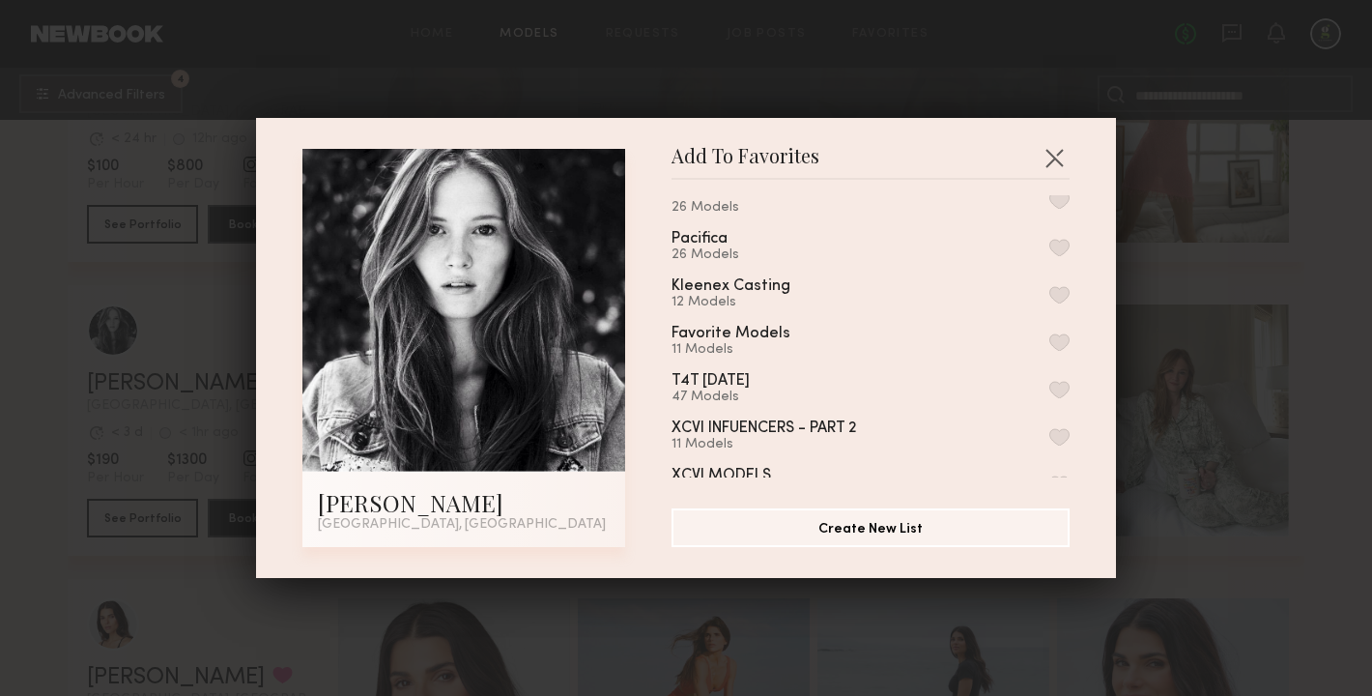
click at [1065, 475] on button "button" at bounding box center [1059, 483] width 20 height 17
click at [1063, 155] on button "button" at bounding box center [1053, 157] width 31 height 31
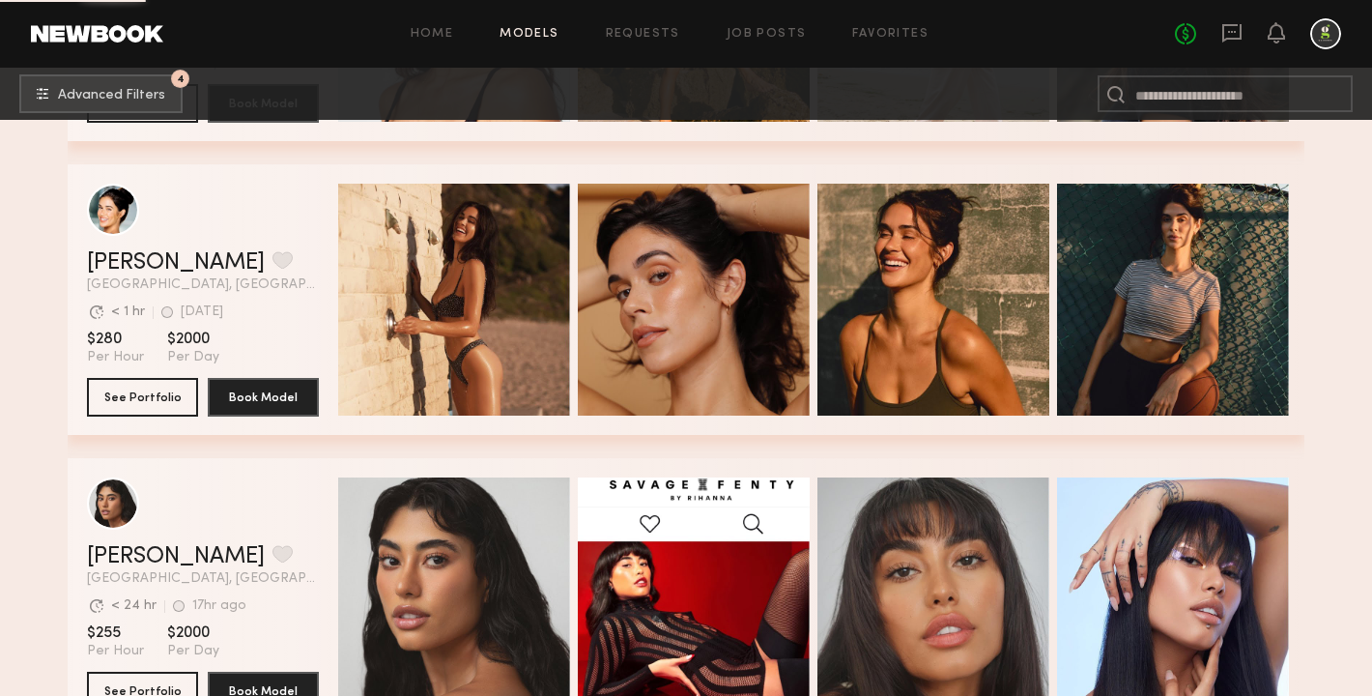
scroll to position [27307, 0]
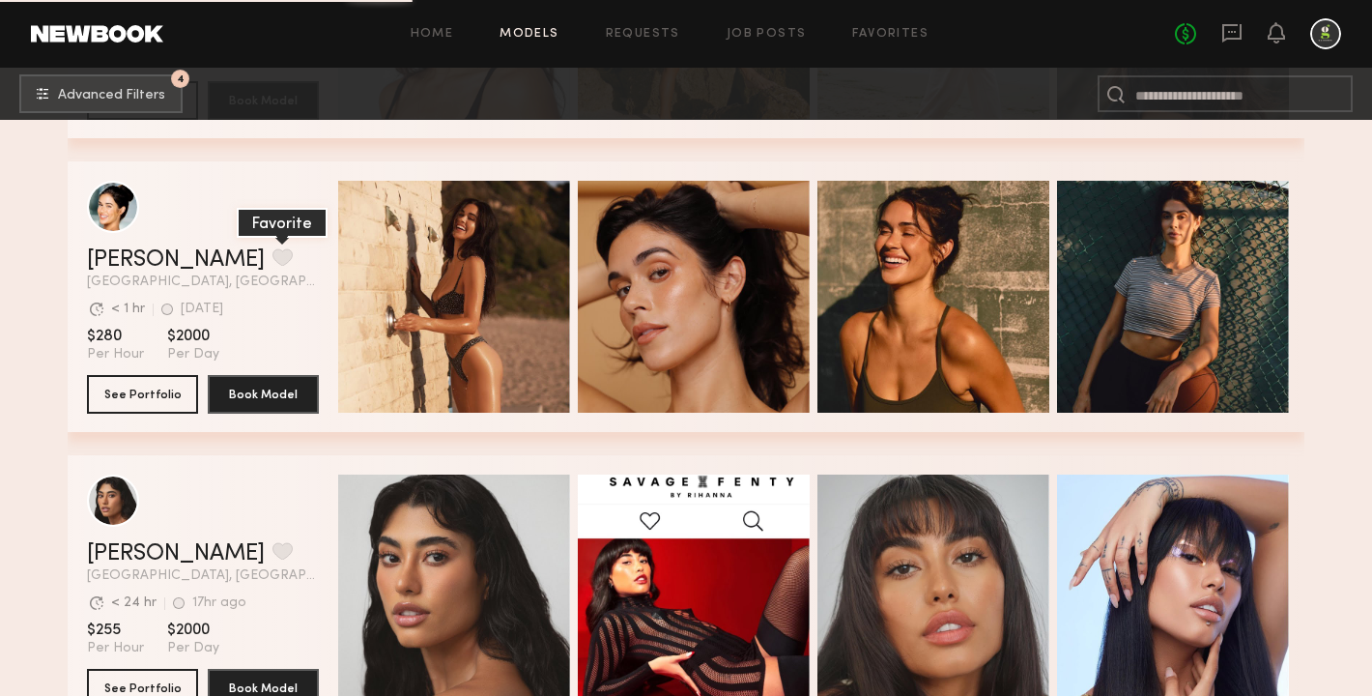
click at [272, 252] on button "grid" at bounding box center [282, 256] width 20 height 17
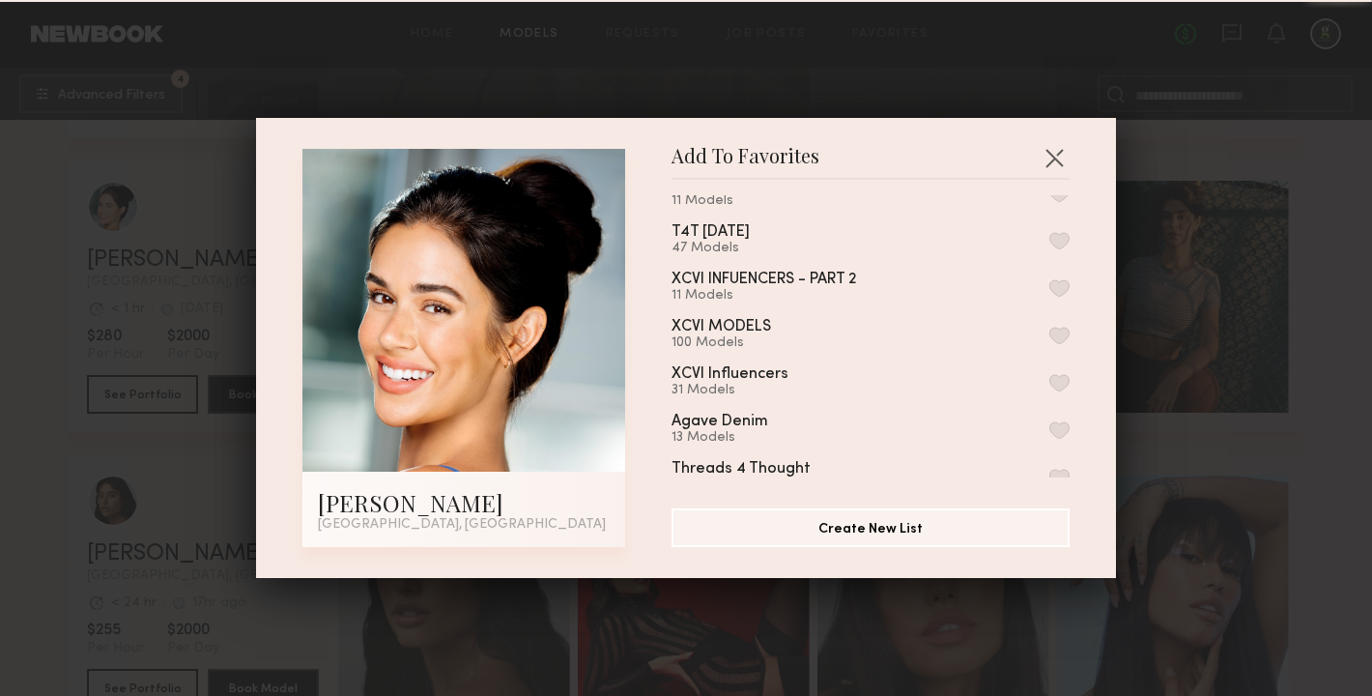
scroll to position [271, 0]
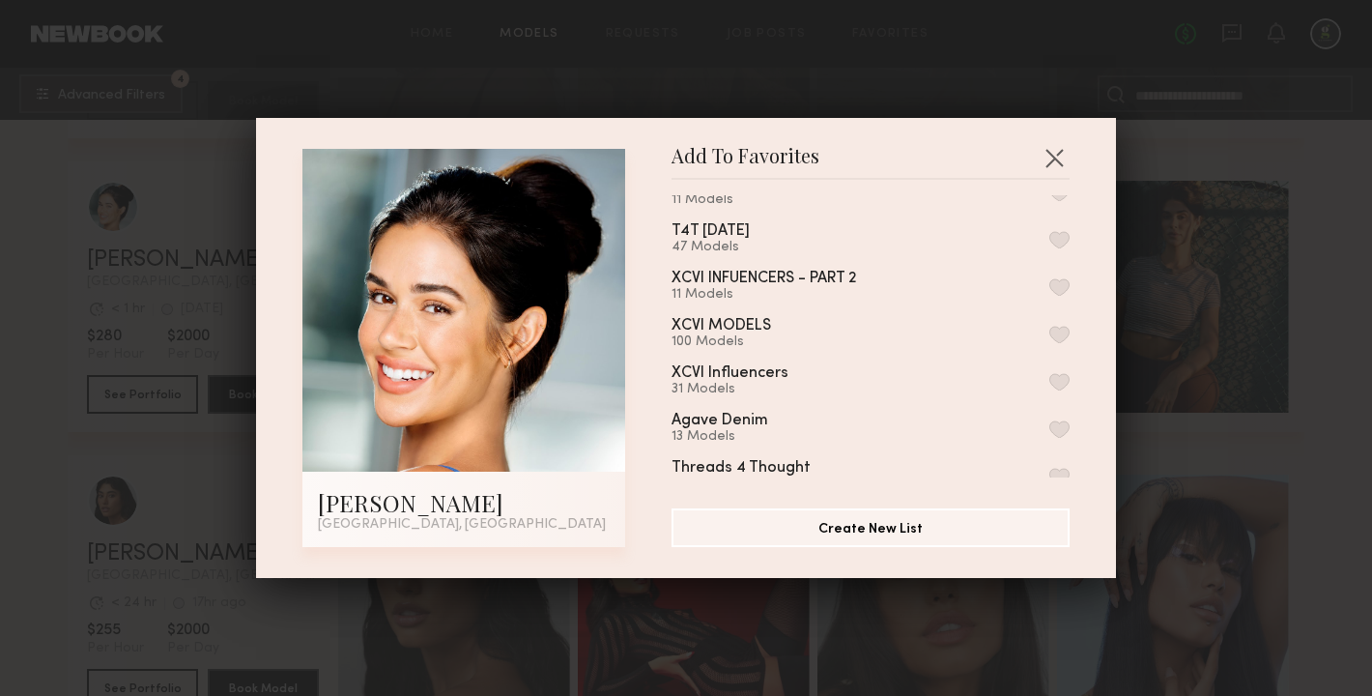
click at [1063, 327] on button "button" at bounding box center [1059, 334] width 20 height 17
click at [1053, 151] on button "button" at bounding box center [1053, 157] width 31 height 31
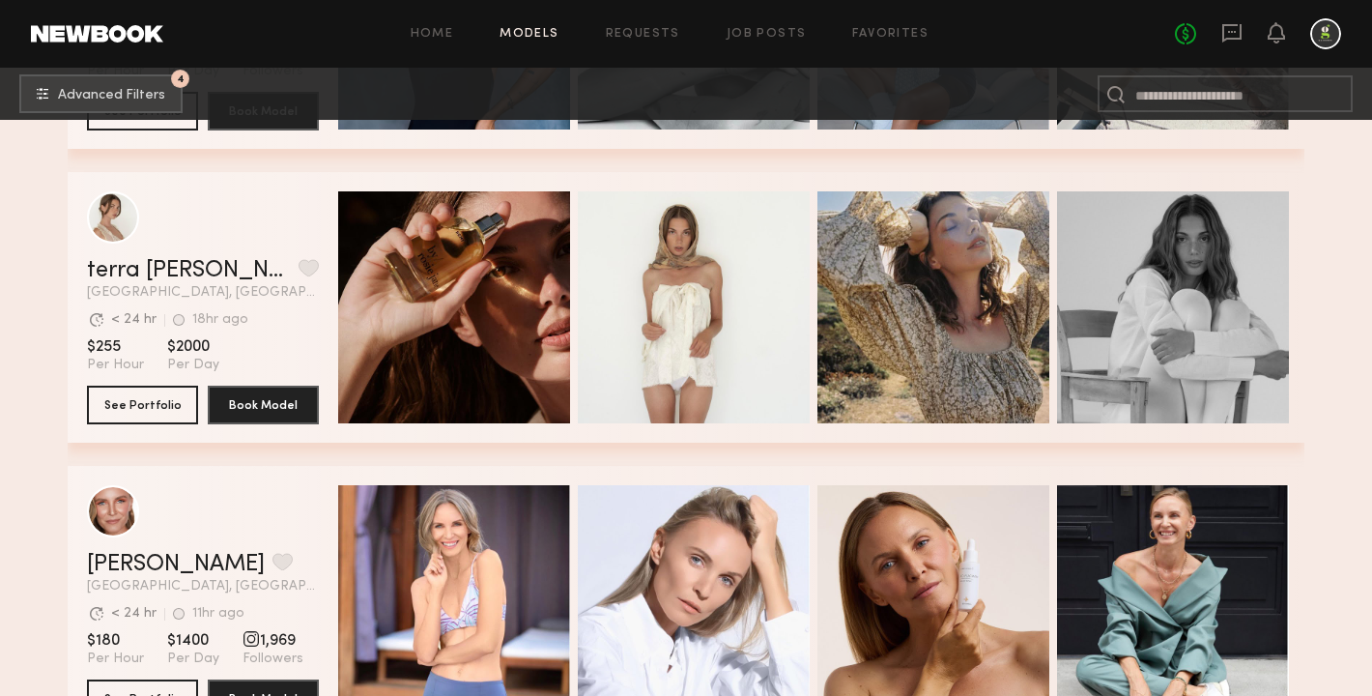
scroll to position [28179, 0]
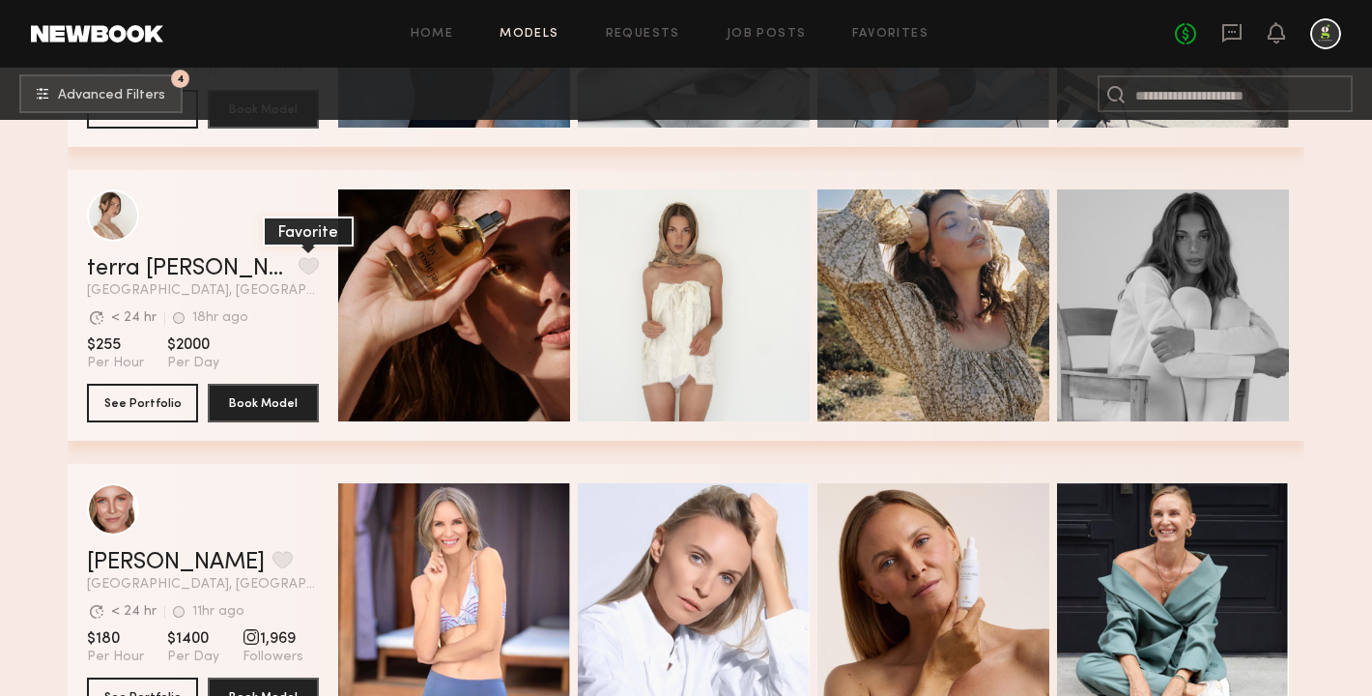
click at [298, 268] on button "grid" at bounding box center [308, 265] width 20 height 17
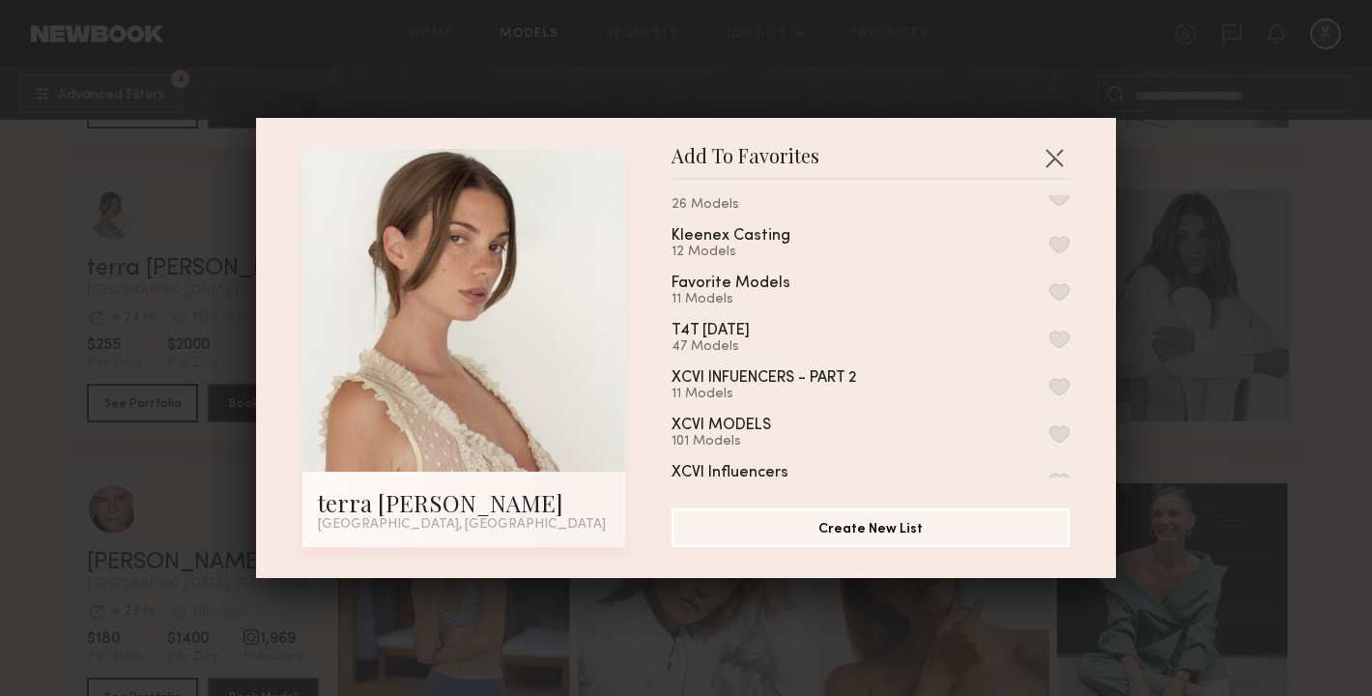
scroll to position [178, 0]
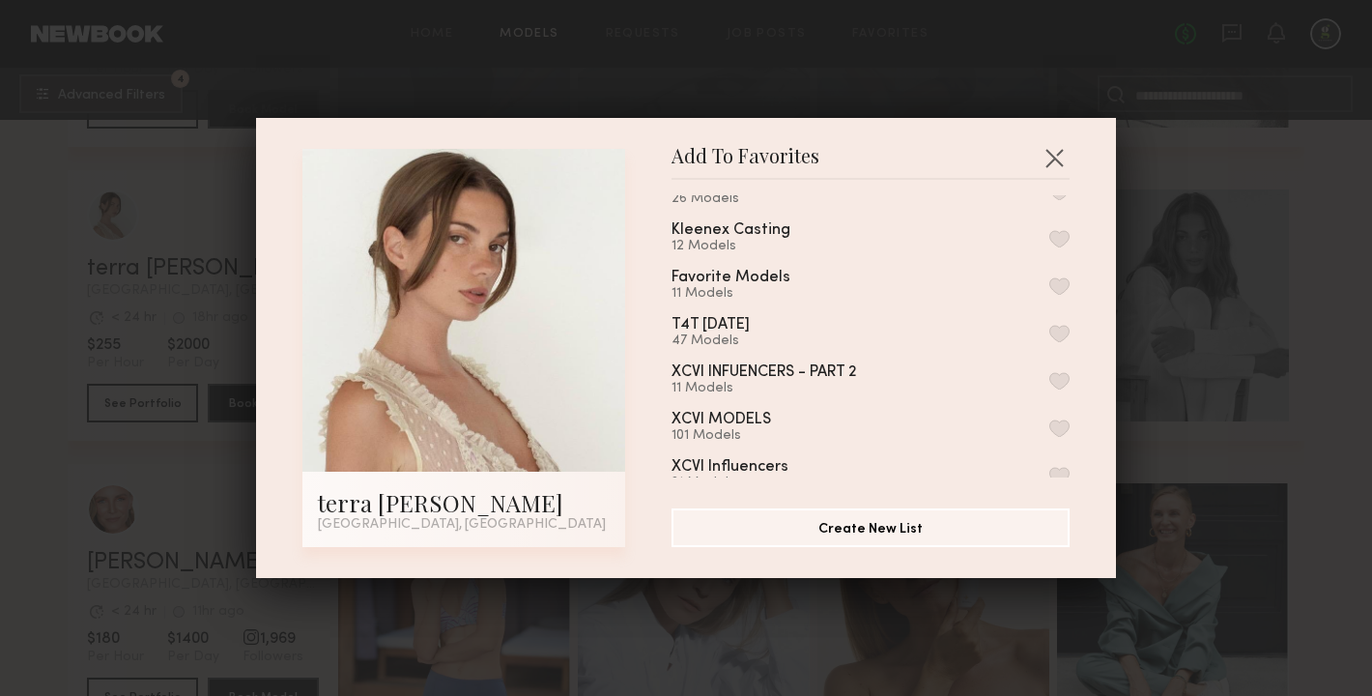
click at [1059, 419] on button "button" at bounding box center [1059, 427] width 20 height 17
click at [1059, 152] on button "button" at bounding box center [1053, 157] width 31 height 31
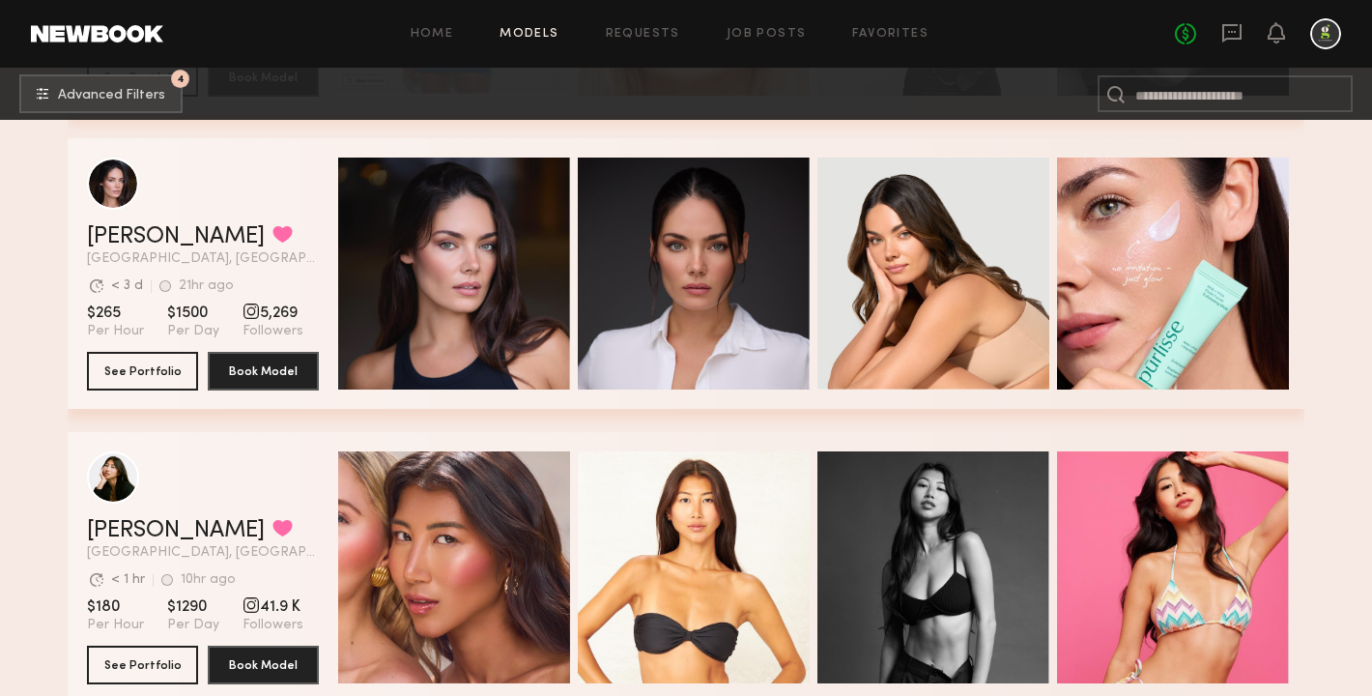
scroll to position [32619, 0]
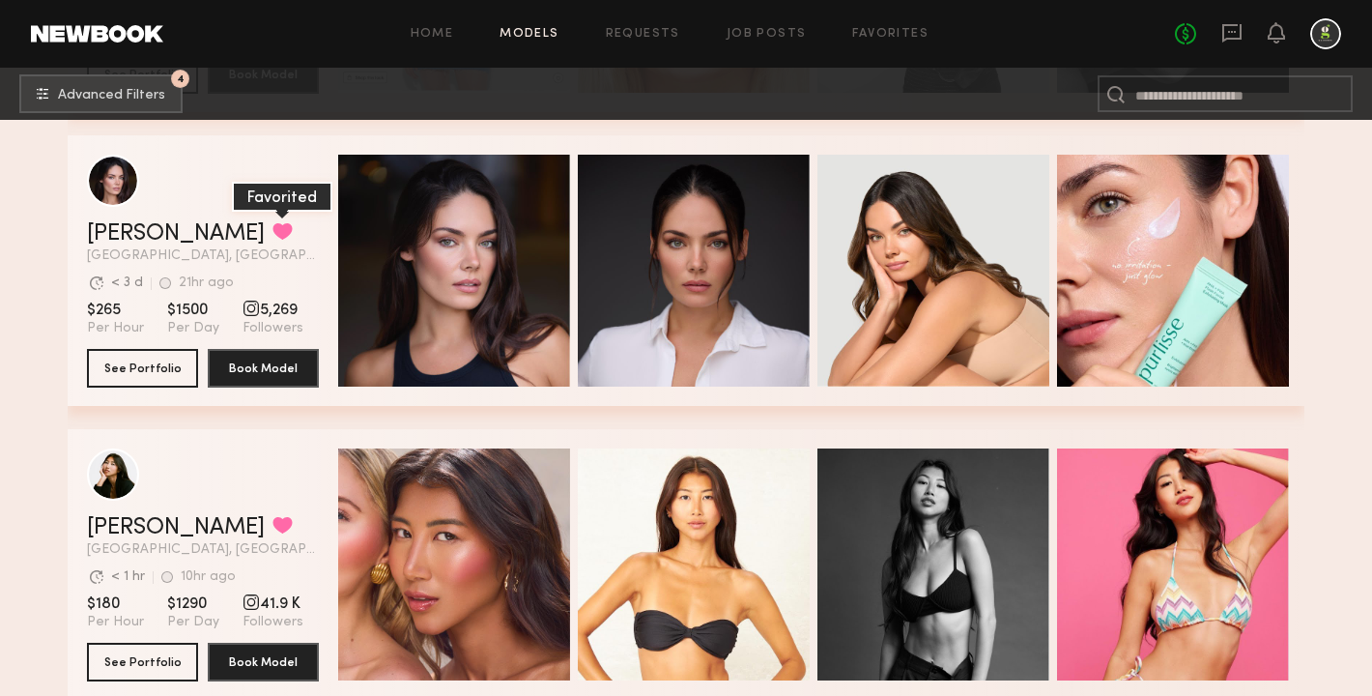
click at [272, 224] on button "grid" at bounding box center [282, 230] width 20 height 17
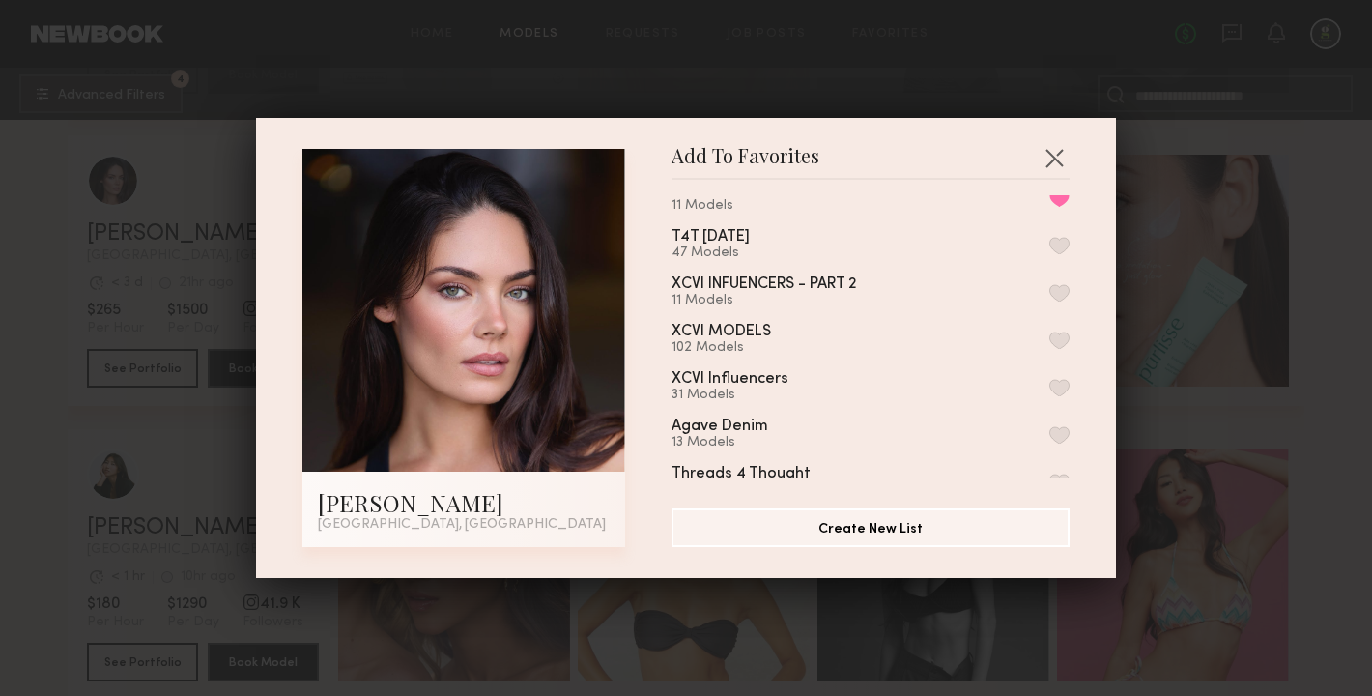
scroll to position [268, 0]
click at [1059, 330] on button "button" at bounding box center [1059, 337] width 20 height 17
click at [1058, 159] on button "button" at bounding box center [1053, 157] width 31 height 31
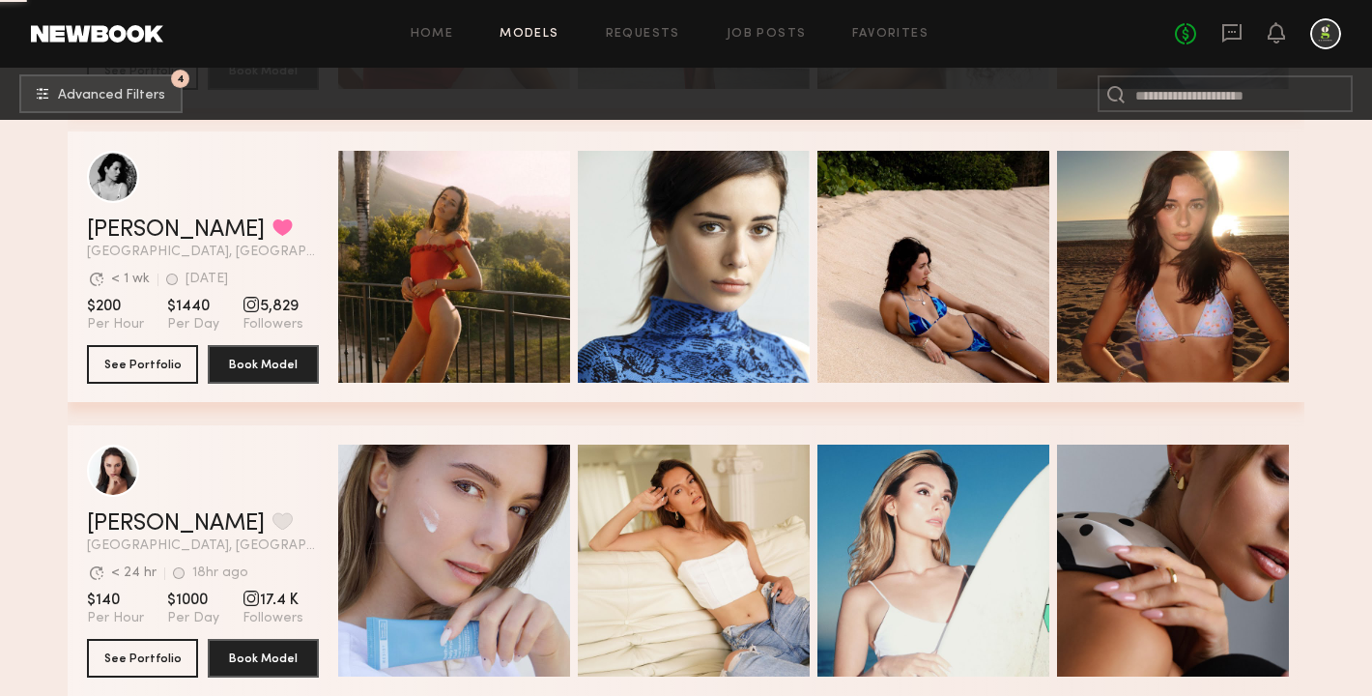
scroll to position [34097, 0]
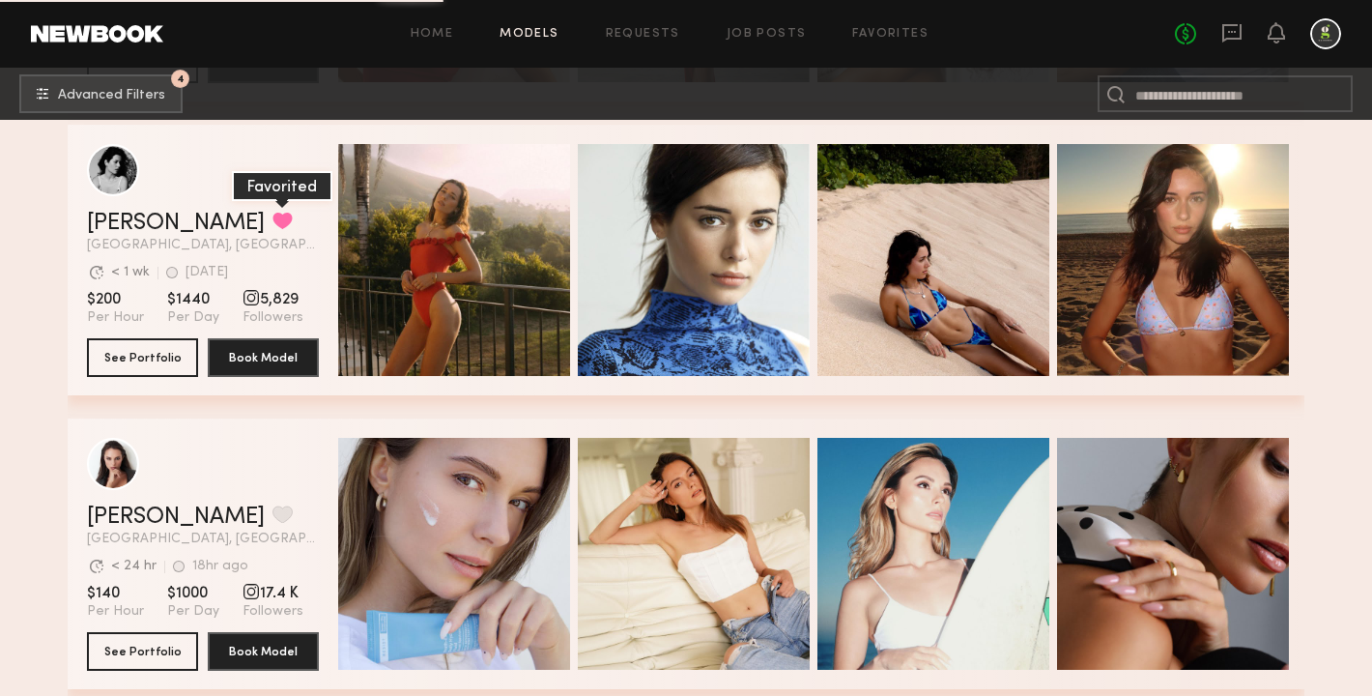
click at [272, 221] on button "grid" at bounding box center [282, 220] width 20 height 17
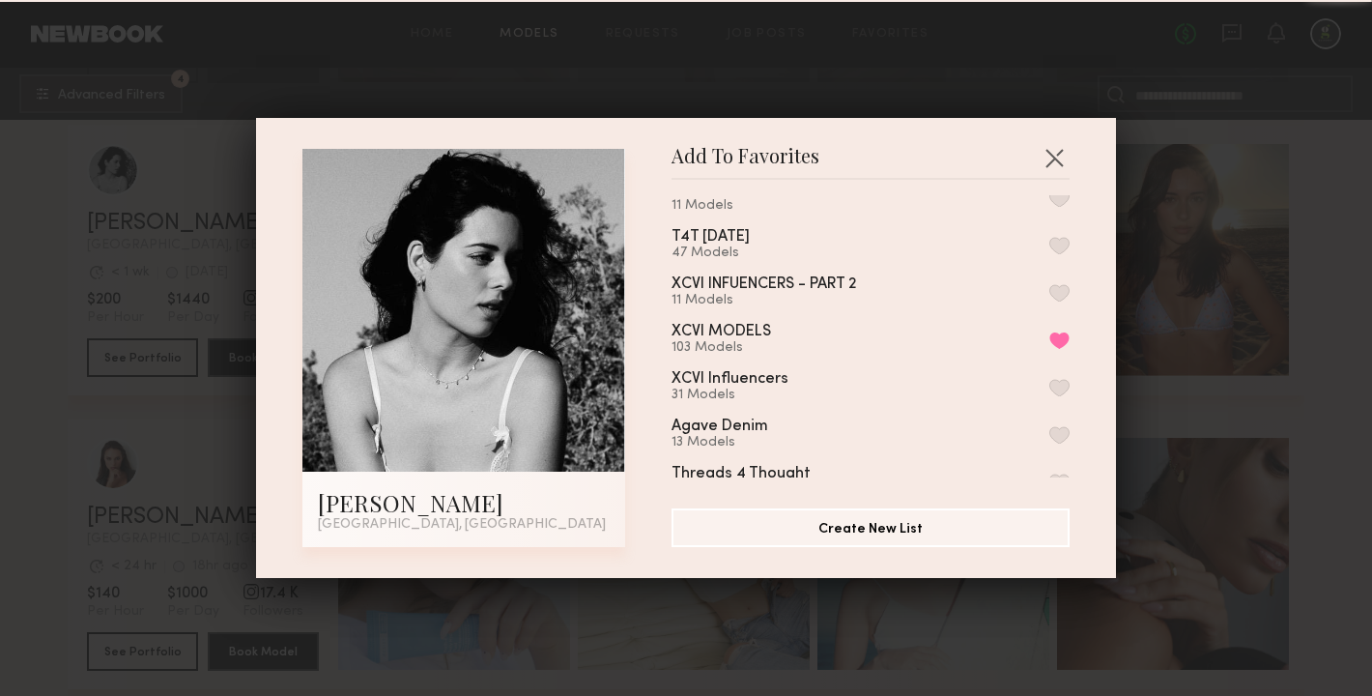
scroll to position [269, 0]
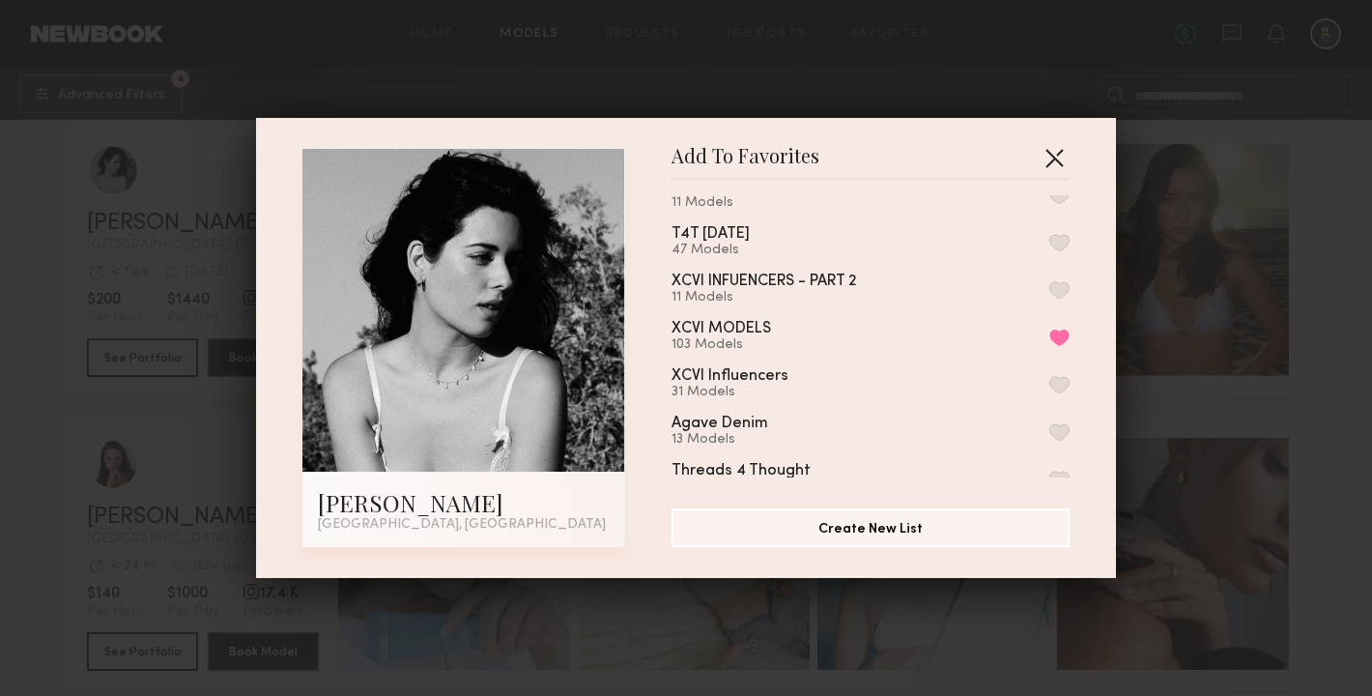
click at [1060, 146] on button "button" at bounding box center [1053, 157] width 31 height 31
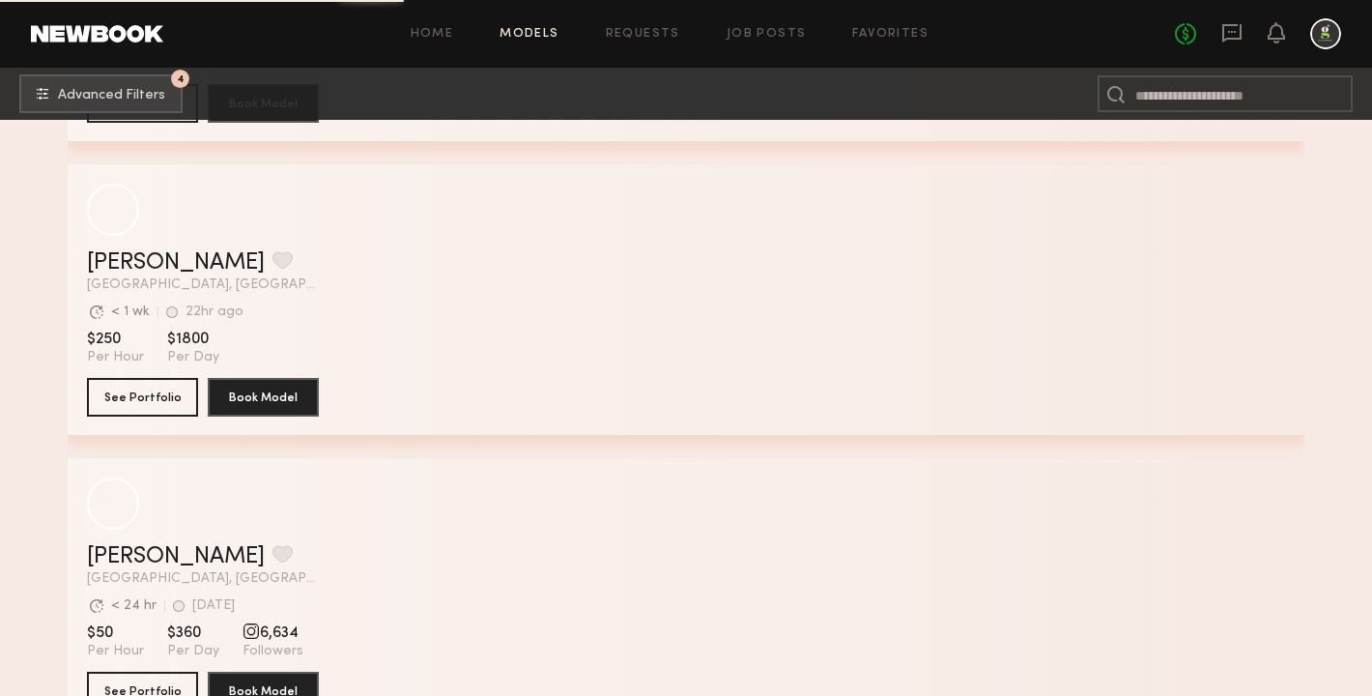
scroll to position [49140, 0]
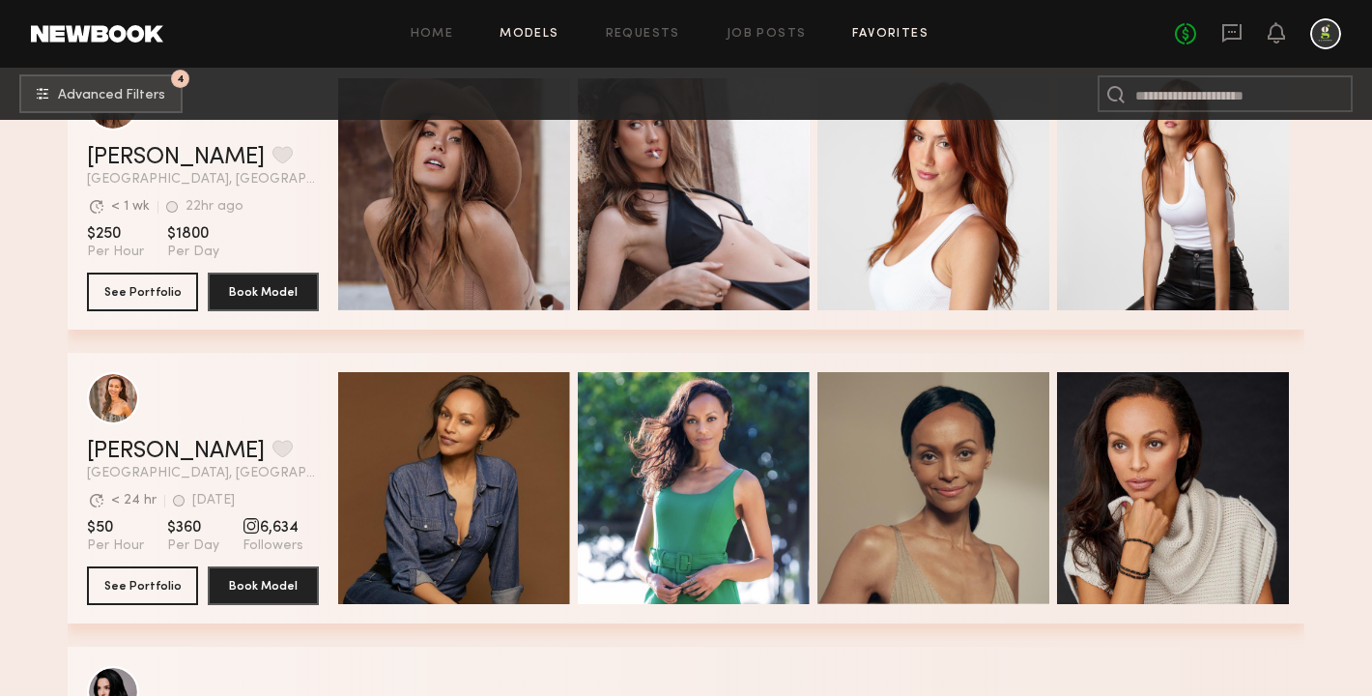
click at [882, 33] on link "Favorites" at bounding box center [890, 34] width 76 height 13
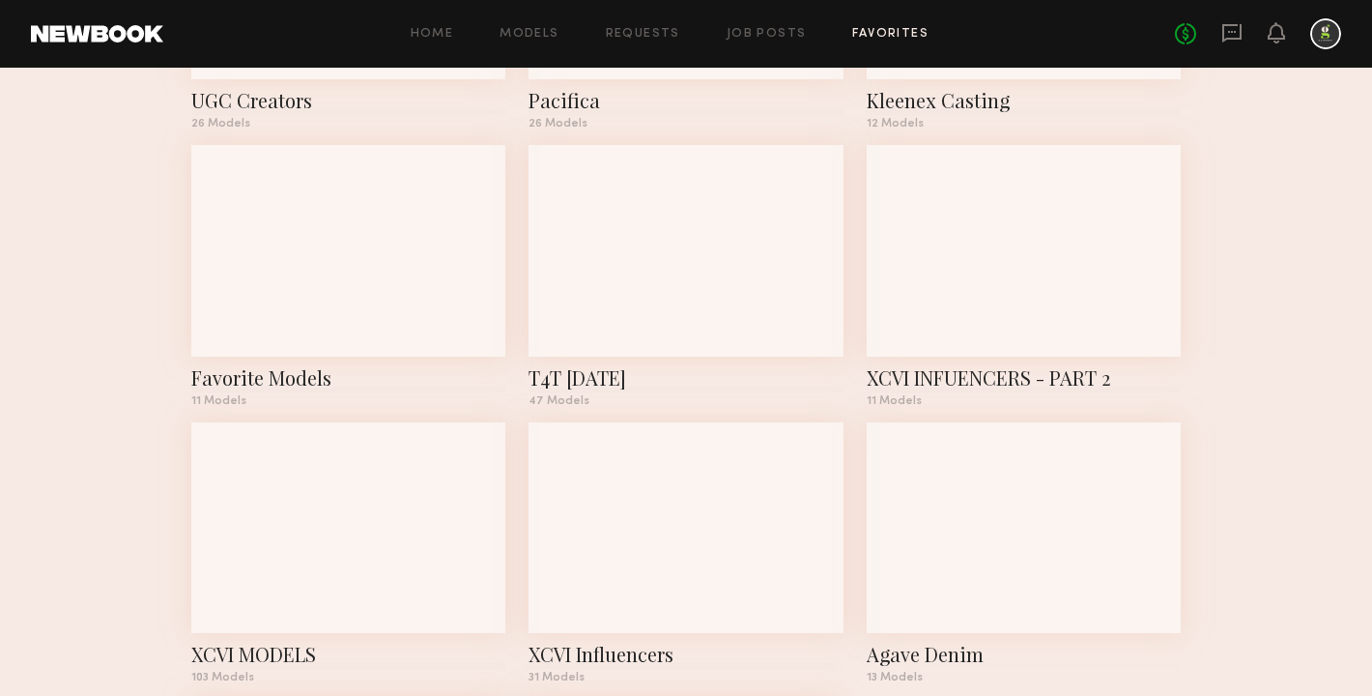
scroll to position [591, 0]
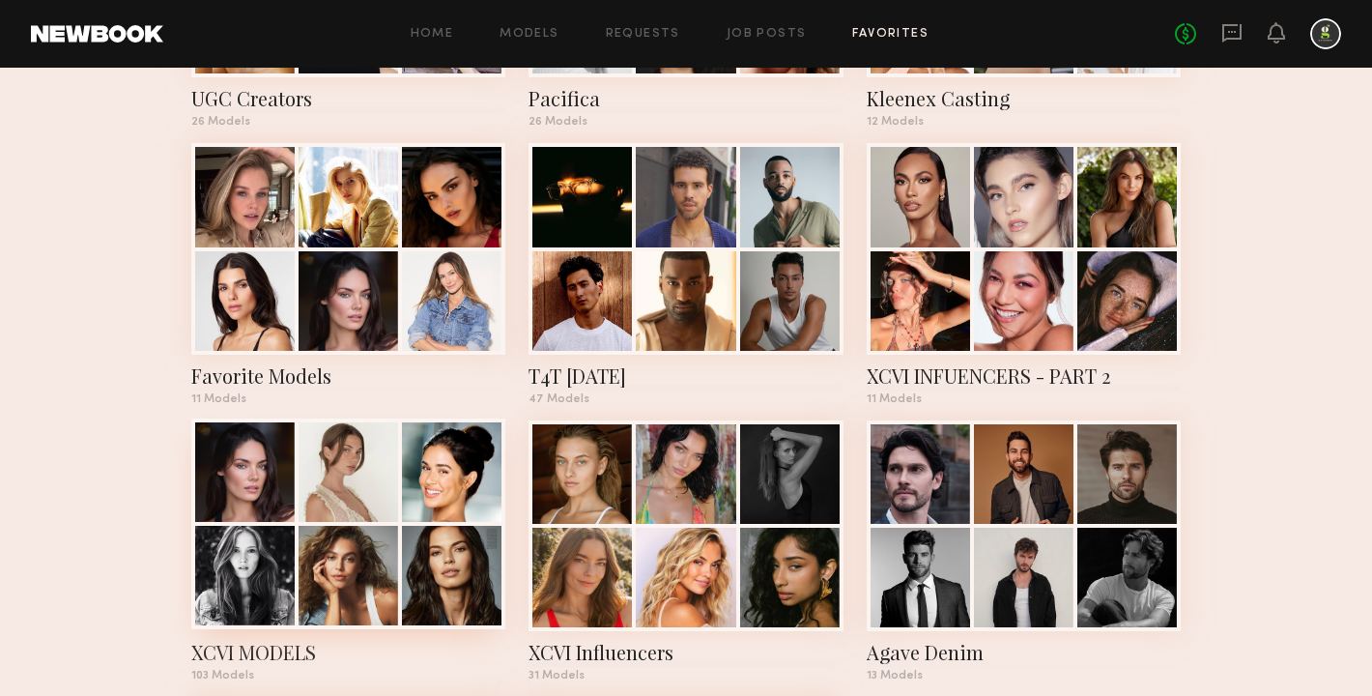
click at [343, 547] on div at bounding box center [347, 574] width 99 height 99
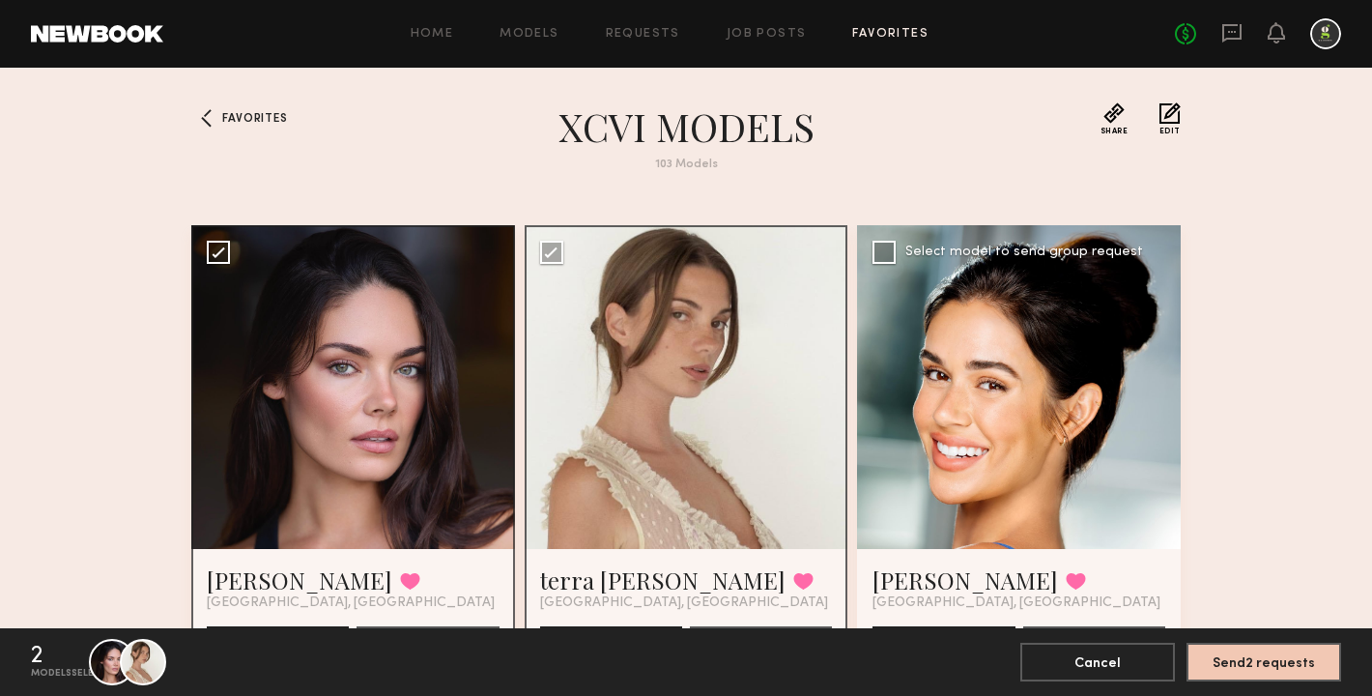
click at [898, 253] on label "Select model to send group request" at bounding box center [1007, 252] width 270 height 23
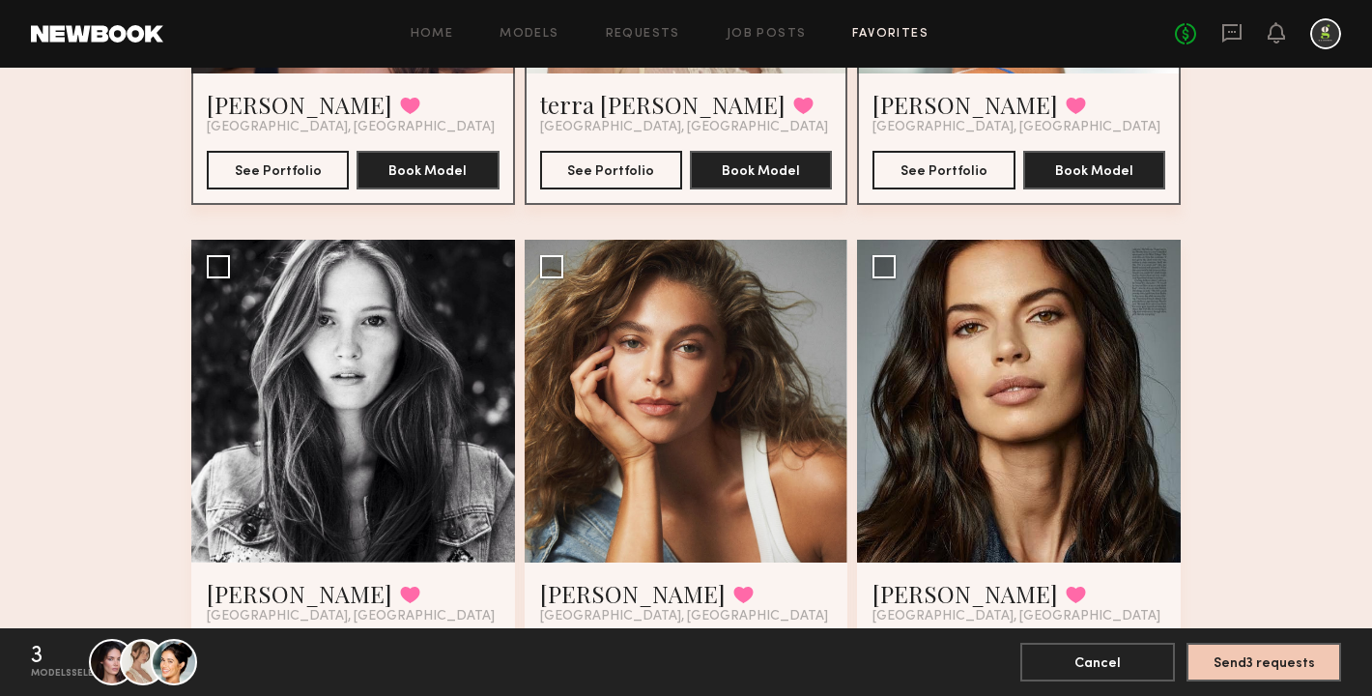
scroll to position [515, 0]
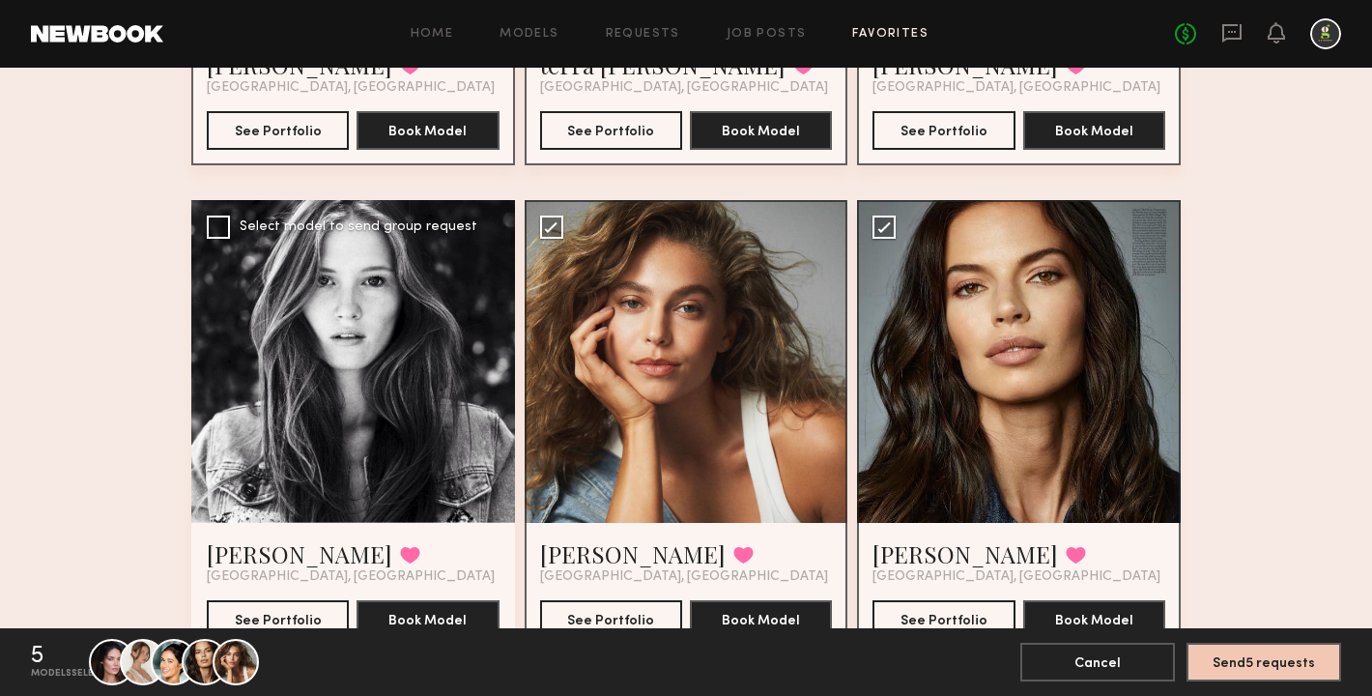
click at [219, 207] on div at bounding box center [353, 362] width 324 height 324
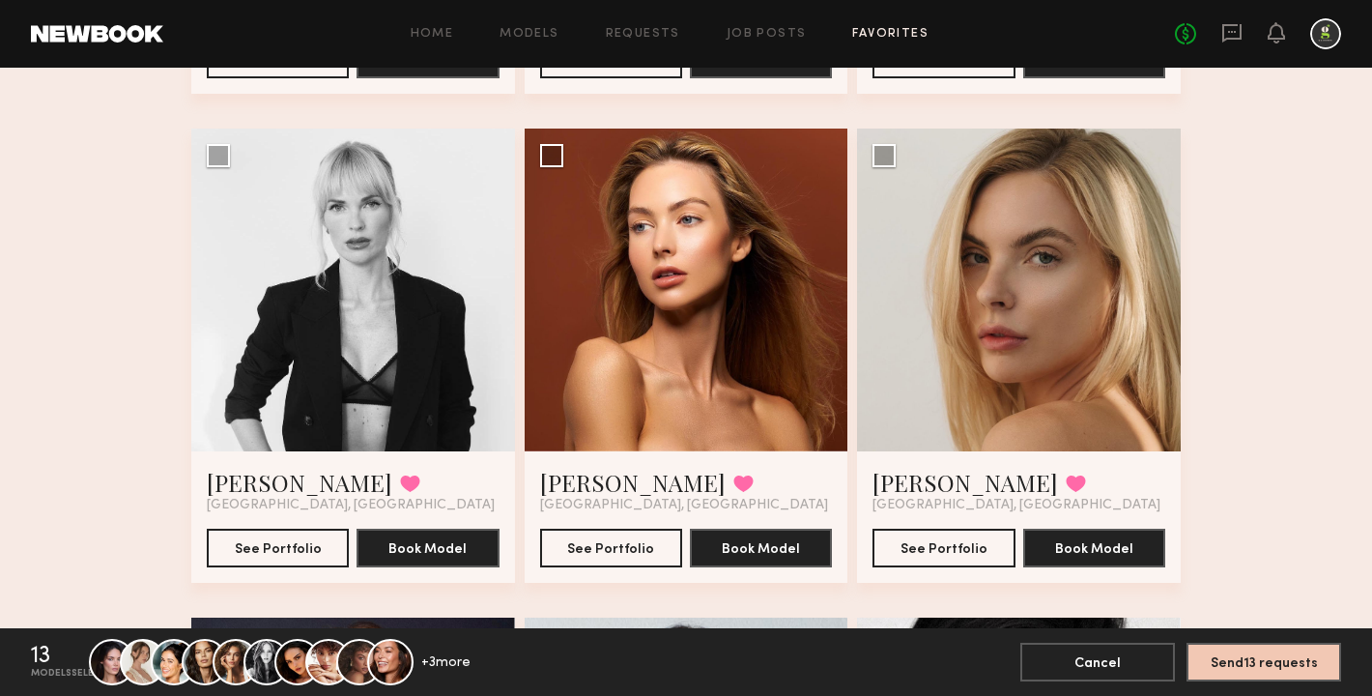
scroll to position [3526, 0]
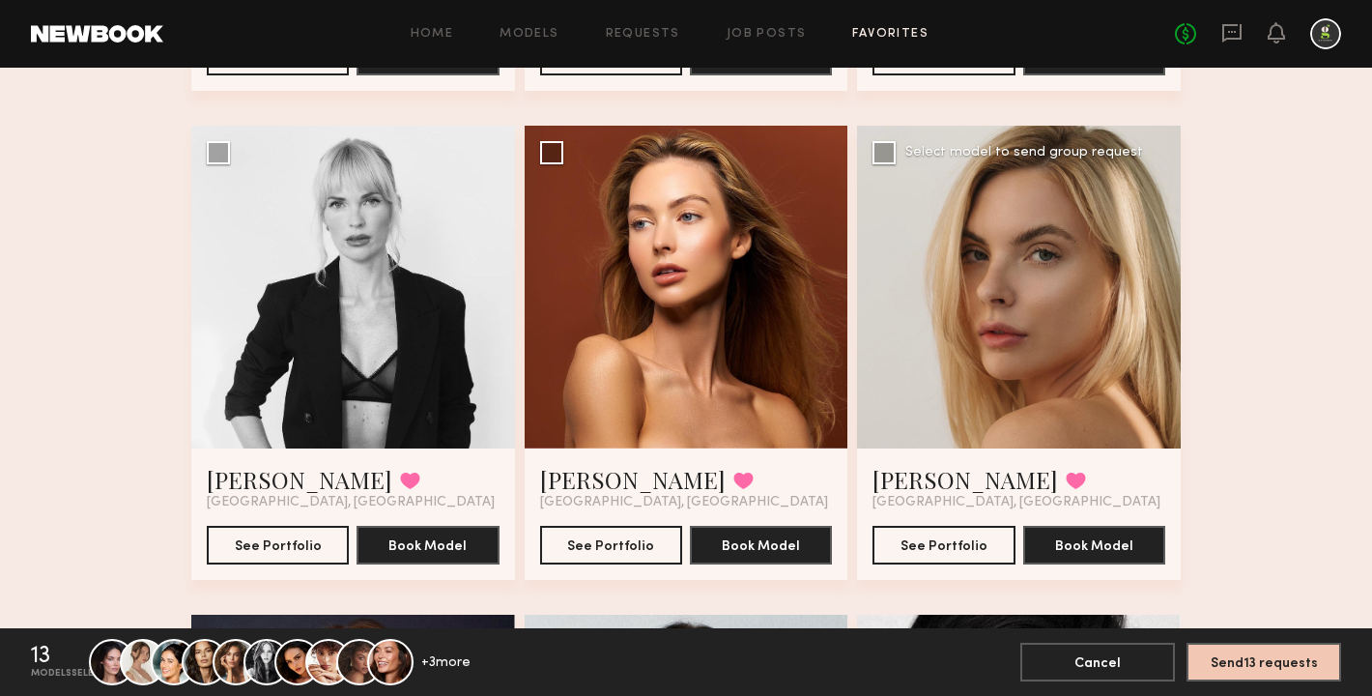
click at [870, 152] on div at bounding box center [1019, 288] width 324 height 324
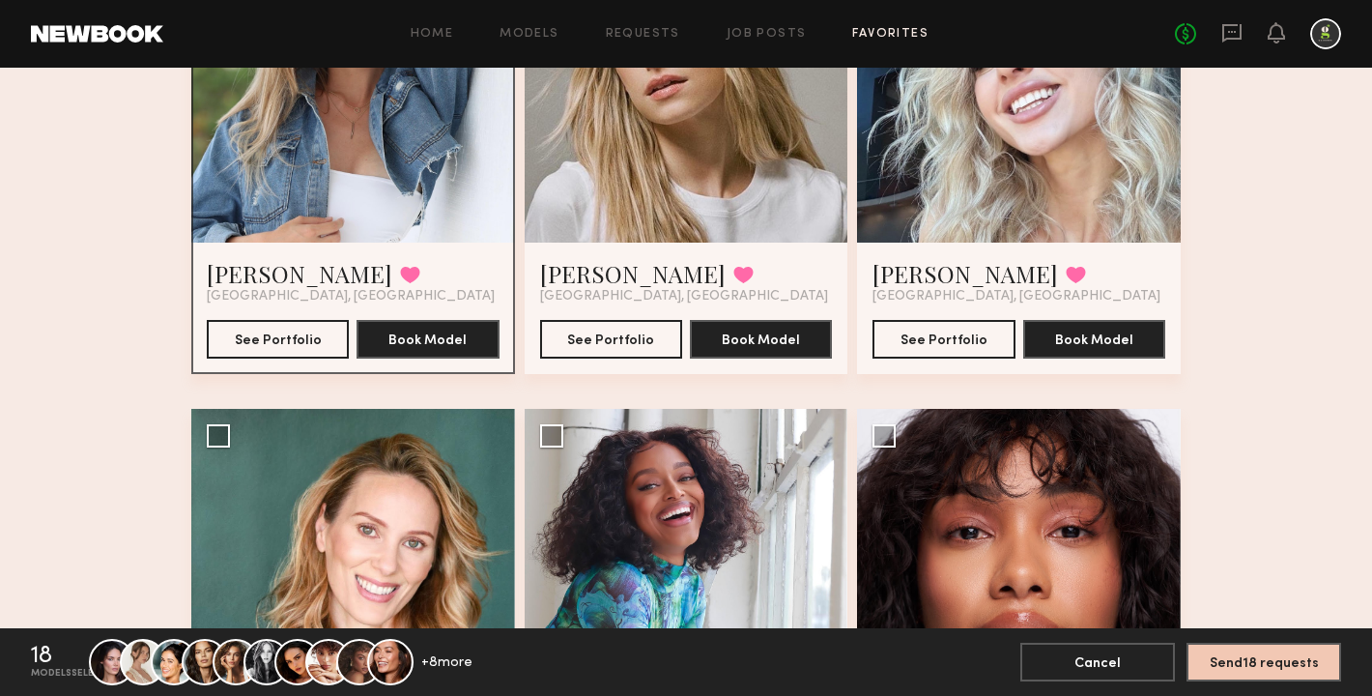
scroll to position [6406, 0]
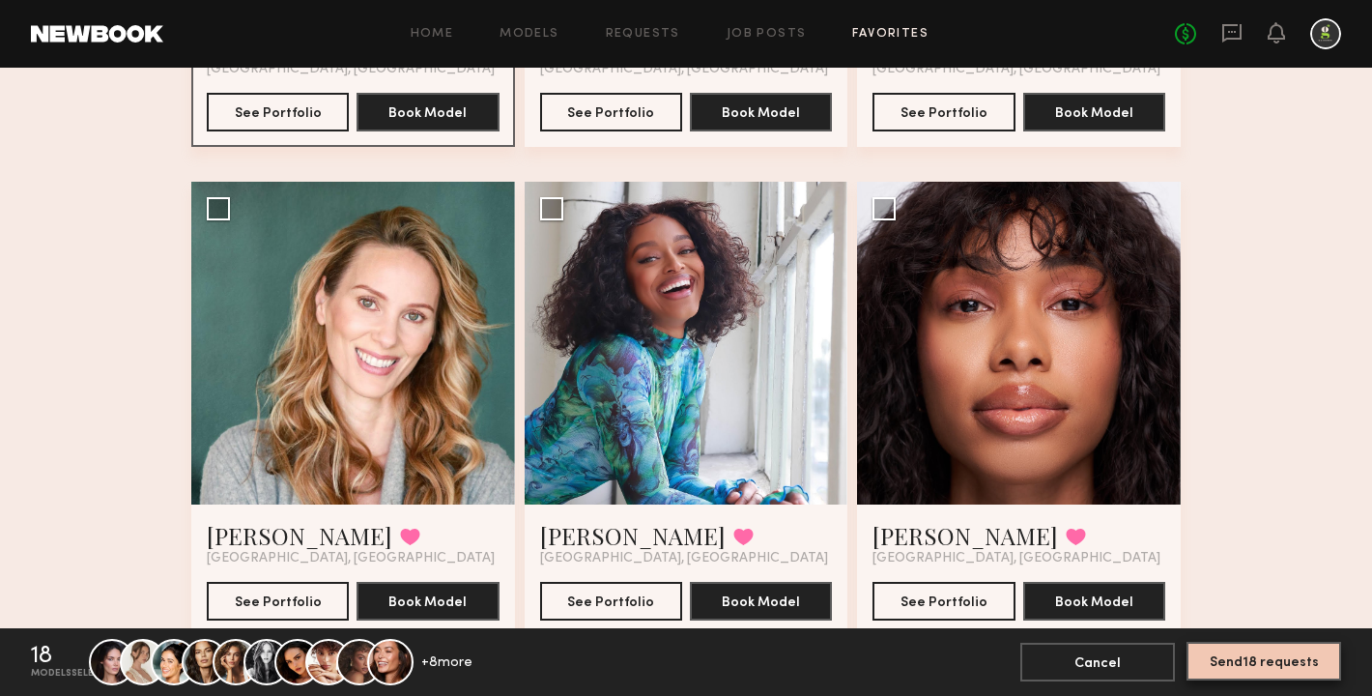
click at [1219, 658] on button "Send 18 requests" at bounding box center [1263, 660] width 155 height 39
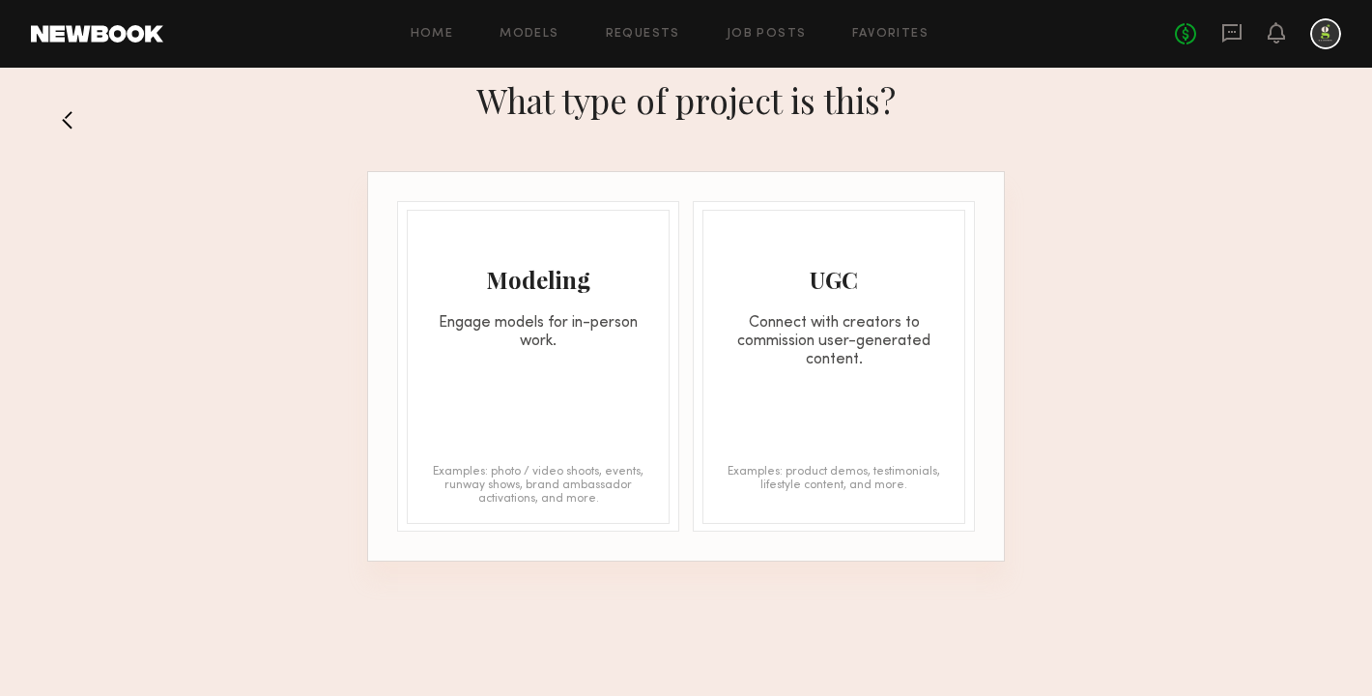
click at [544, 306] on div "Modeling Engage models for in-person work." at bounding box center [538, 281] width 261 height 140
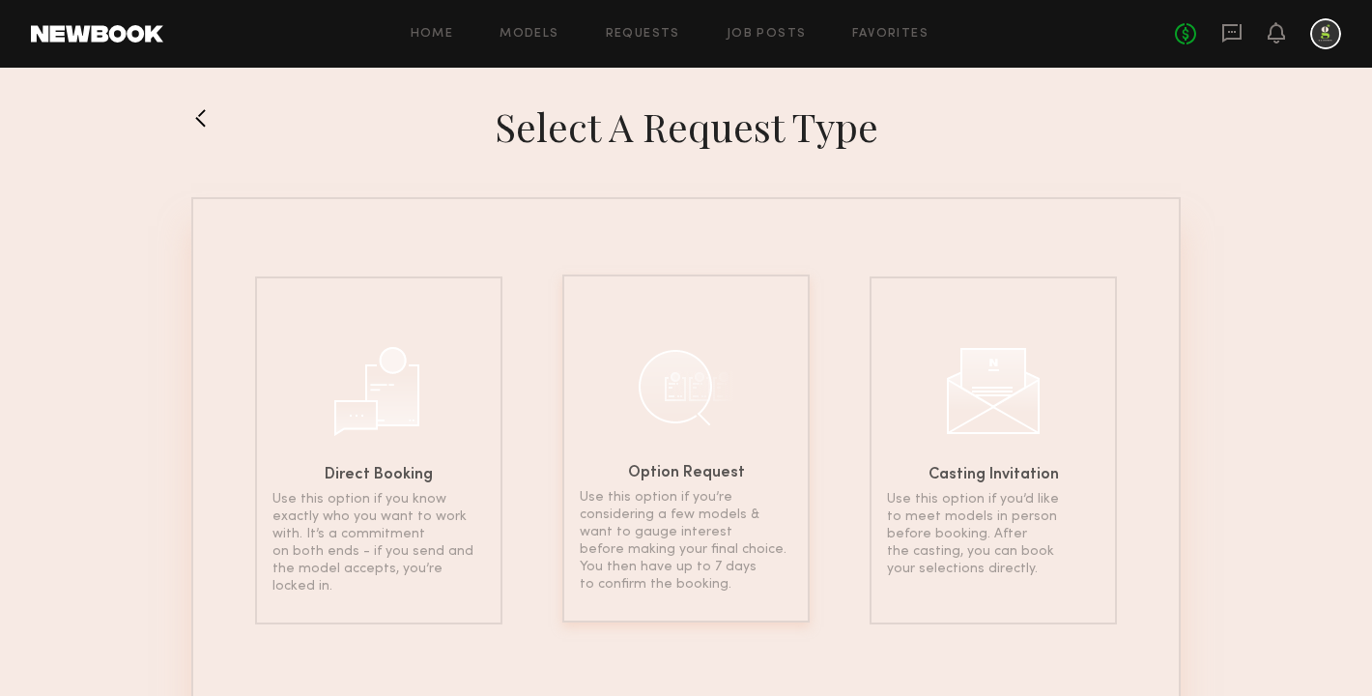
click at [648, 384] on div at bounding box center [686, 386] width 97 height 97
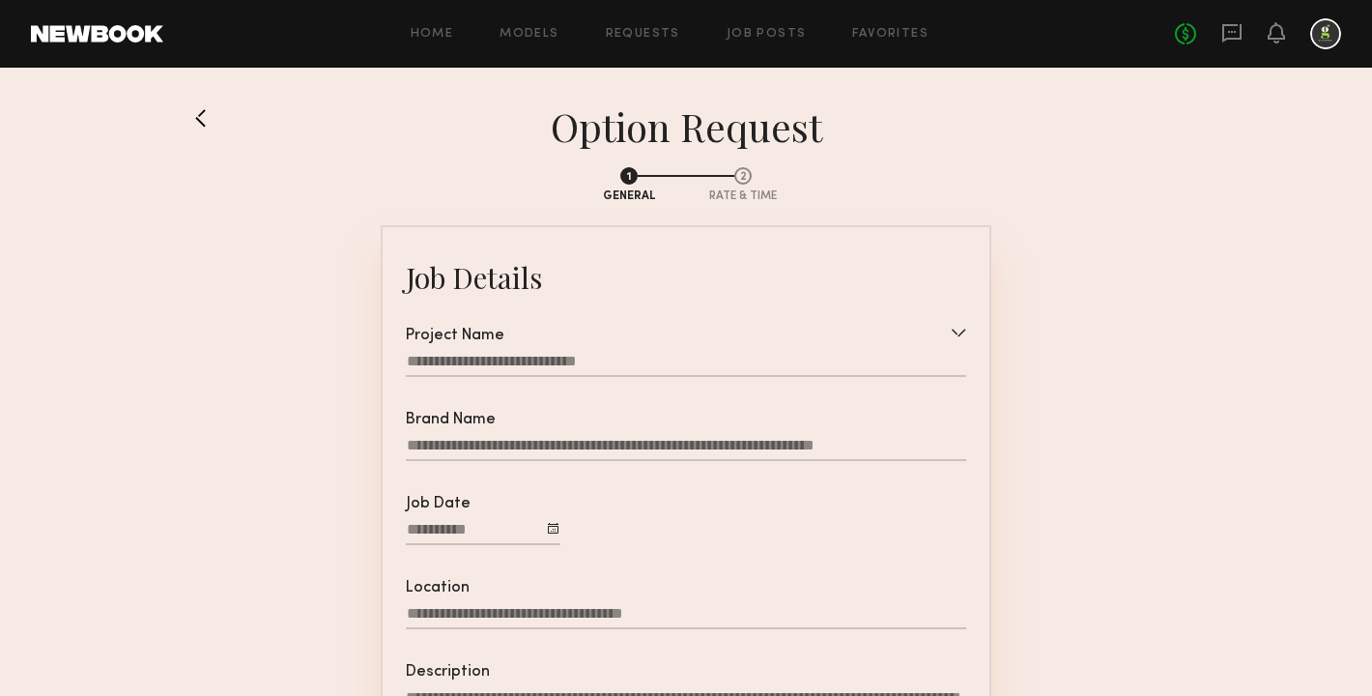
click at [588, 357] on div at bounding box center [686, 364] width 560 height 25
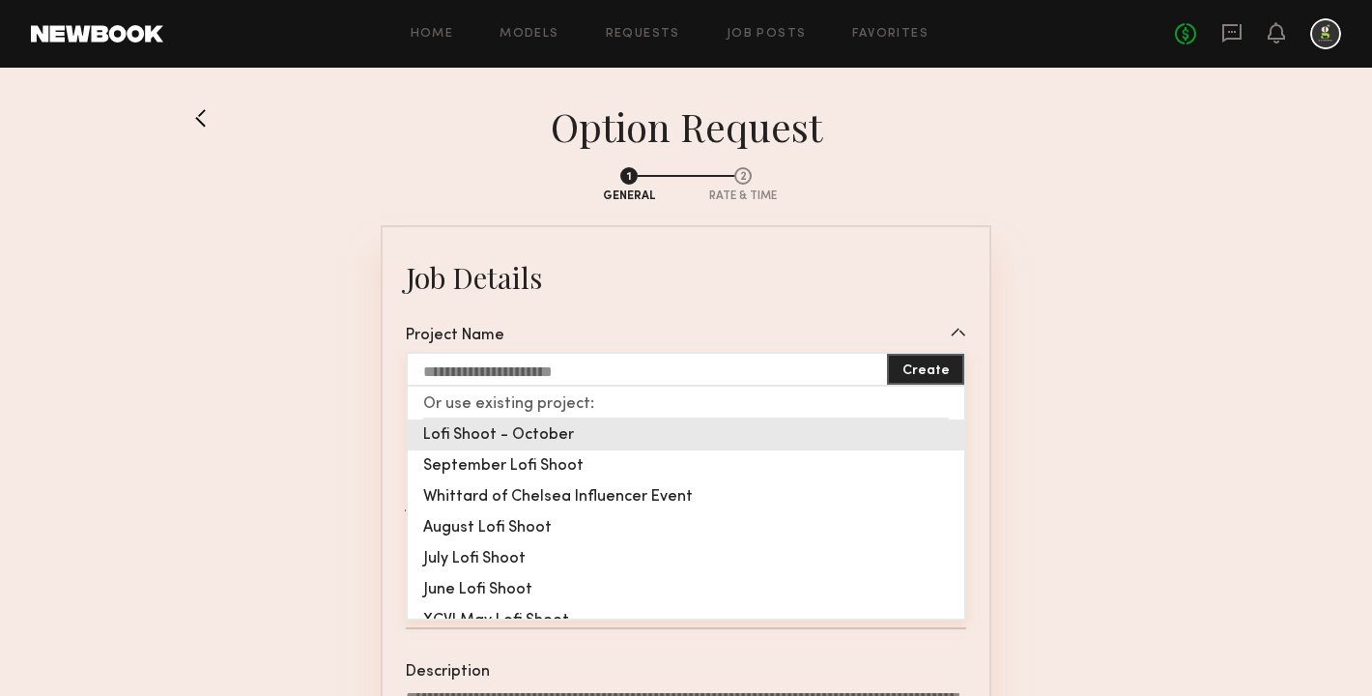
click at [570, 424] on div "Lofi Shoot - October" at bounding box center [686, 434] width 556 height 31
type input "**********"
type textarea "**********"
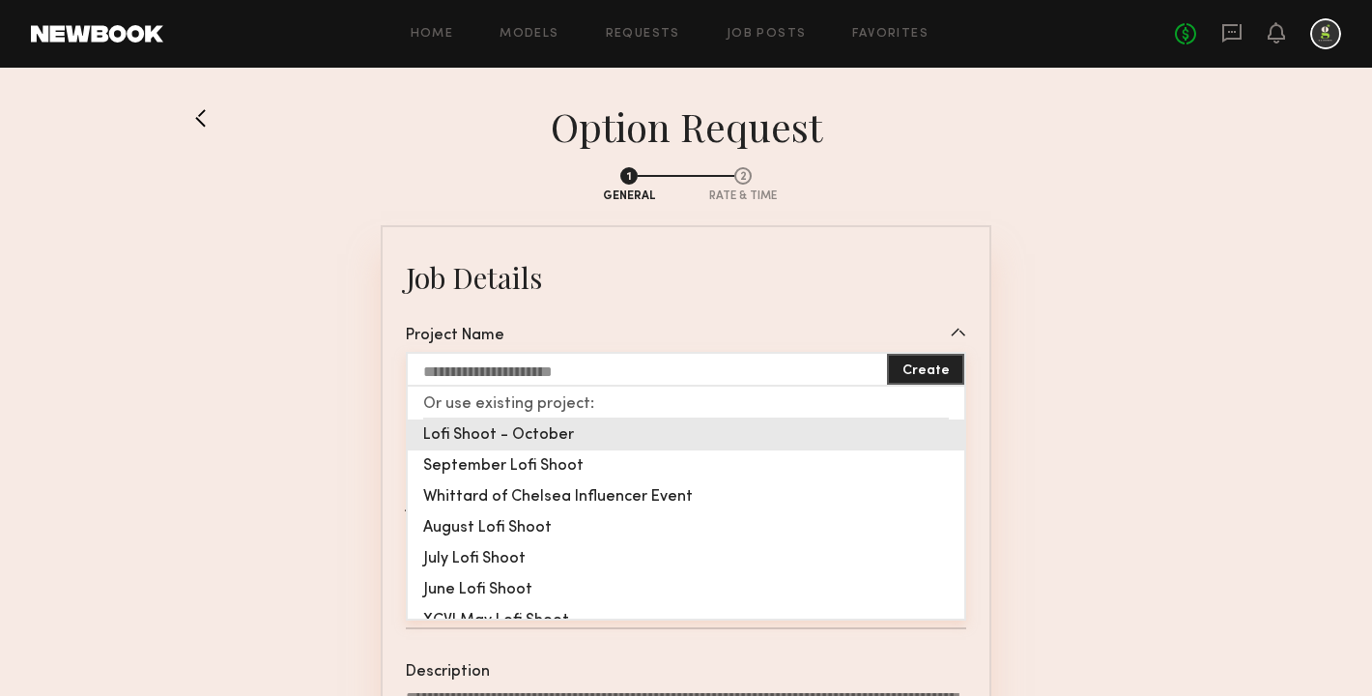
type textarea "******"
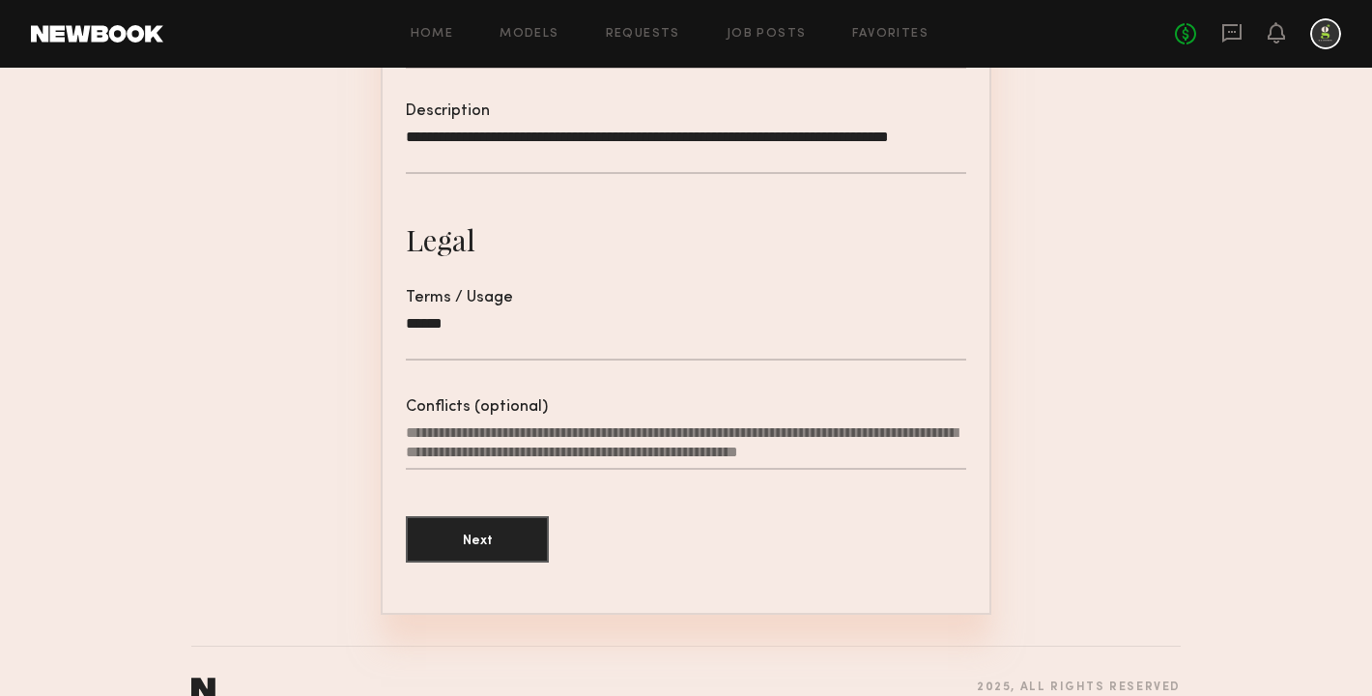
scroll to position [587, 0]
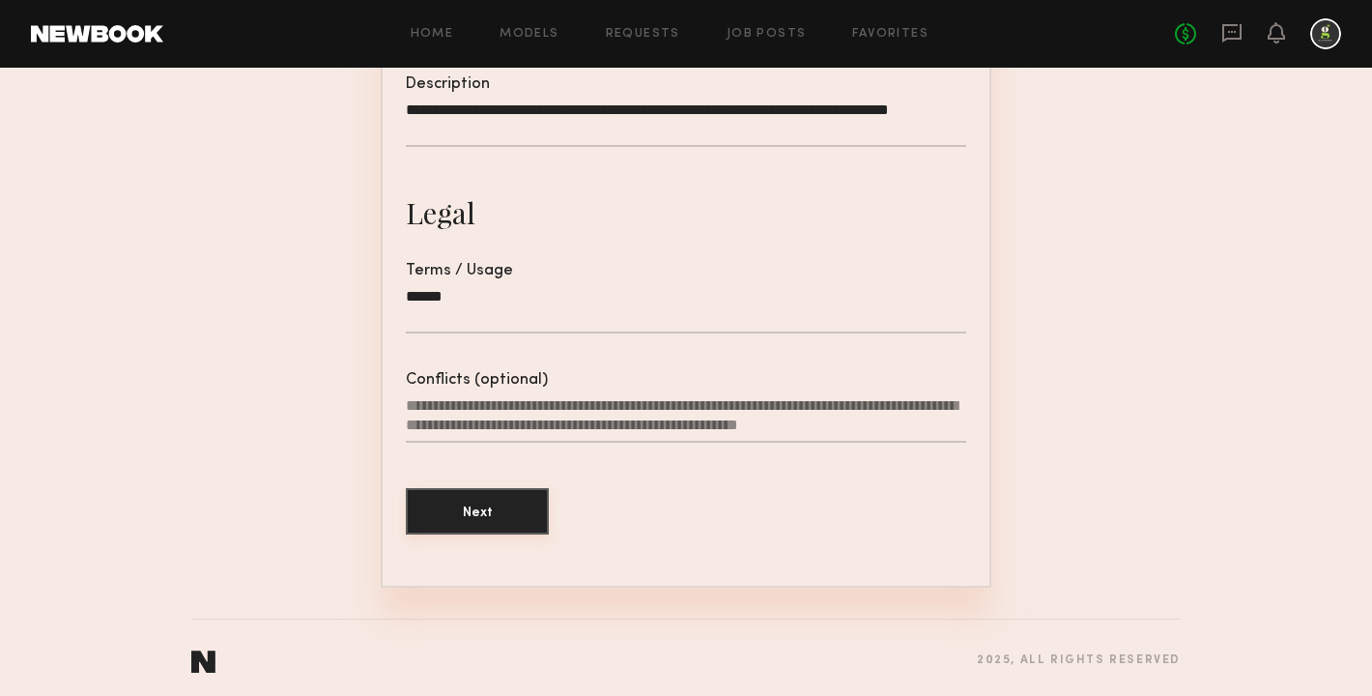
click at [491, 522] on button "Next" at bounding box center [477, 511] width 143 height 46
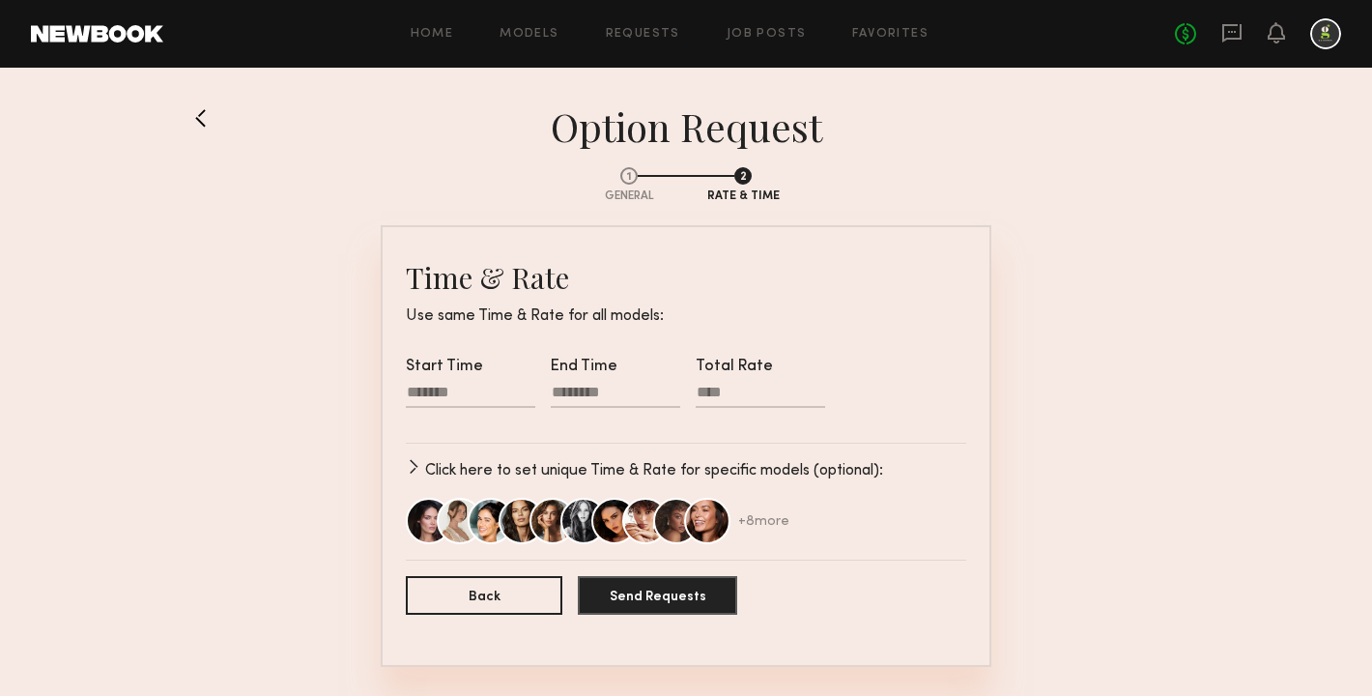
click at [437, 385] on div at bounding box center [470, 395] width 129 height 25
click at [431, 446] on input "text" at bounding box center [434, 453] width 39 height 23
type input "*"
type input "**"
type input "********"
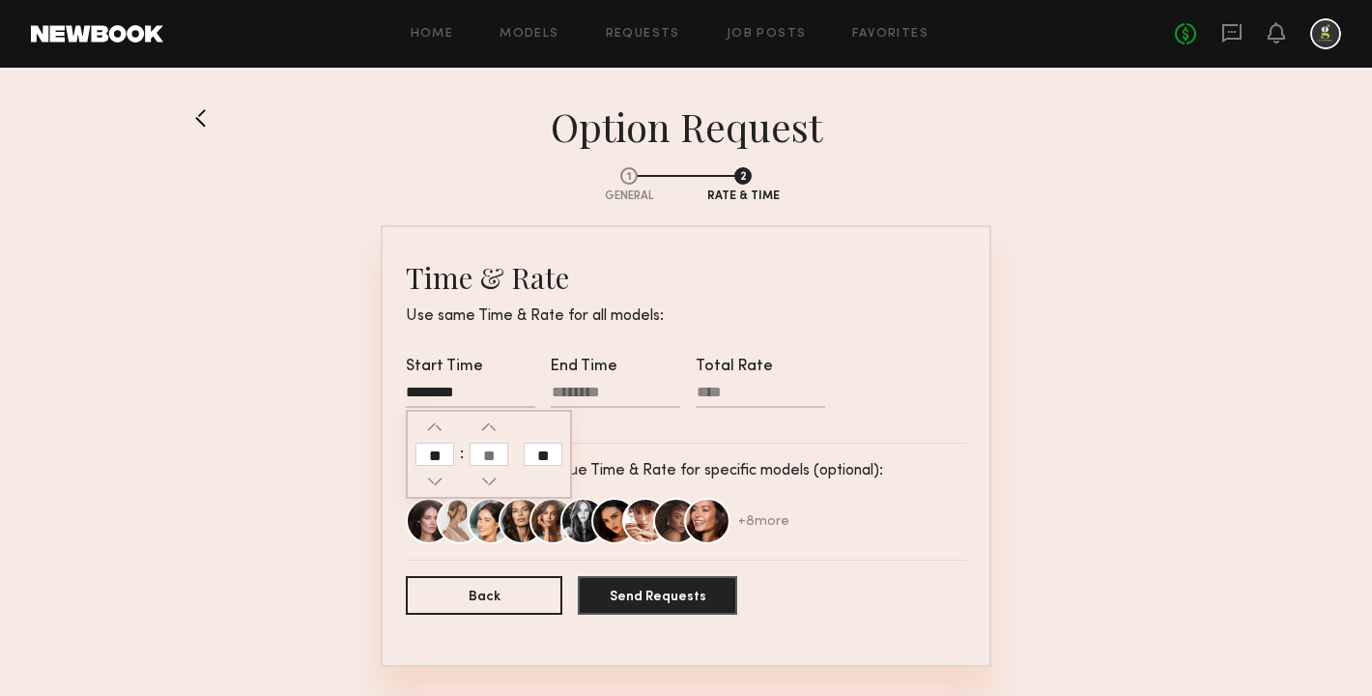
click at [493, 450] on input "text" at bounding box center [488, 453] width 39 height 23
click at [579, 384] on div at bounding box center [615, 395] width 129 height 25
click at [425, 389] on div "********" at bounding box center [470, 395] width 129 height 25
click at [441, 458] on input "**" at bounding box center [434, 453] width 39 height 23
type input "**"
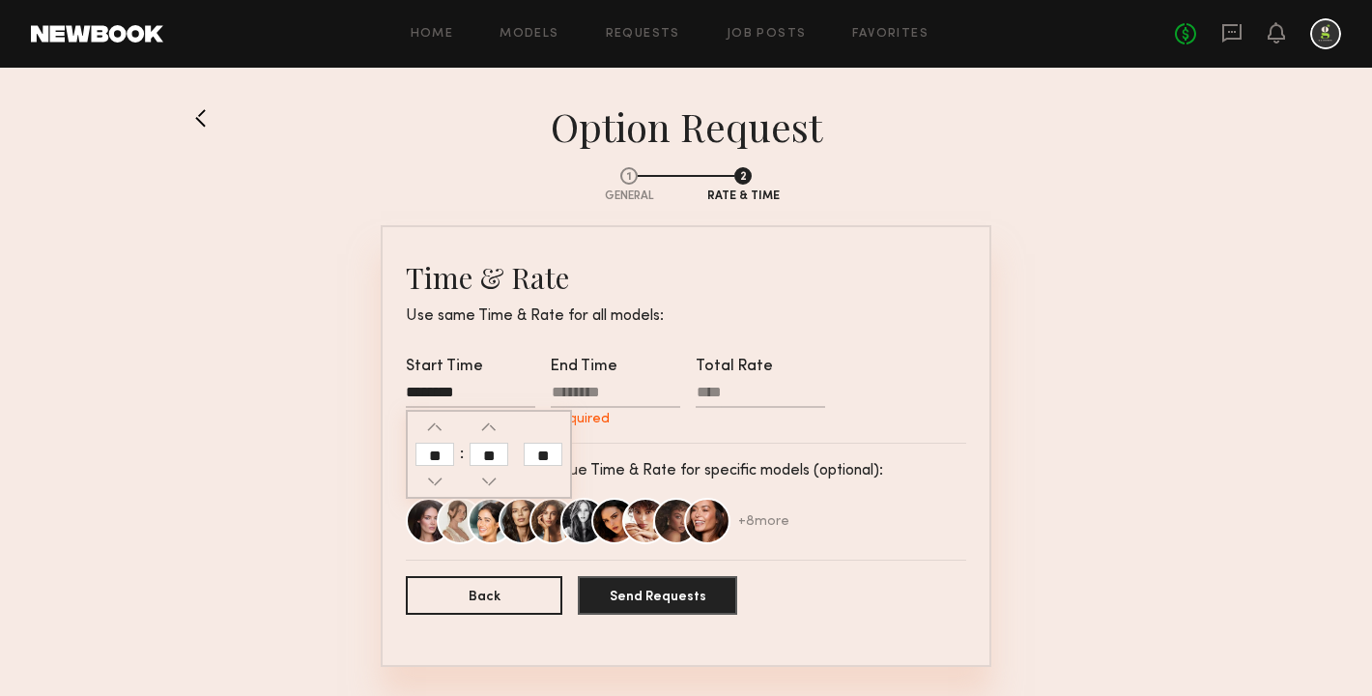
click at [546, 456] on input "**" at bounding box center [543, 453] width 39 height 23
type input "********"
type input "**"
click at [611, 387] on div at bounding box center [615, 395] width 129 height 25
click at [577, 455] on input "text" at bounding box center [579, 453] width 39 height 23
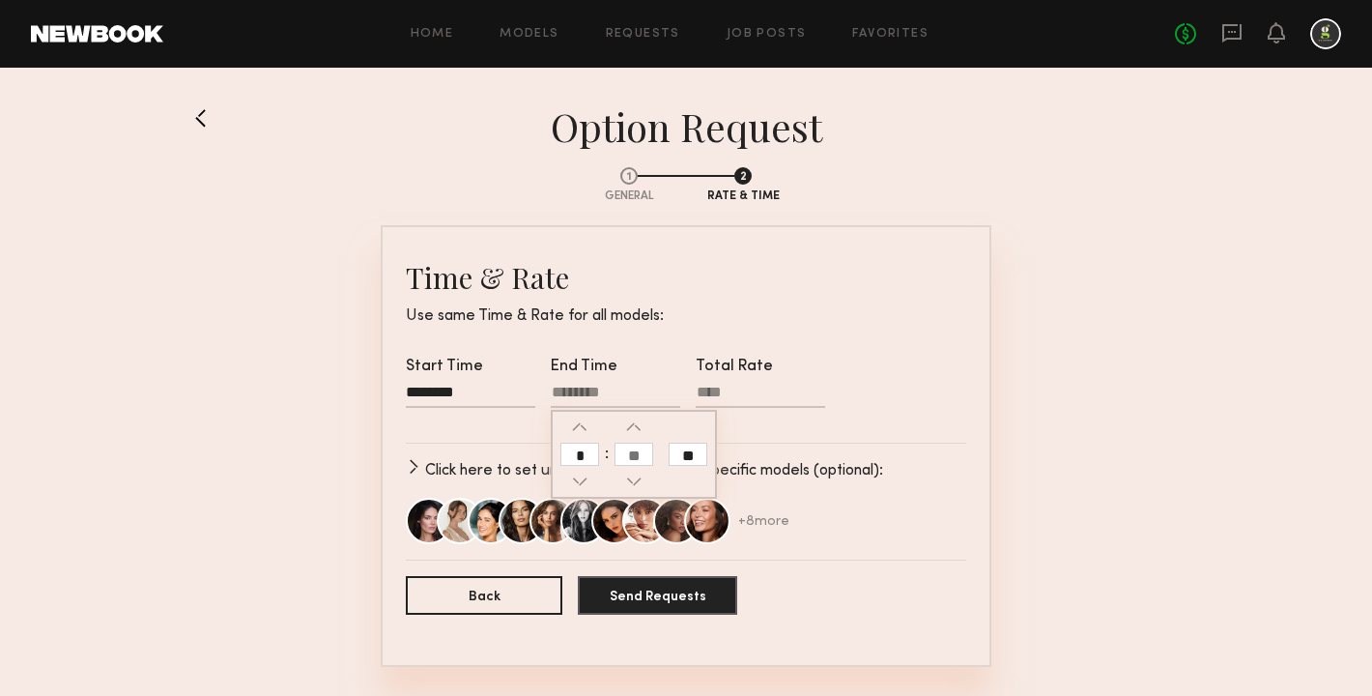
type input "*"
type input "********"
type input "**"
click at [637, 458] on input "text" at bounding box center [633, 453] width 39 height 23
click at [687, 458] on input "**" at bounding box center [687, 453] width 39 height 23
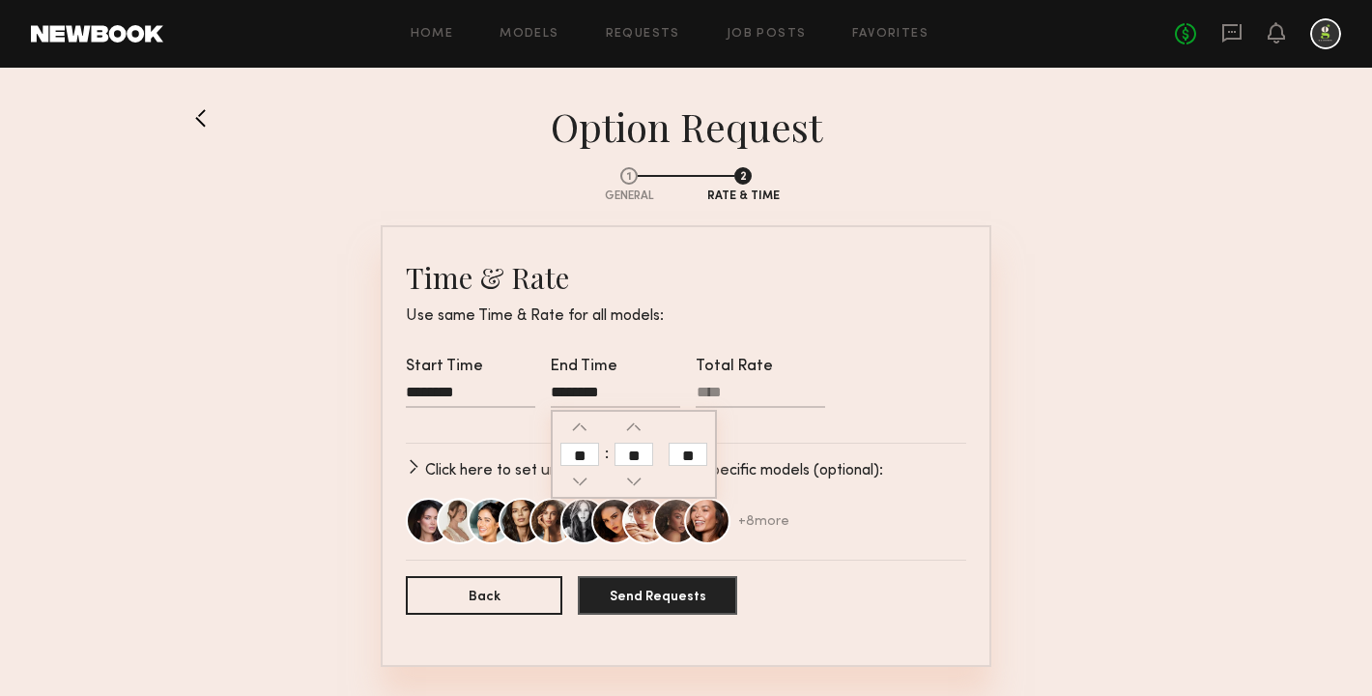
type input "********"
type input "**"
click at [727, 396] on input "Total Rate" at bounding box center [760, 395] width 129 height 24
click at [719, 396] on input "Total Rate Required" at bounding box center [760, 395] width 129 height 24
type input "****"
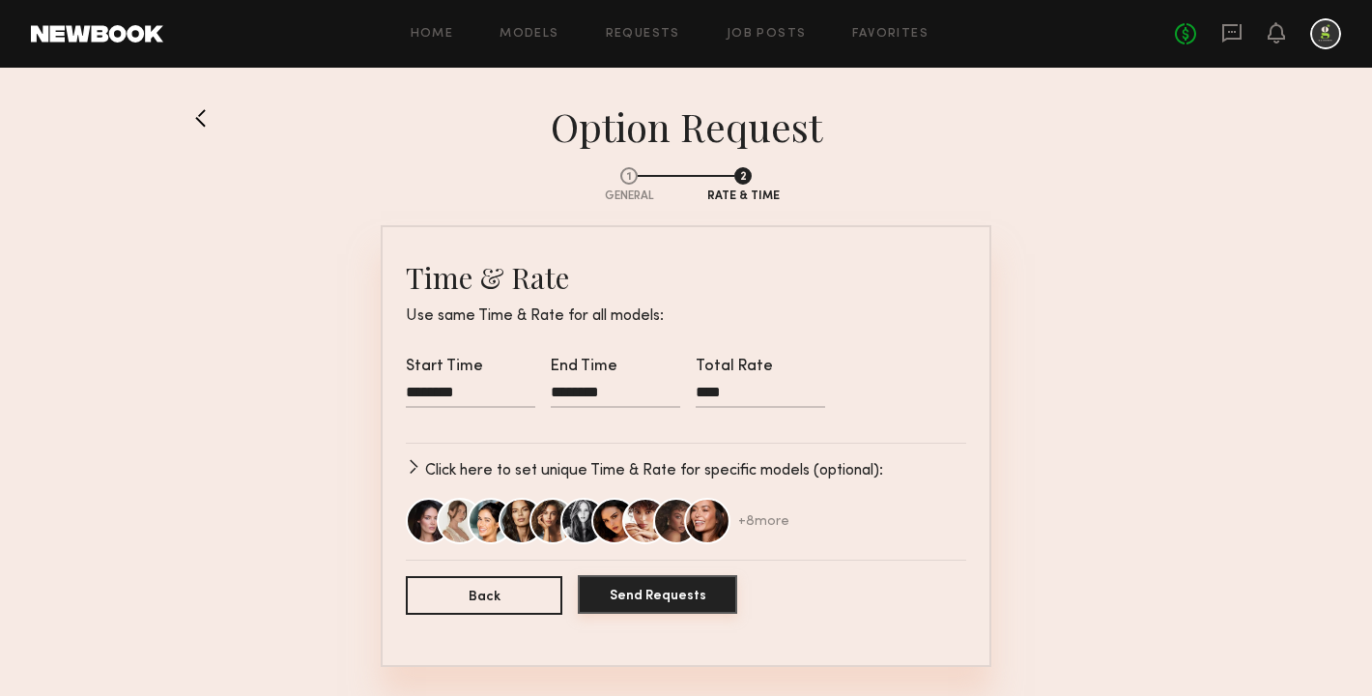
click at [664, 611] on button "Send Requests" at bounding box center [657, 594] width 159 height 39
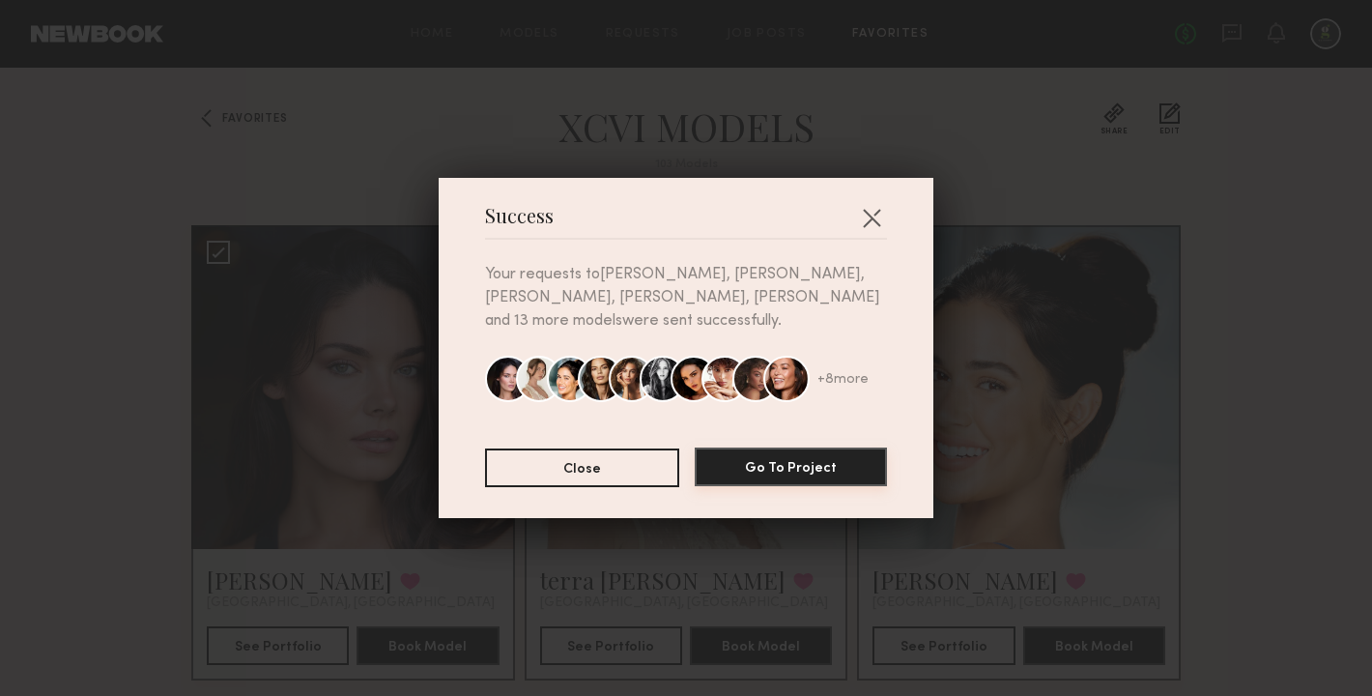
click at [855, 458] on button "Go To Project" at bounding box center [791, 466] width 192 height 39
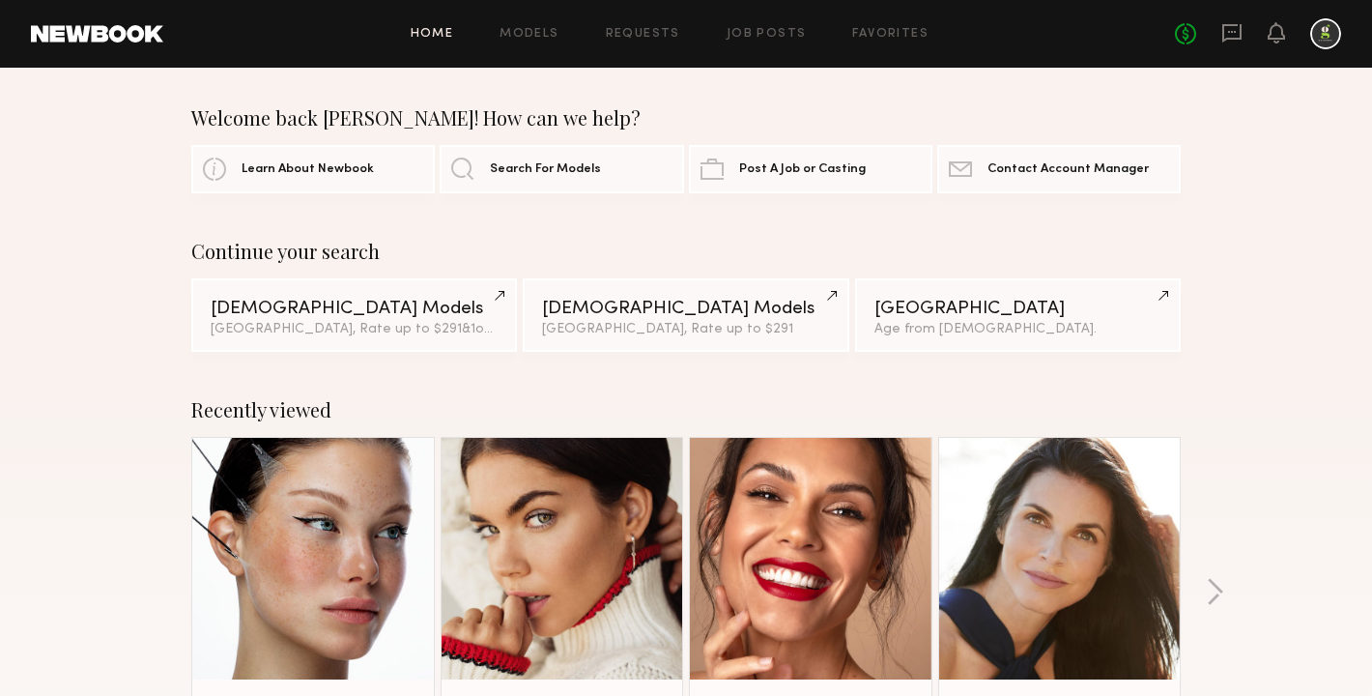
click at [611, 17] on header "Home Models Requests Job Posts Favorites Sign Out No fees up to $5,000" at bounding box center [686, 34] width 1372 height 68
click at [625, 35] on link "Requests" at bounding box center [643, 34] width 74 height 13
